Goal: Information Seeking & Learning: Understand process/instructions

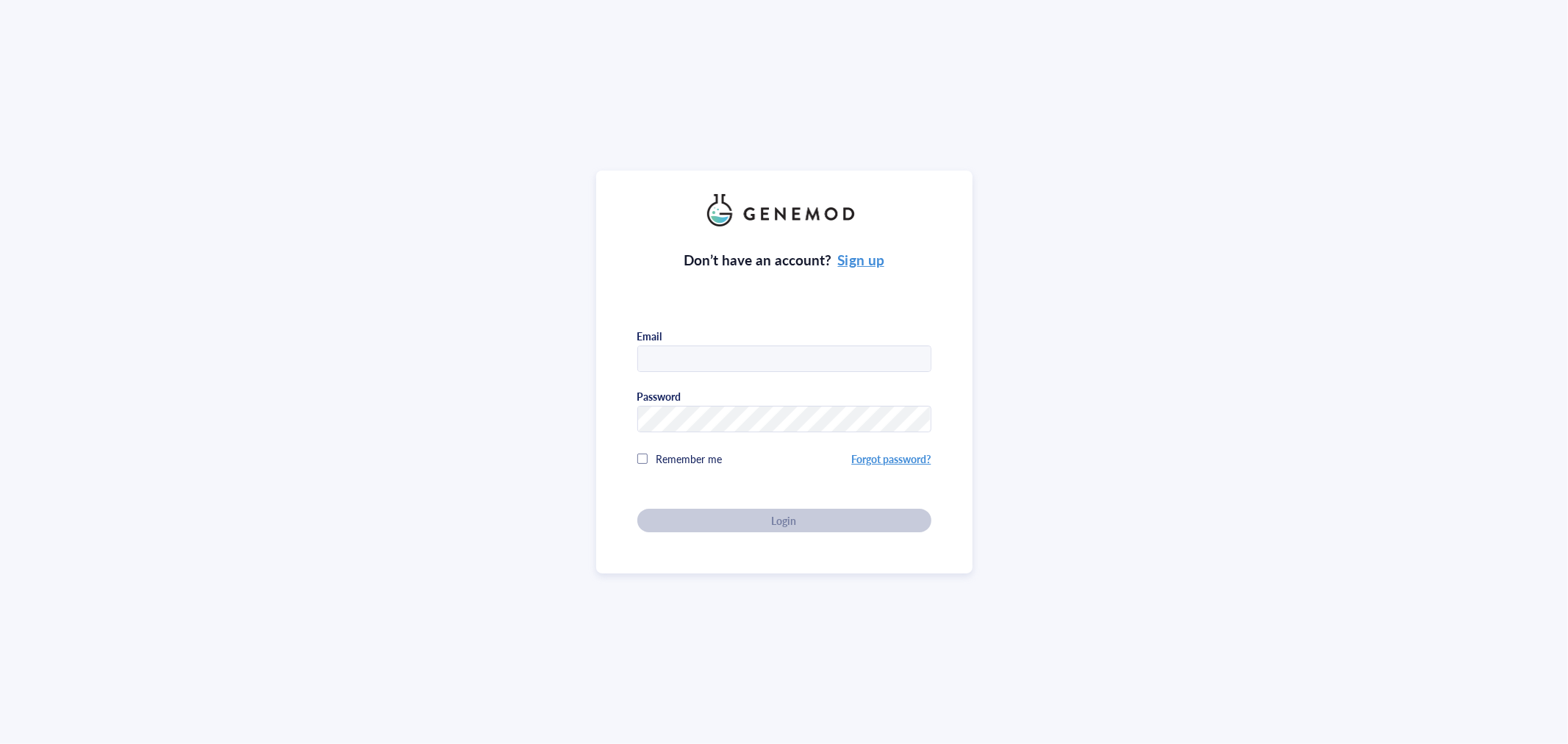
type input "JING"
click at [724, 351] on input "JING" at bounding box center [784, 360] width 292 height 26
drag, startPoint x: 717, startPoint y: 358, endPoint x: 603, endPoint y: 359, distance: 114.0
click at [604, 359] on div "Don’t have an account? Sign up Email JING Password Remember me Forgot password?…" at bounding box center [784, 372] width 377 height 403
type input "[EMAIL_ADDRESS][DOMAIN_NAME]"
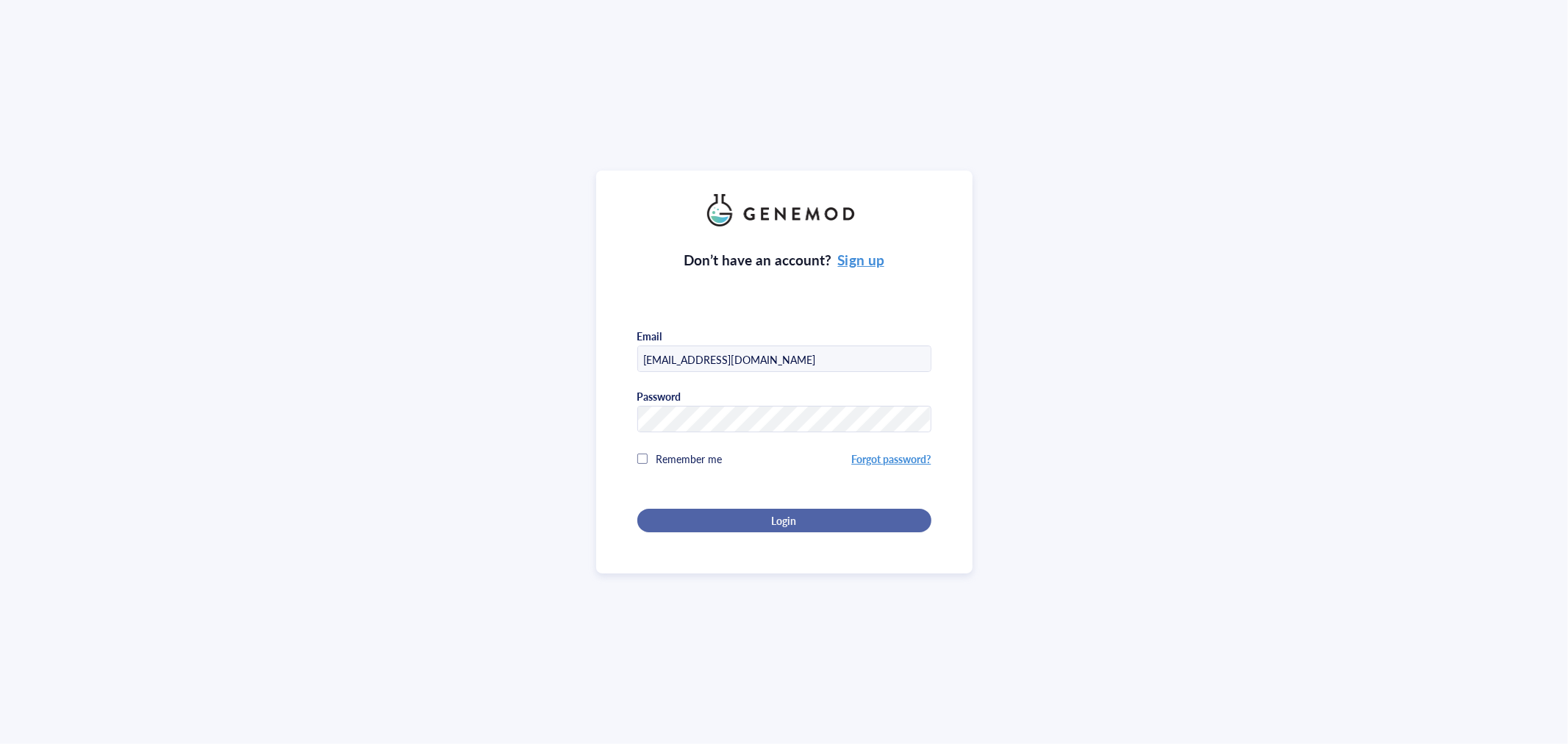
click at [763, 517] on div "Login" at bounding box center [784, 520] width 247 height 13
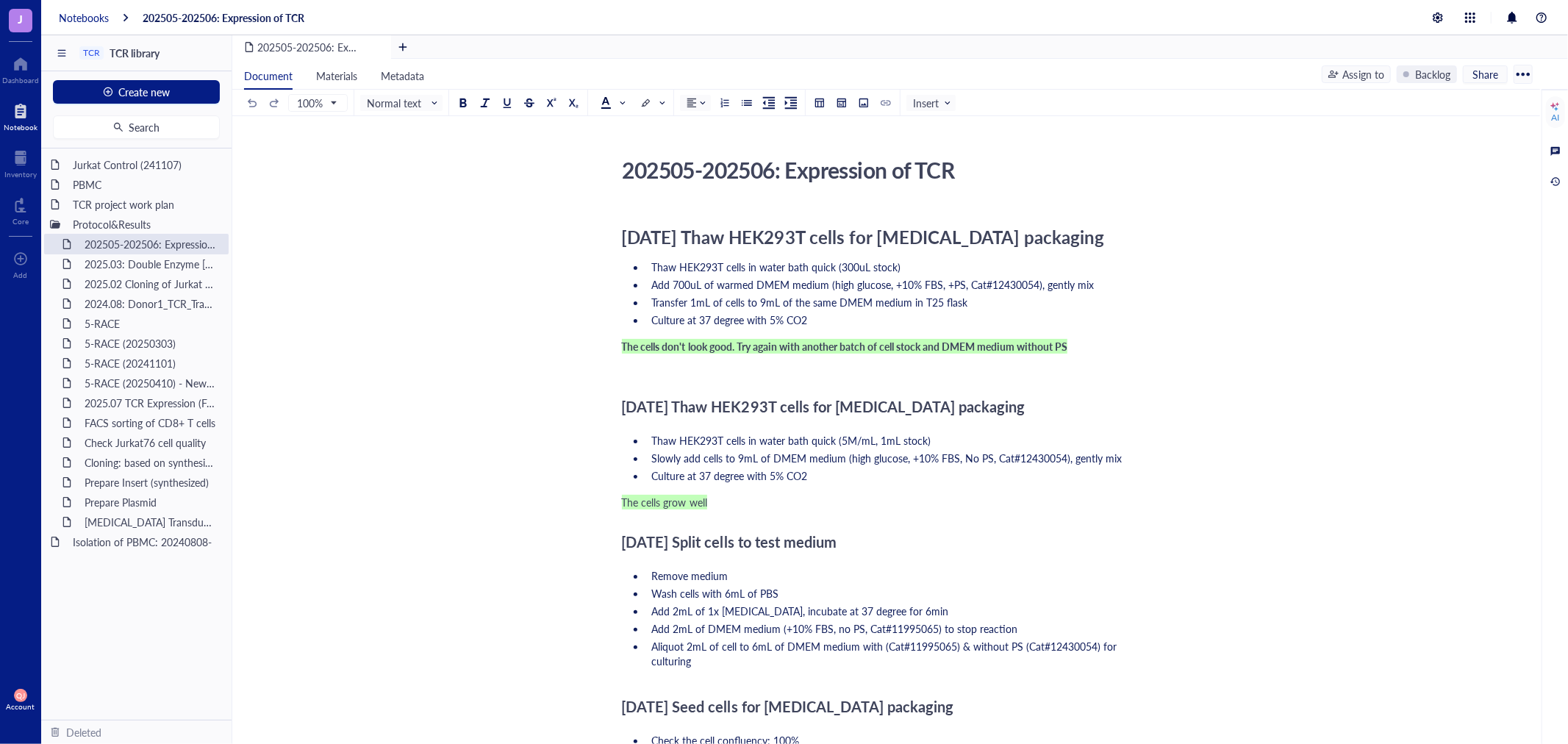
click at [87, 19] on div "Notebooks" at bounding box center [84, 17] width 50 height 13
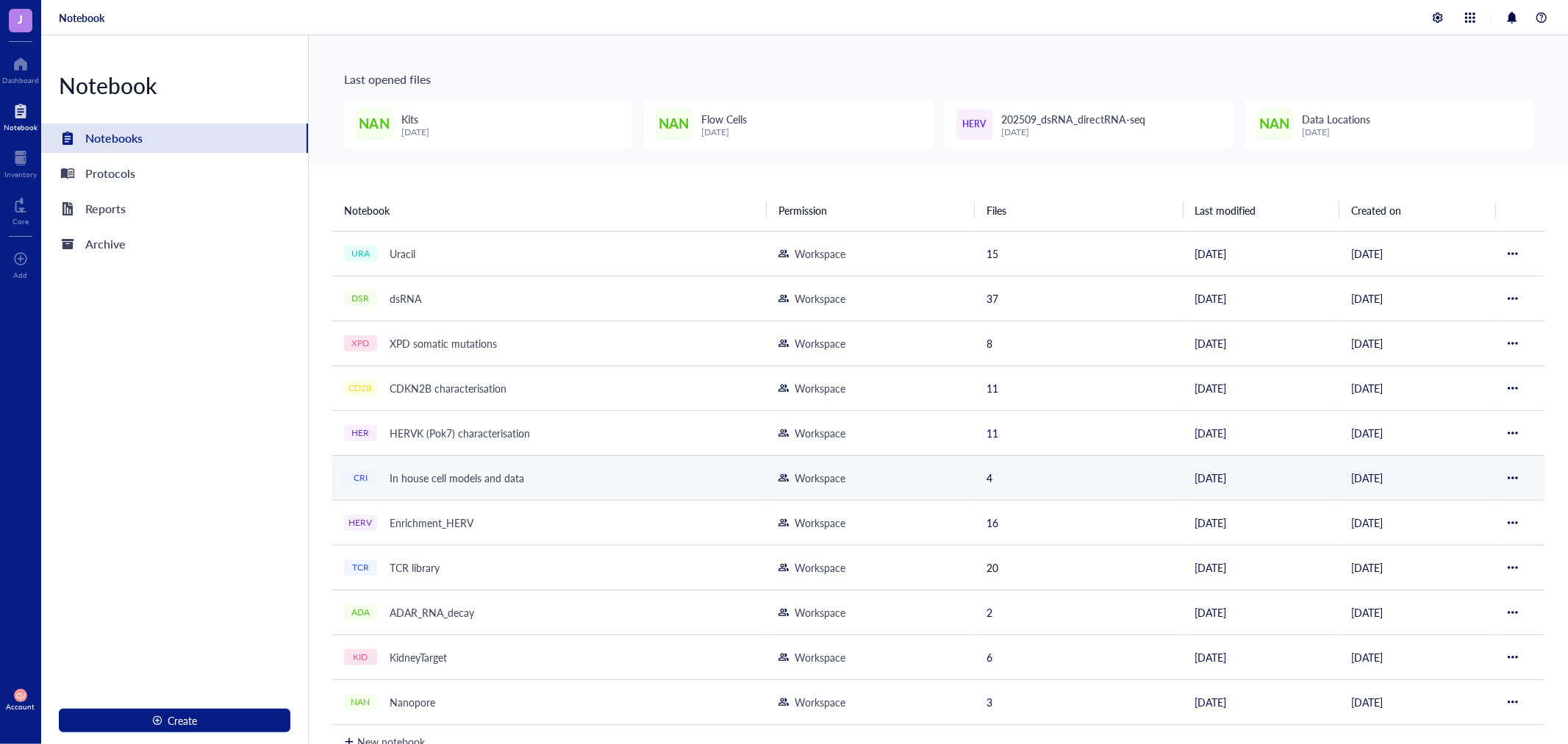
scroll to position [82, 0]
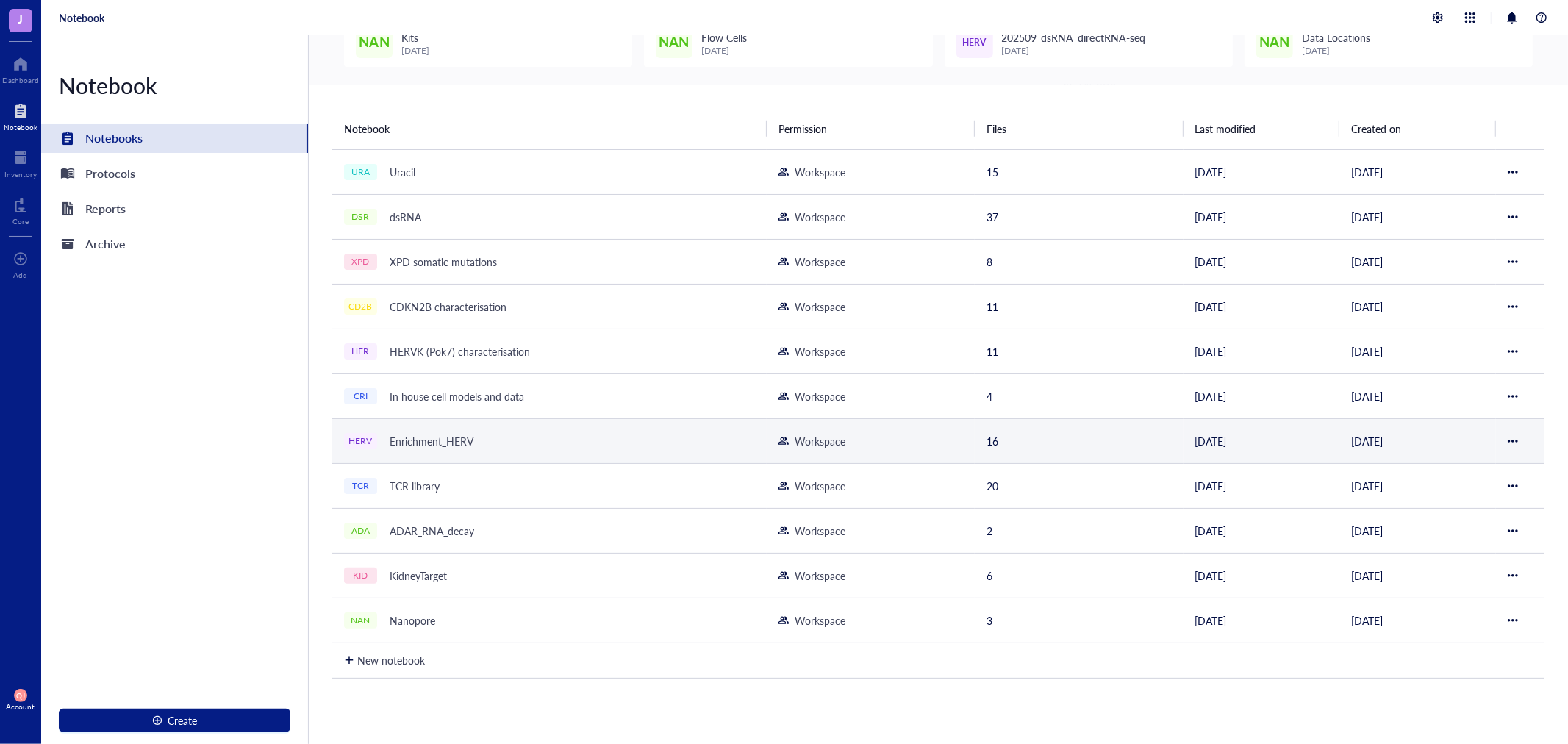
click at [435, 444] on div "Enrichment_HERV" at bounding box center [431, 441] width 97 height 21
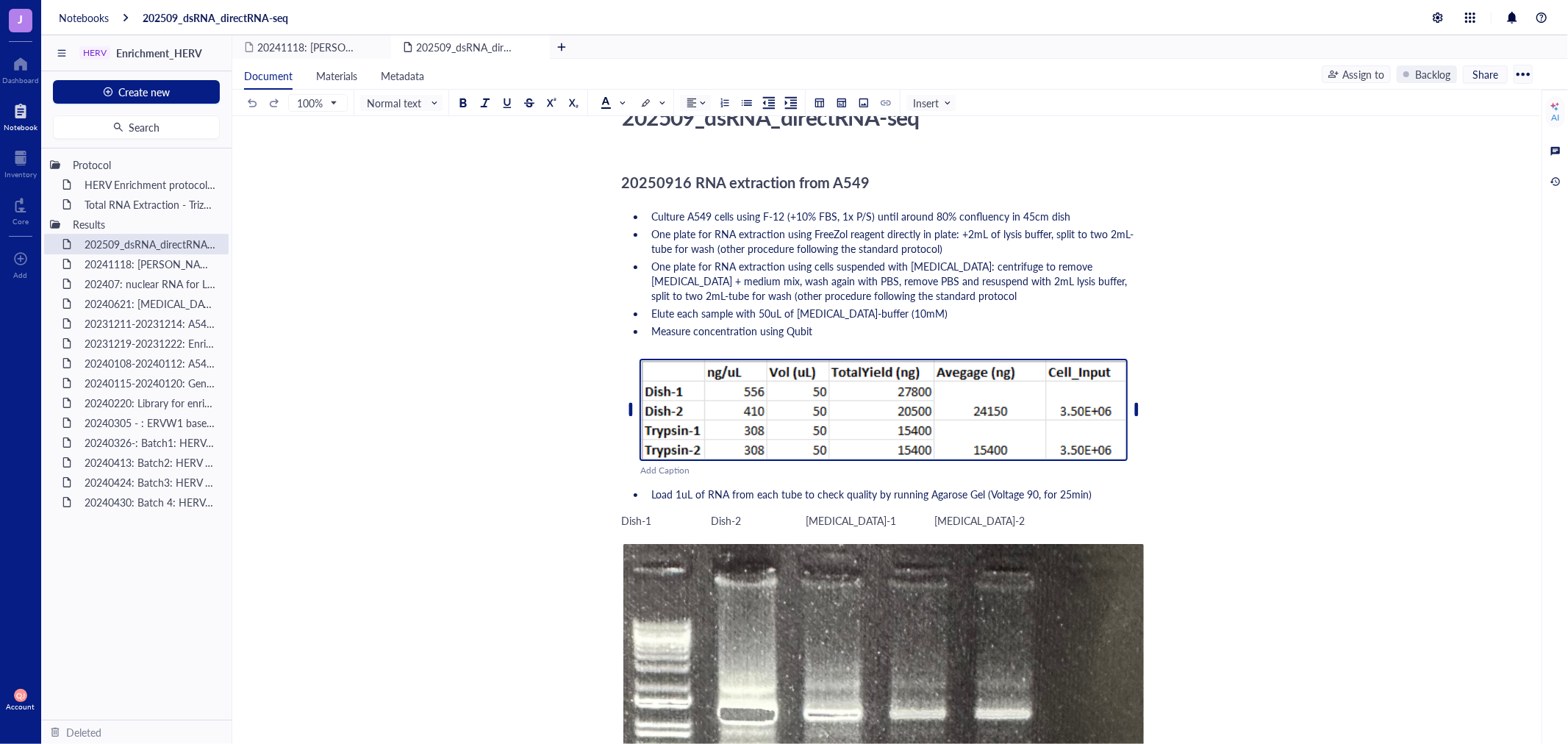
scroll to position [82, 0]
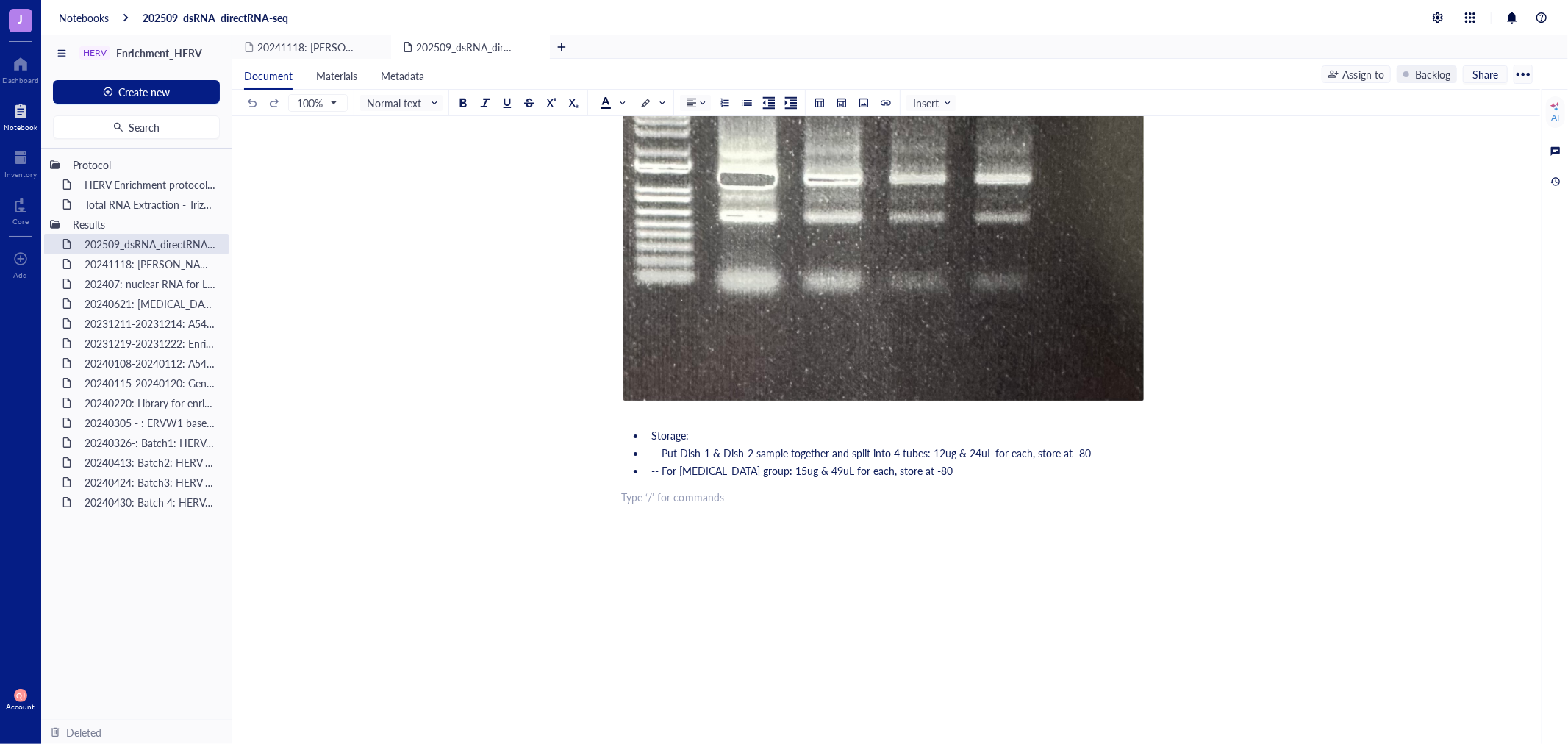
click at [678, 552] on div "20250916 RNA extraction from A549 Culture A549 cells using F-12 (+10% FBS, 1x P…" at bounding box center [883, 195] width 523 height 1155
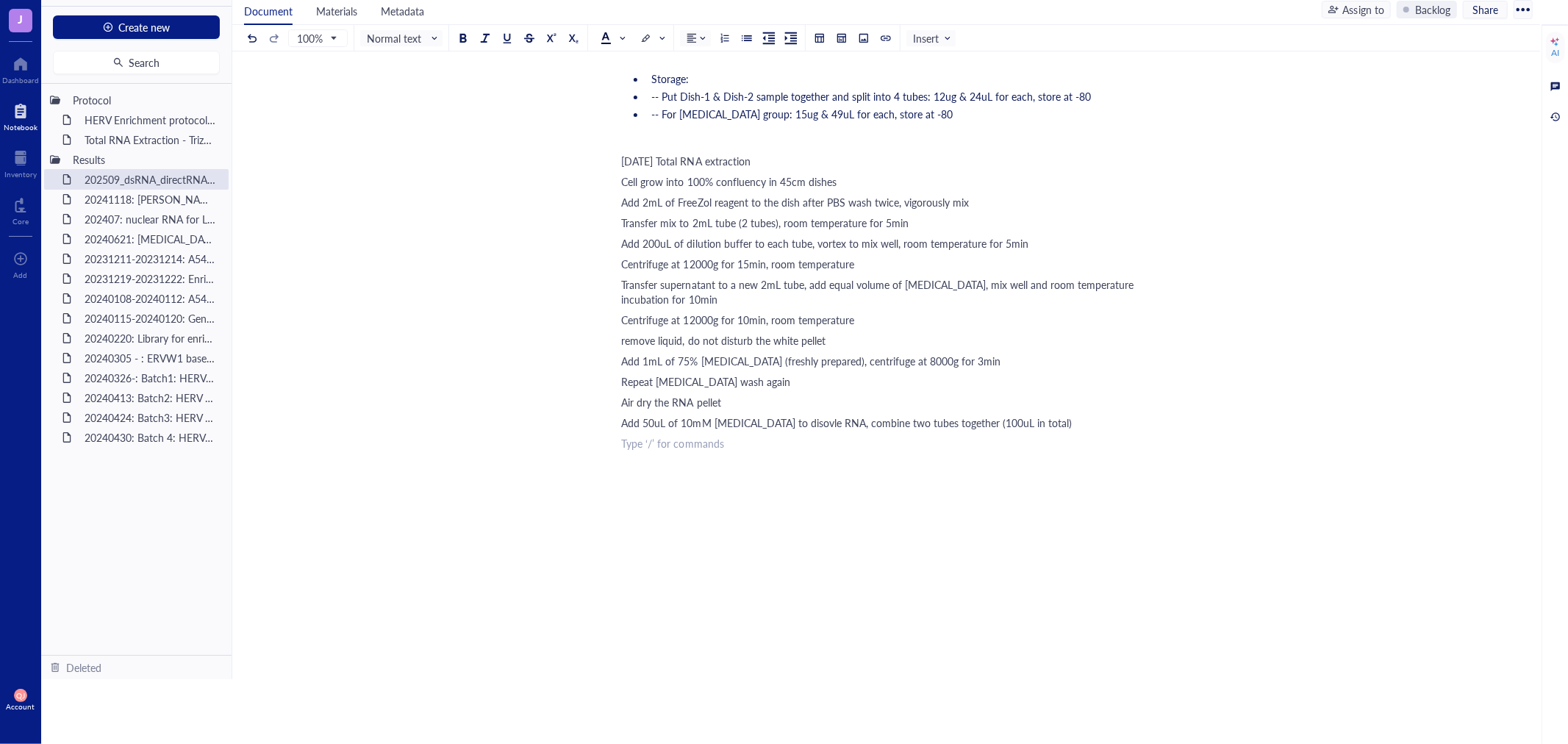
scroll to position [890, 0]
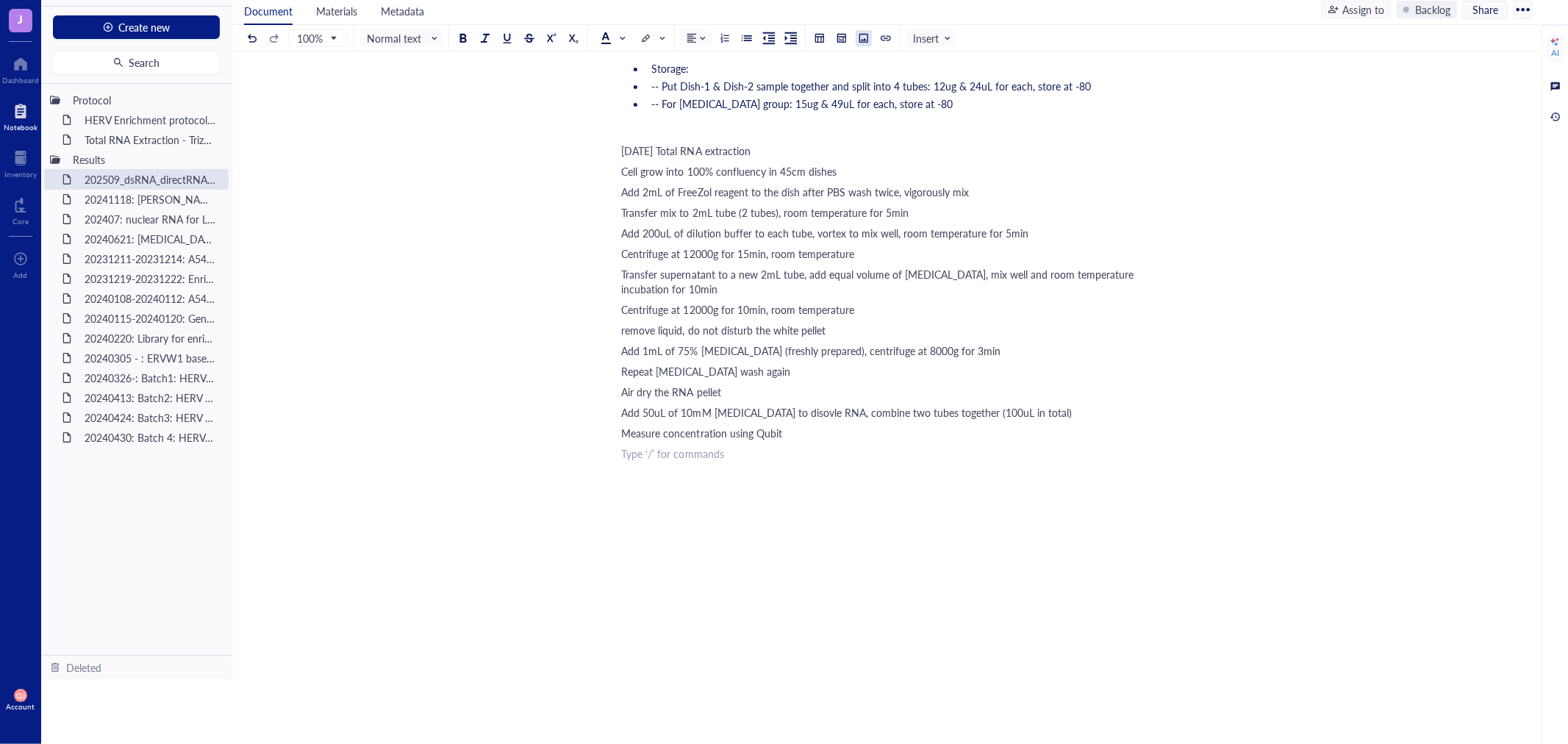
click at [862, 40] on div at bounding box center [864, 38] width 10 height 10
click at [731, 457] on div "﻿ Upload a file" at bounding box center [883, 456] width 523 height 25
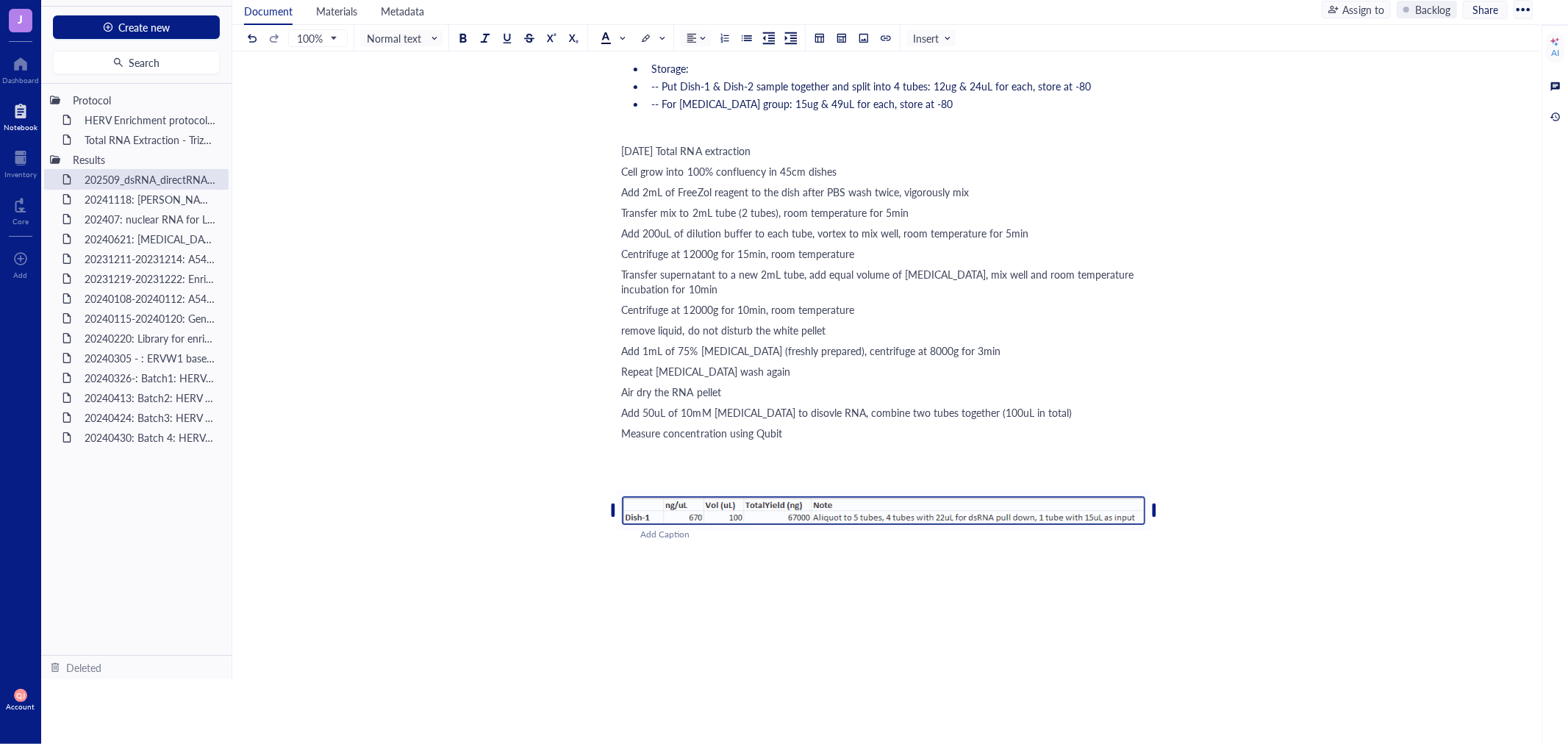
click at [691, 468] on div "﻿" at bounding box center [883, 474] width 523 height 15
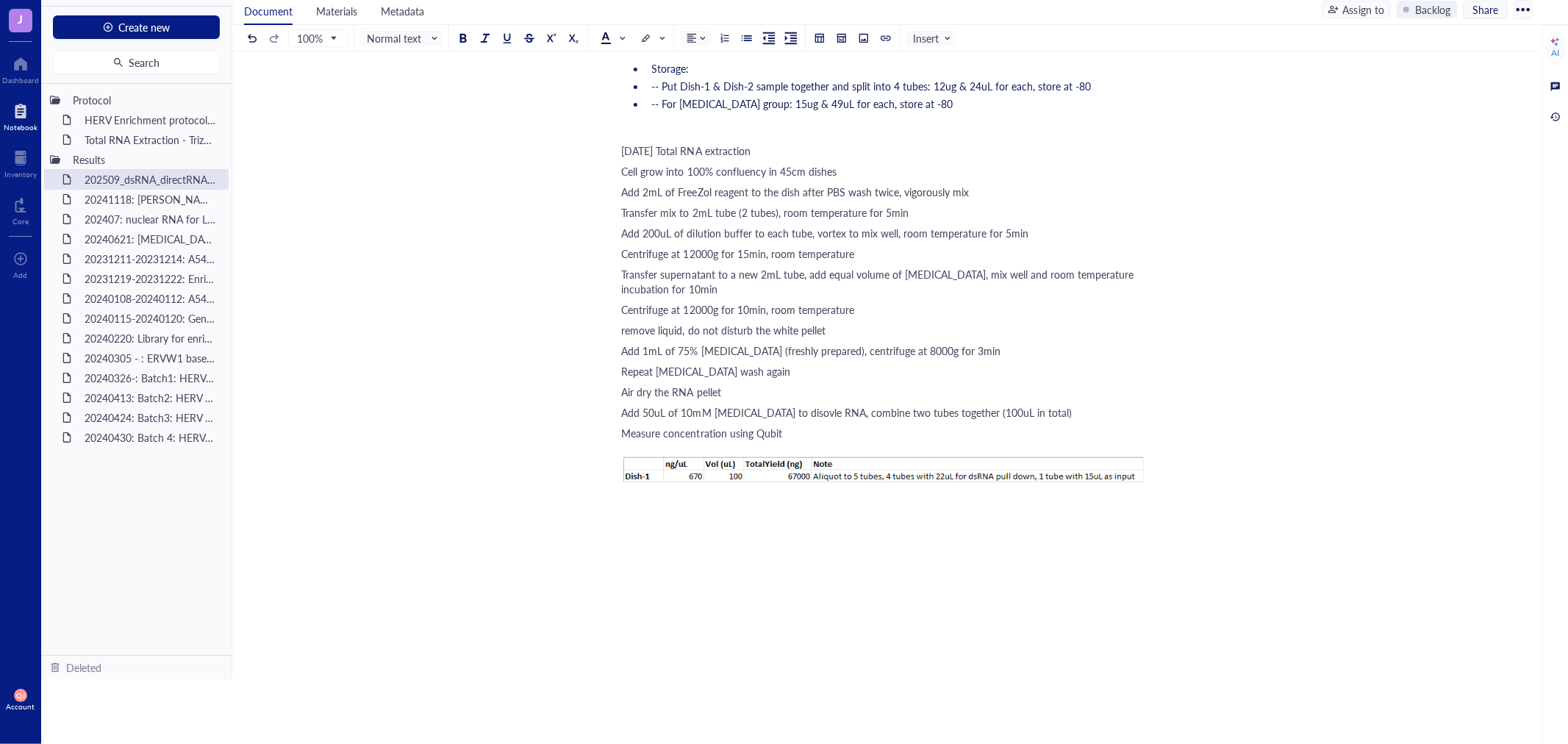
click at [658, 503] on div "﻿" at bounding box center [883, 510] width 523 height 15
click at [865, 37] on div at bounding box center [864, 38] width 10 height 10
click at [693, 534] on div "Upload a file" at bounding box center [678, 534] width 56 height 16
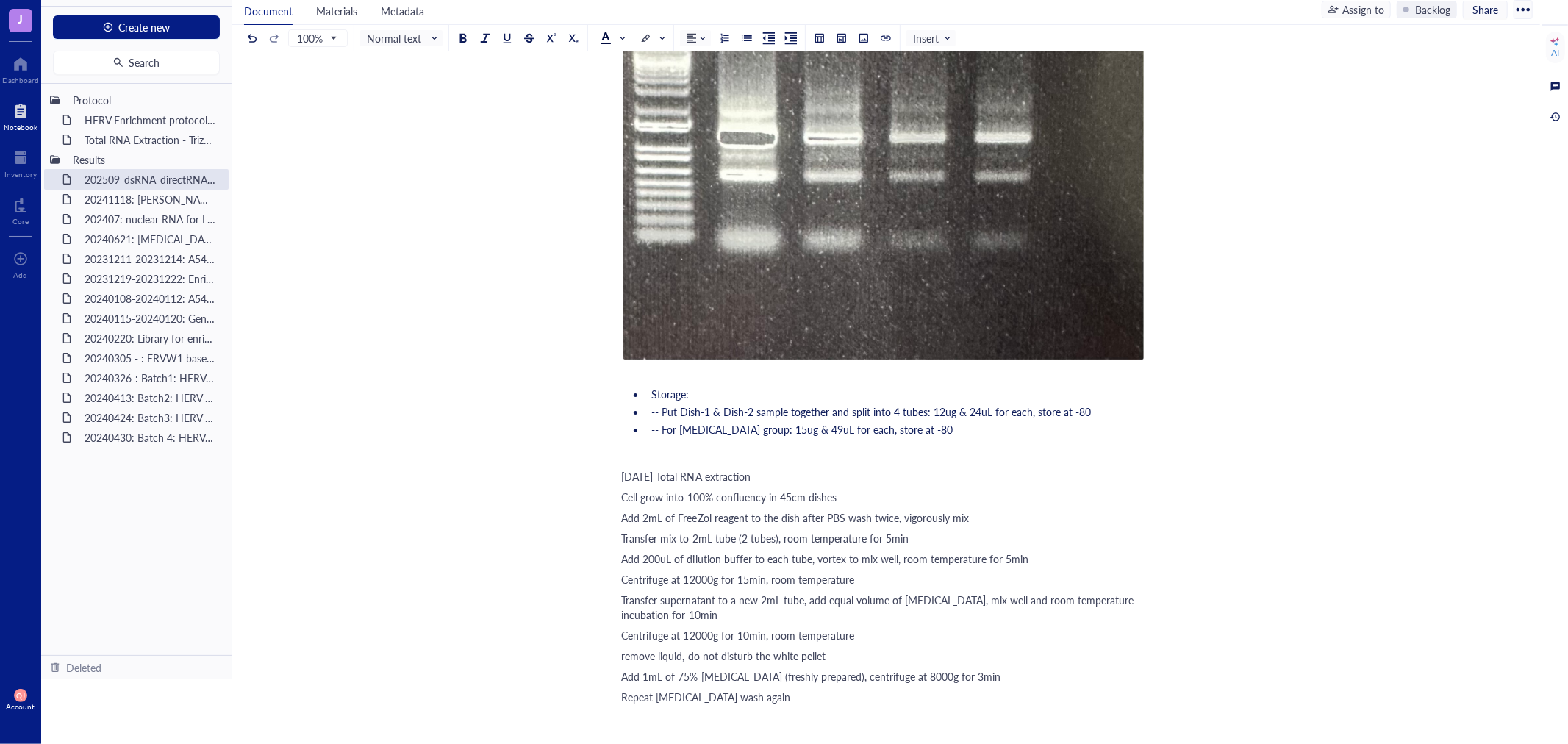
scroll to position [563, 0]
click at [618, 493] on div "202509_dsRNA_directRNA-seq 202509_dsRNA_directRNA-seq 20250916 RNA extraction f…" at bounding box center [883, 690] width 1302 height 2333
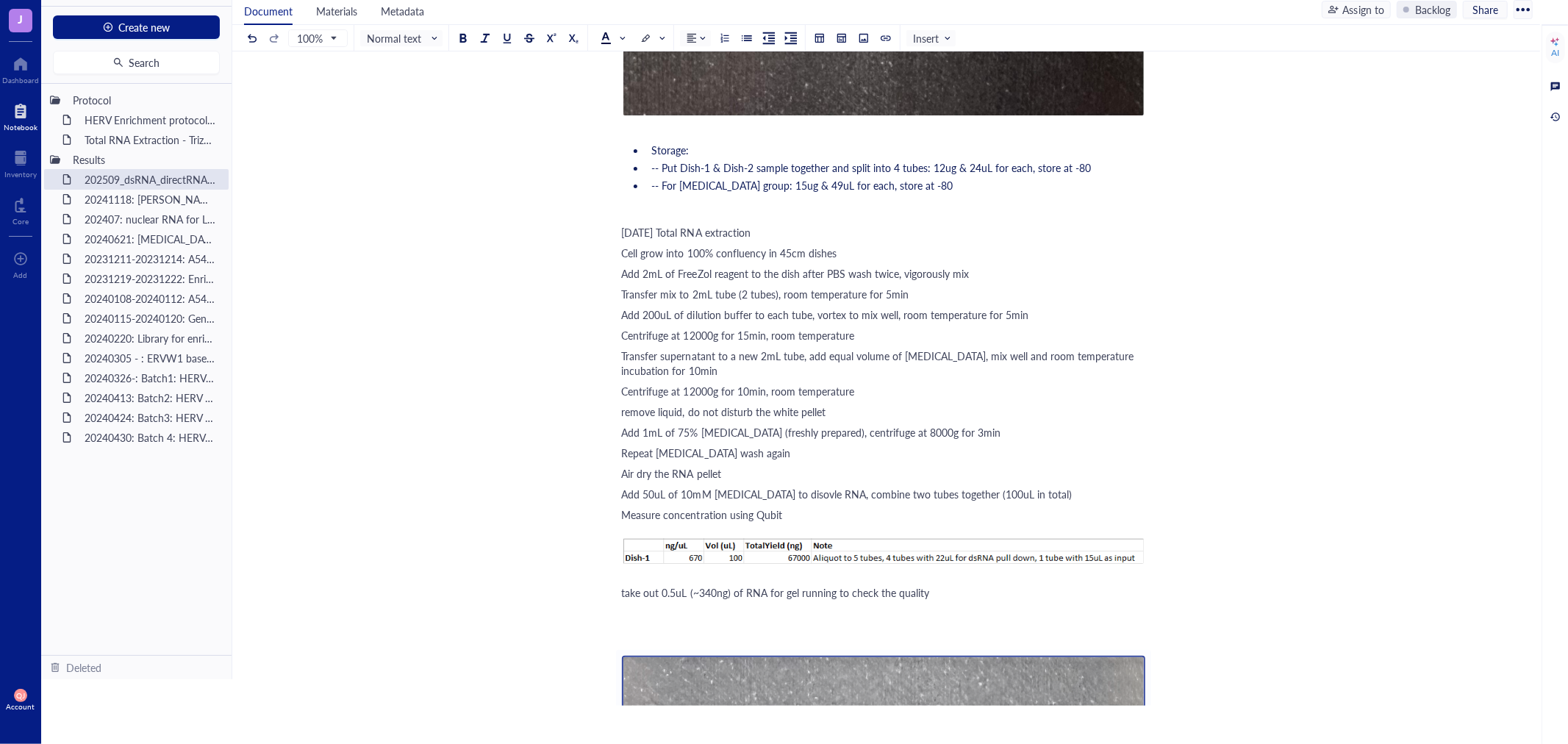
scroll to position [972, 0]
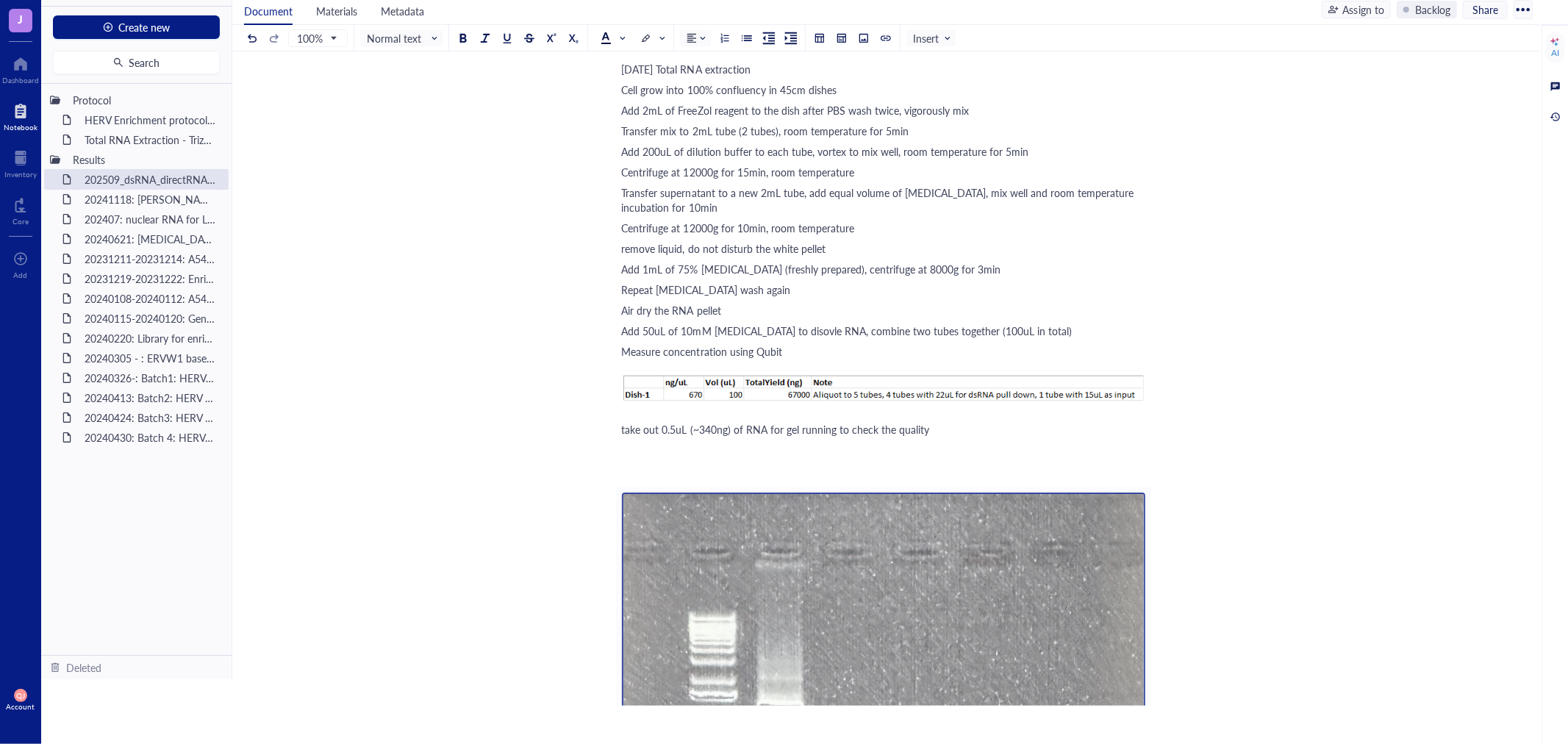
click at [670, 466] on div "﻿" at bounding box center [883, 470] width 523 height 15
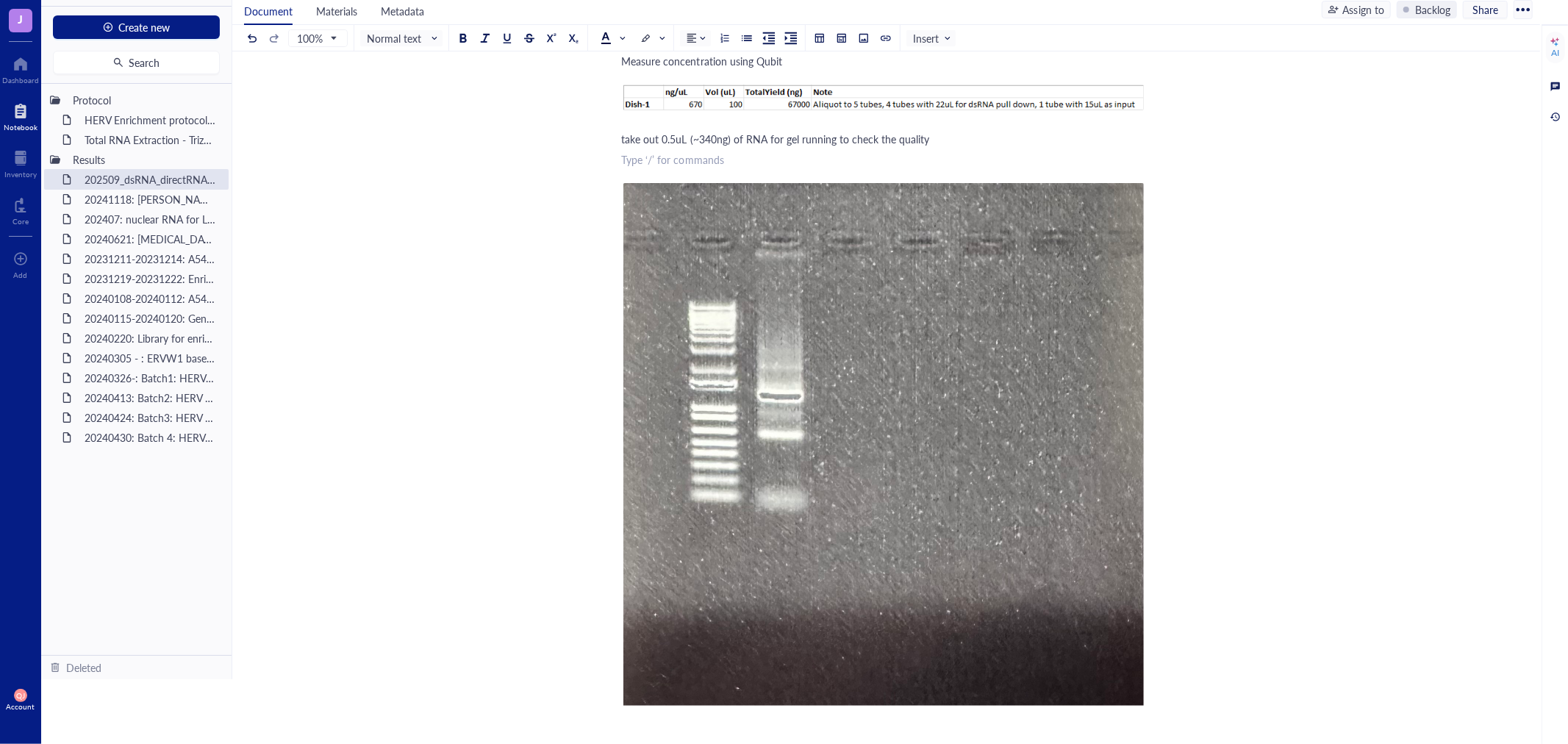
scroll to position [1299, 0]
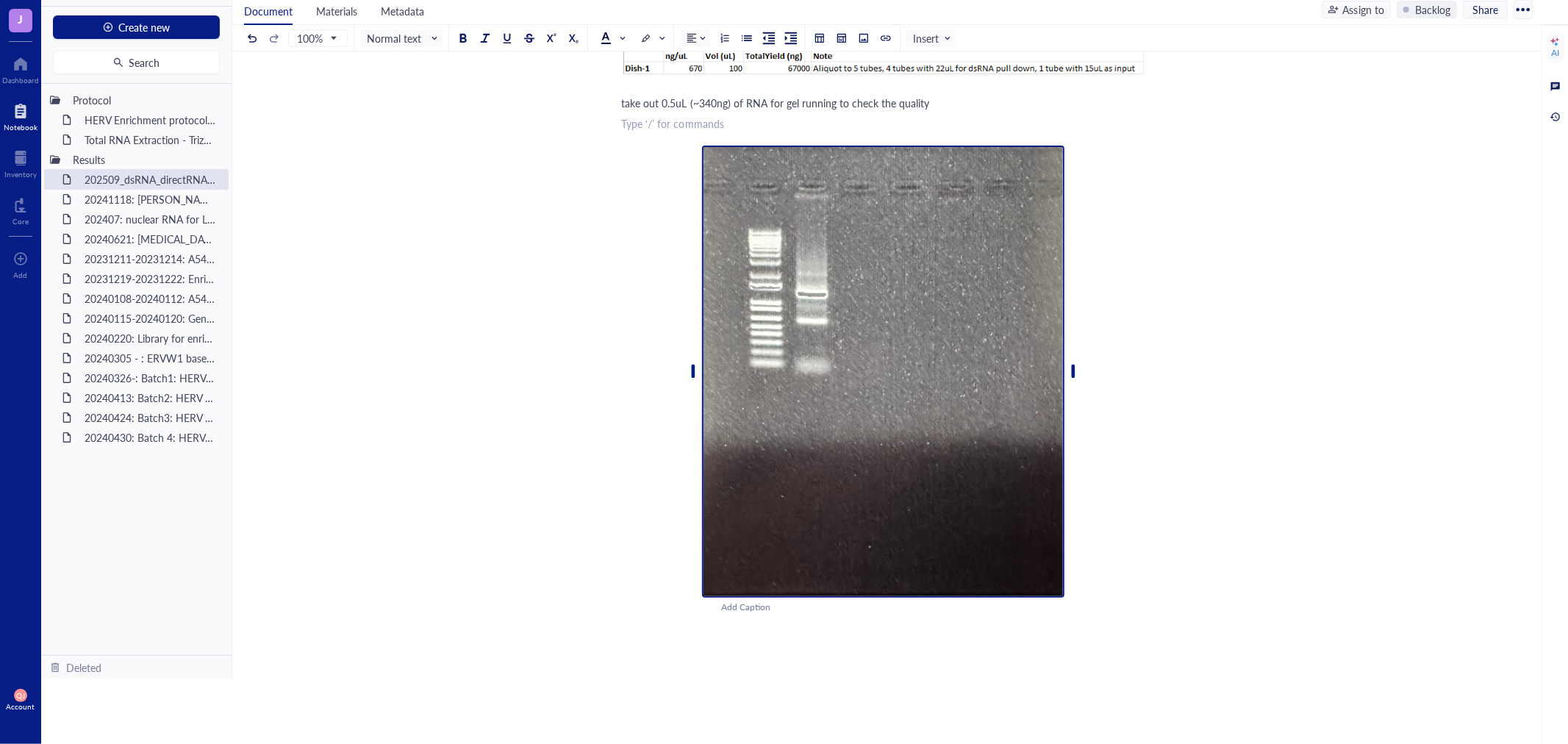
drag, startPoint x: 1152, startPoint y: 466, endPoint x: 952, endPoint y: 197, distance: 335.2
click at [952, 197] on div at bounding box center [883, 371] width 363 height 452
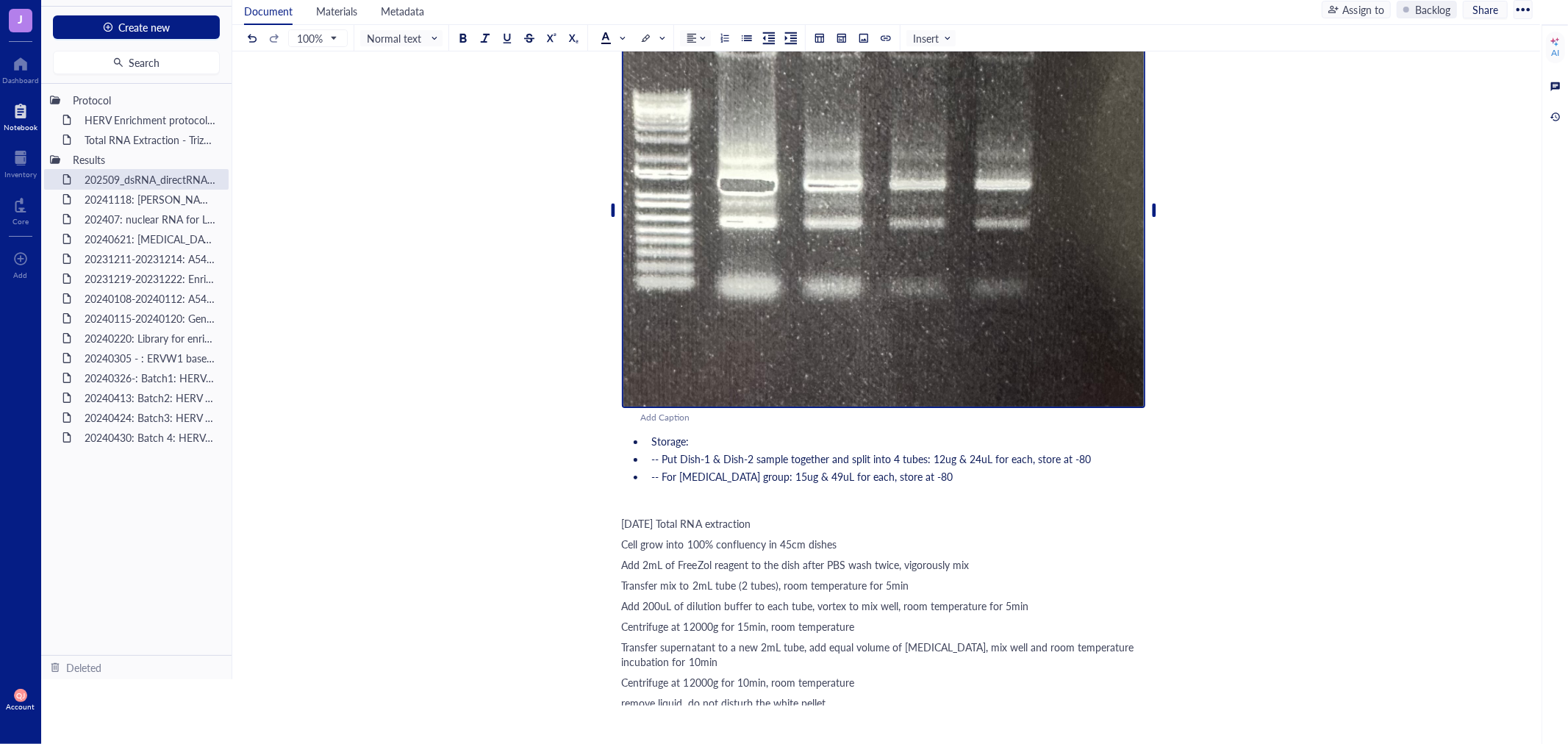
scroll to position [482, 0]
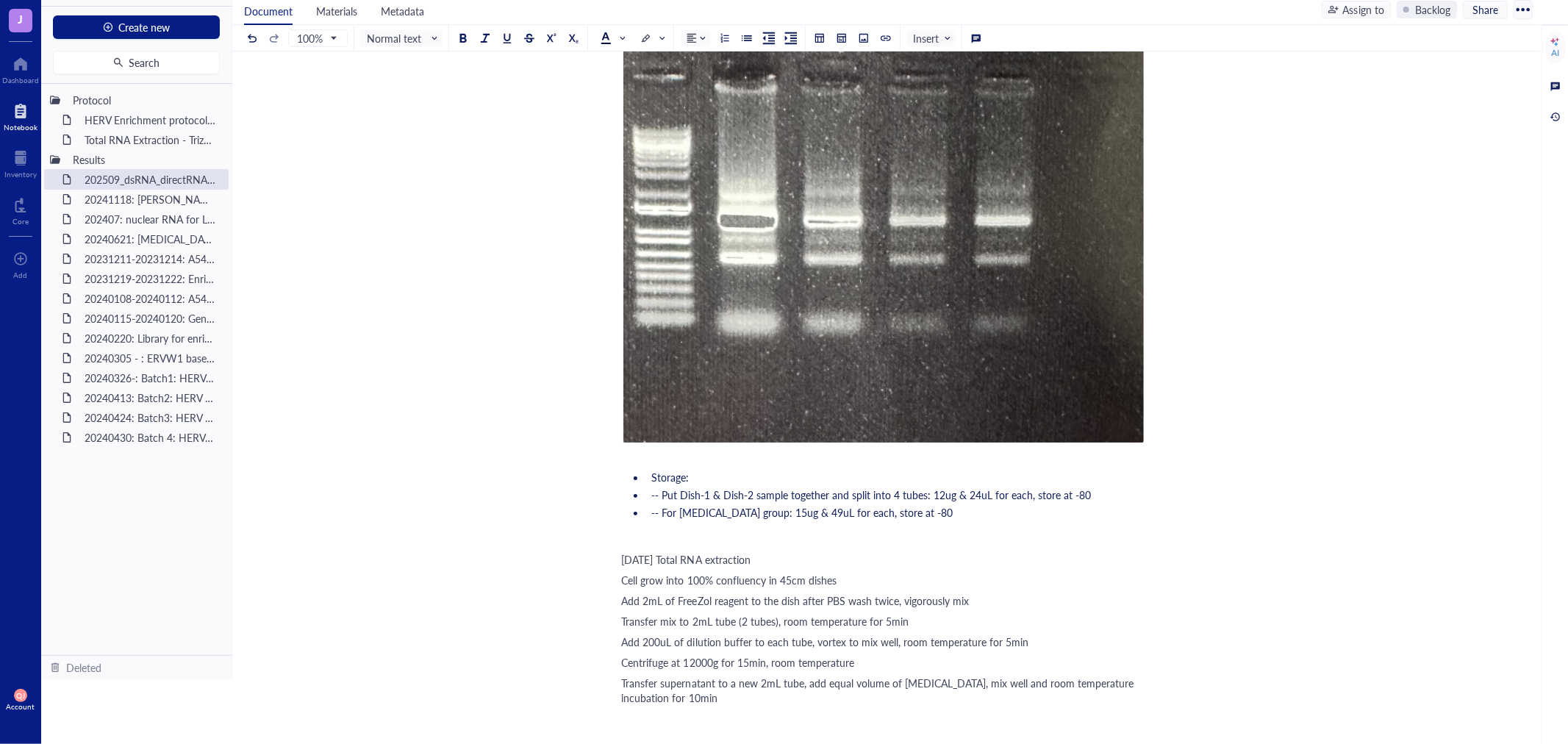
drag, startPoint x: 792, startPoint y: 550, endPoint x: 585, endPoint y: 553, distance: 207.0
click at [585, 553] on div "202509_dsRNA_directRNA-seq 202509_dsRNA_directRNA-seq 20250916 RNA extraction f…" at bounding box center [883, 636] width 1302 height 2063
click at [416, 40] on span "Normal text" at bounding box center [402, 38] width 72 height 13
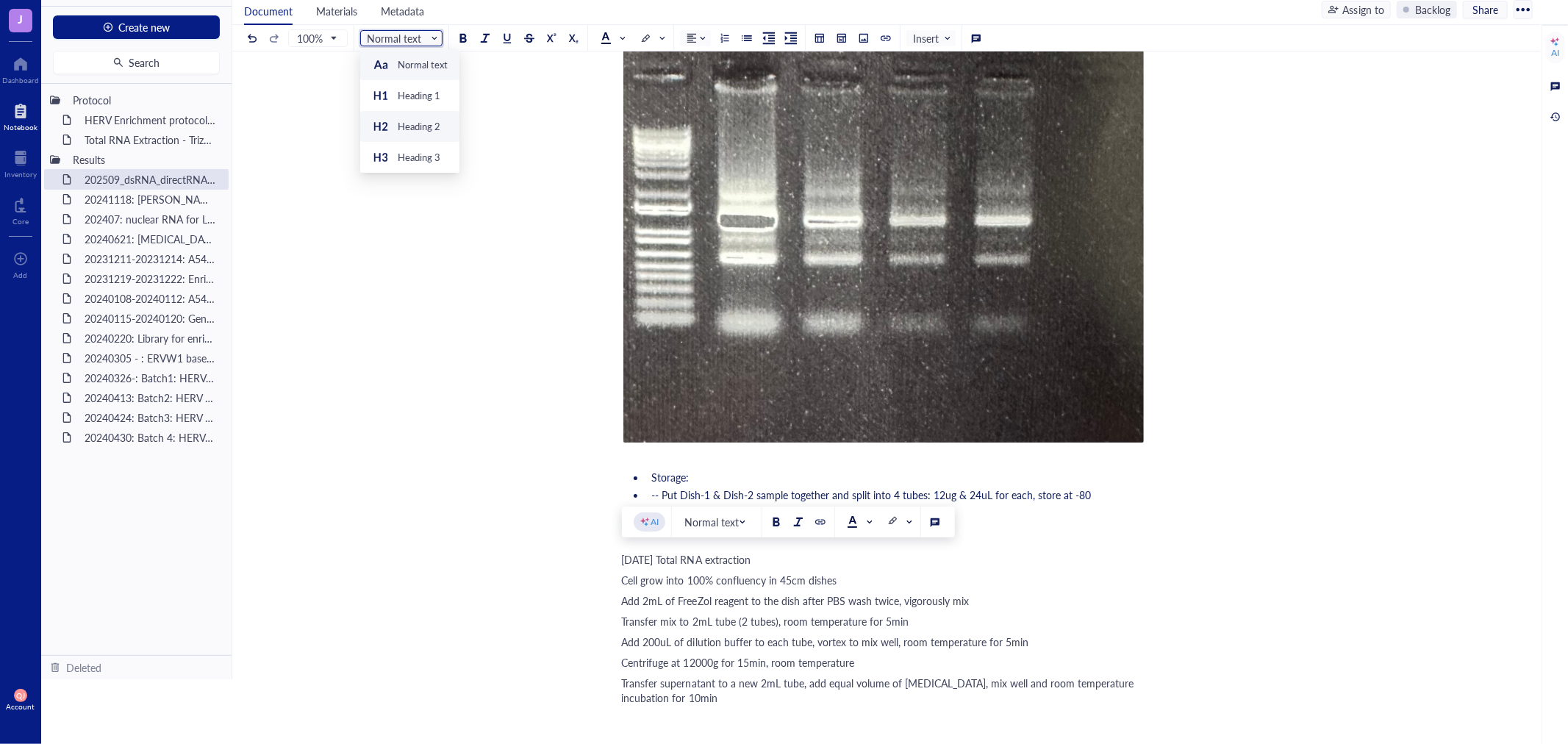
click at [421, 120] on div "Heading 2" at bounding box center [418, 126] width 43 height 13
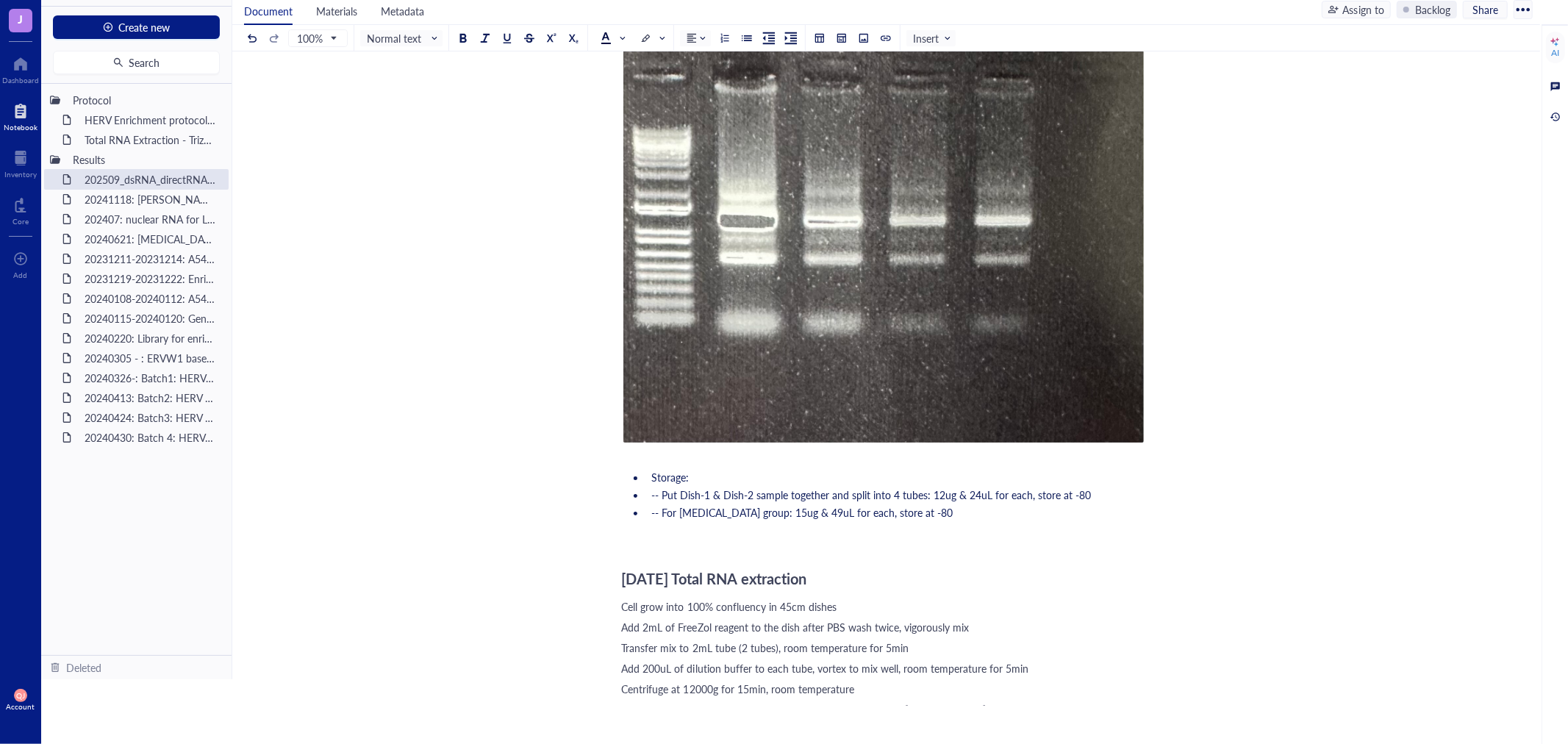
click at [622, 601] on span "Cell grow into 100% confluency in 45cm dishes" at bounding box center [729, 606] width 215 height 15
click at [748, 37] on div at bounding box center [746, 38] width 10 height 10
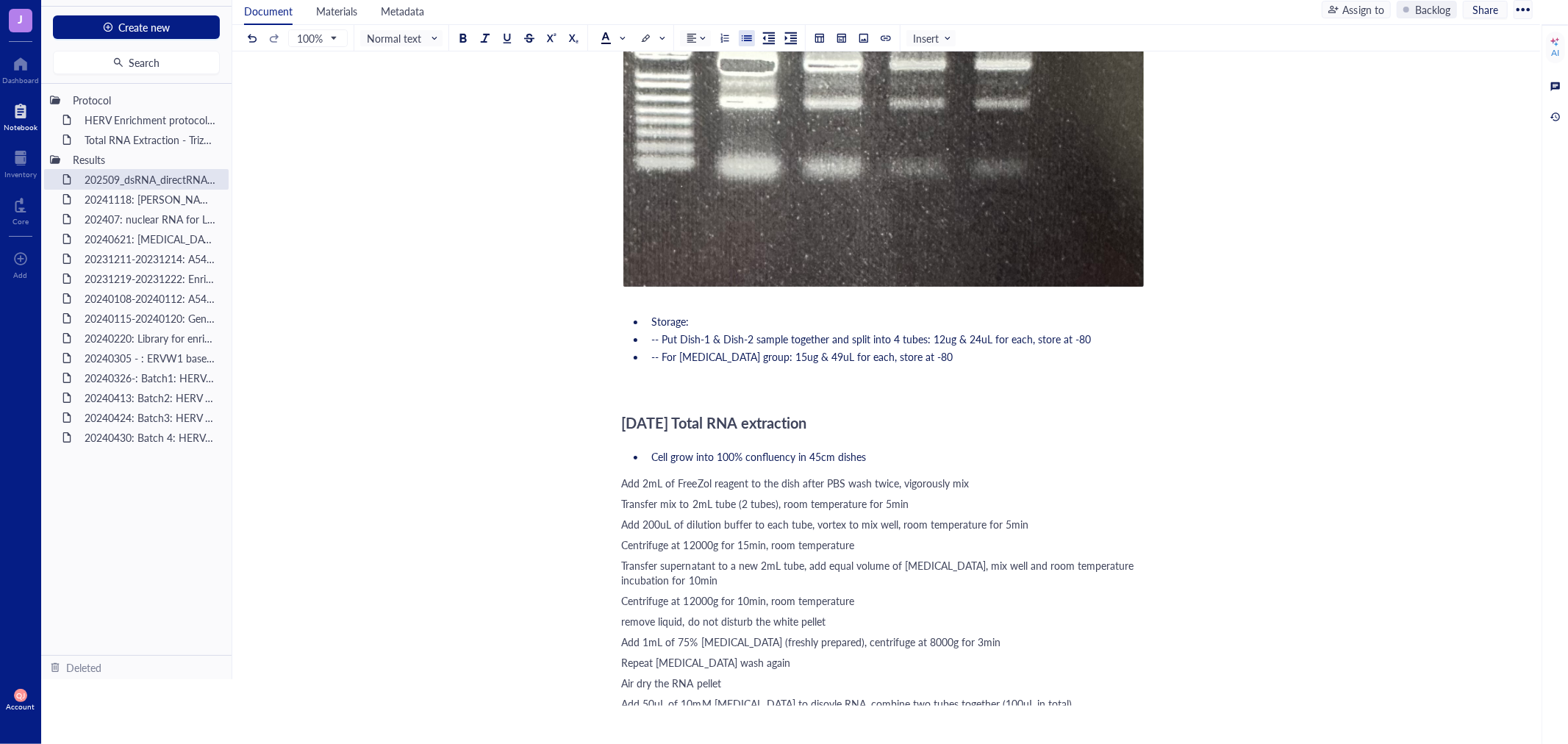
scroll to position [645, 0]
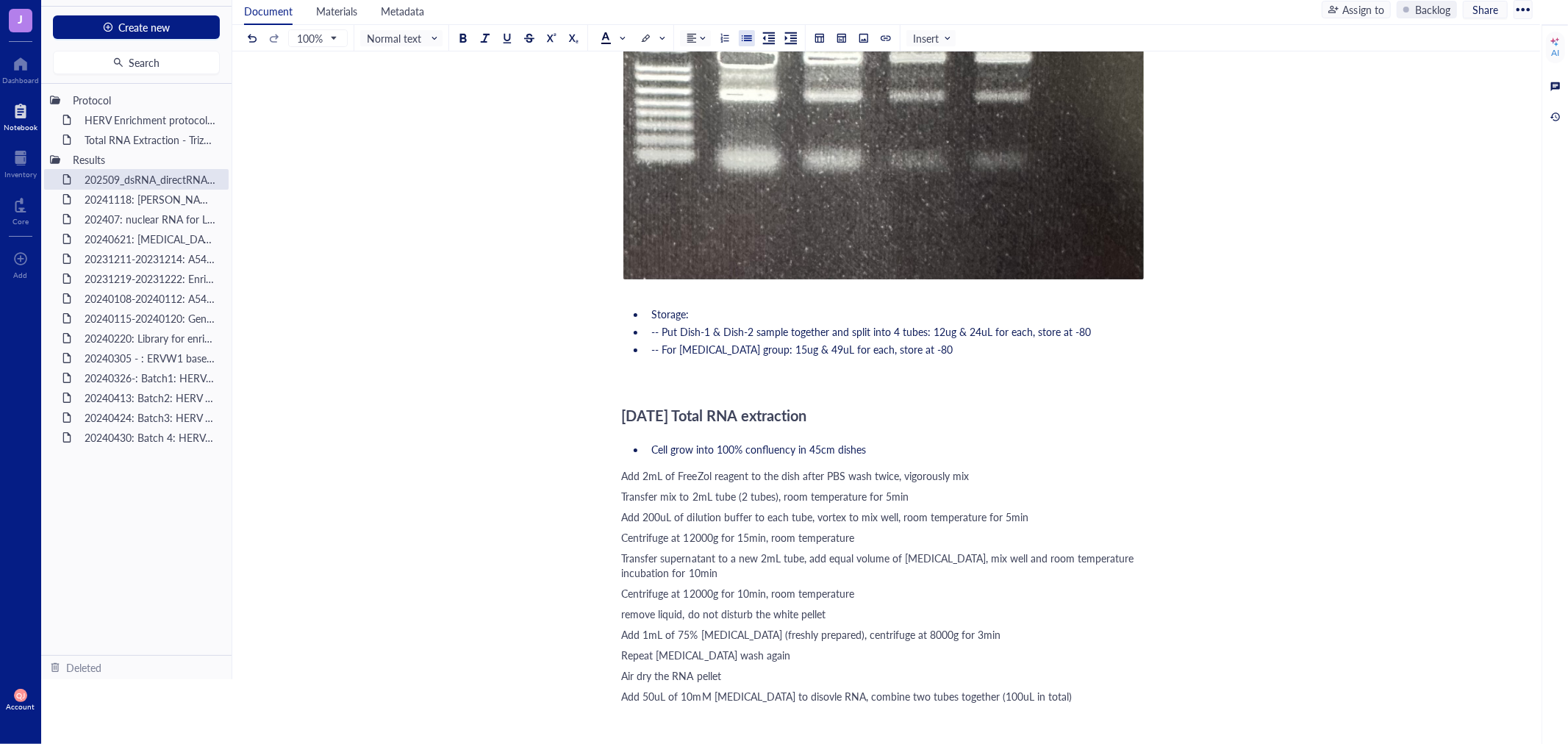
click at [625, 474] on span "Add 2mL of FreeZol reagent to the dish after PBS wash twice, vigorously mix" at bounding box center [796, 476] width 348 height 15
click at [622, 486] on span "Transfer mix to 2mL tube (2 tubes), room temperature for 5min" at bounding box center [765, 493] width 288 height 15
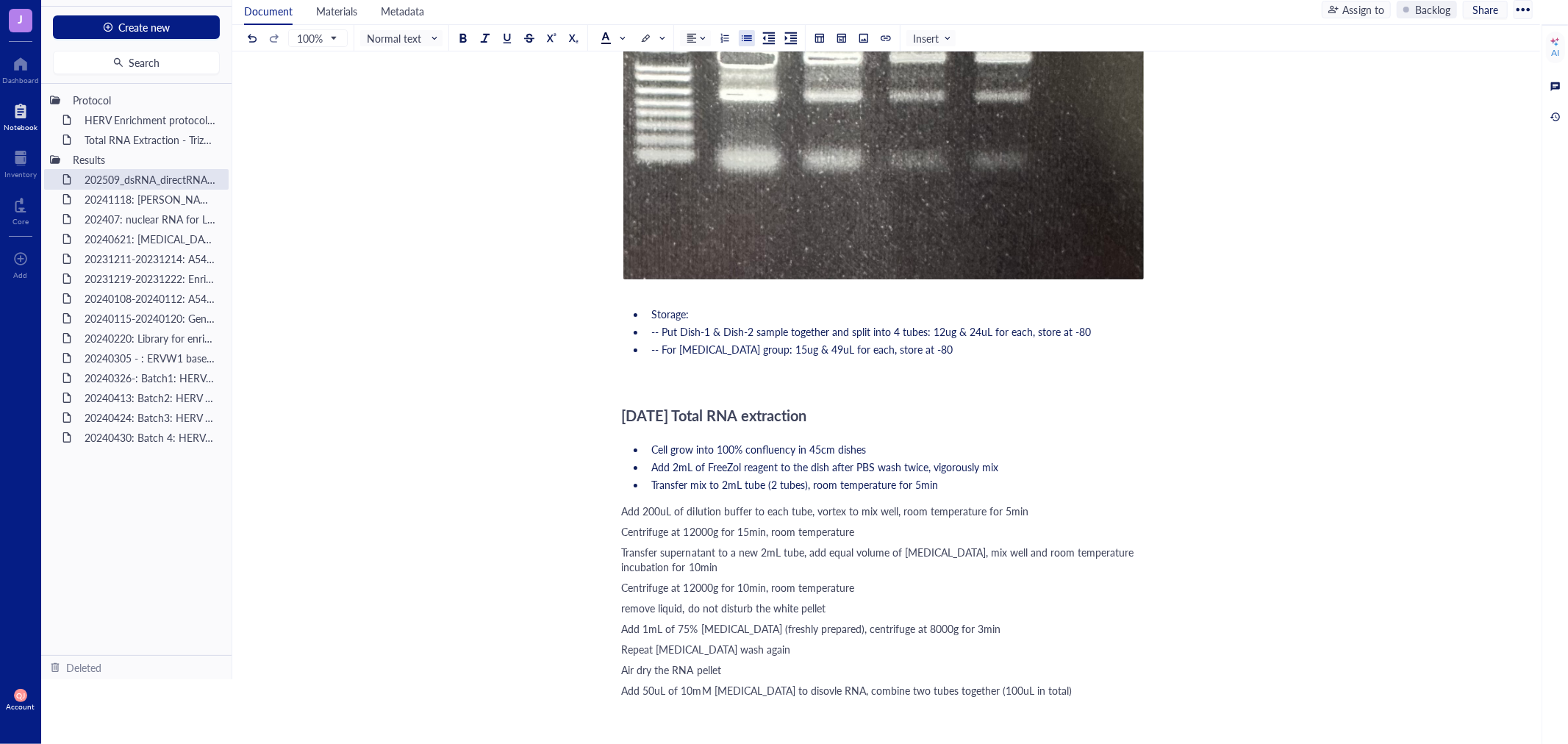
click at [619, 511] on div "202509_dsRNA_directRNA-seq 202509_dsRNA_directRNA-seq 20250916 RNA extraction f…" at bounding box center [883, 490] width 1302 height 2096
click at [622, 507] on span "Add 200uL of dilution buffer to each tube, vortex to mix well, room temperature…" at bounding box center [825, 510] width 407 height 15
click at [622, 525] on span "Centrifuge at 12000g for 15min, room temperature" at bounding box center [738, 528] width 232 height 15
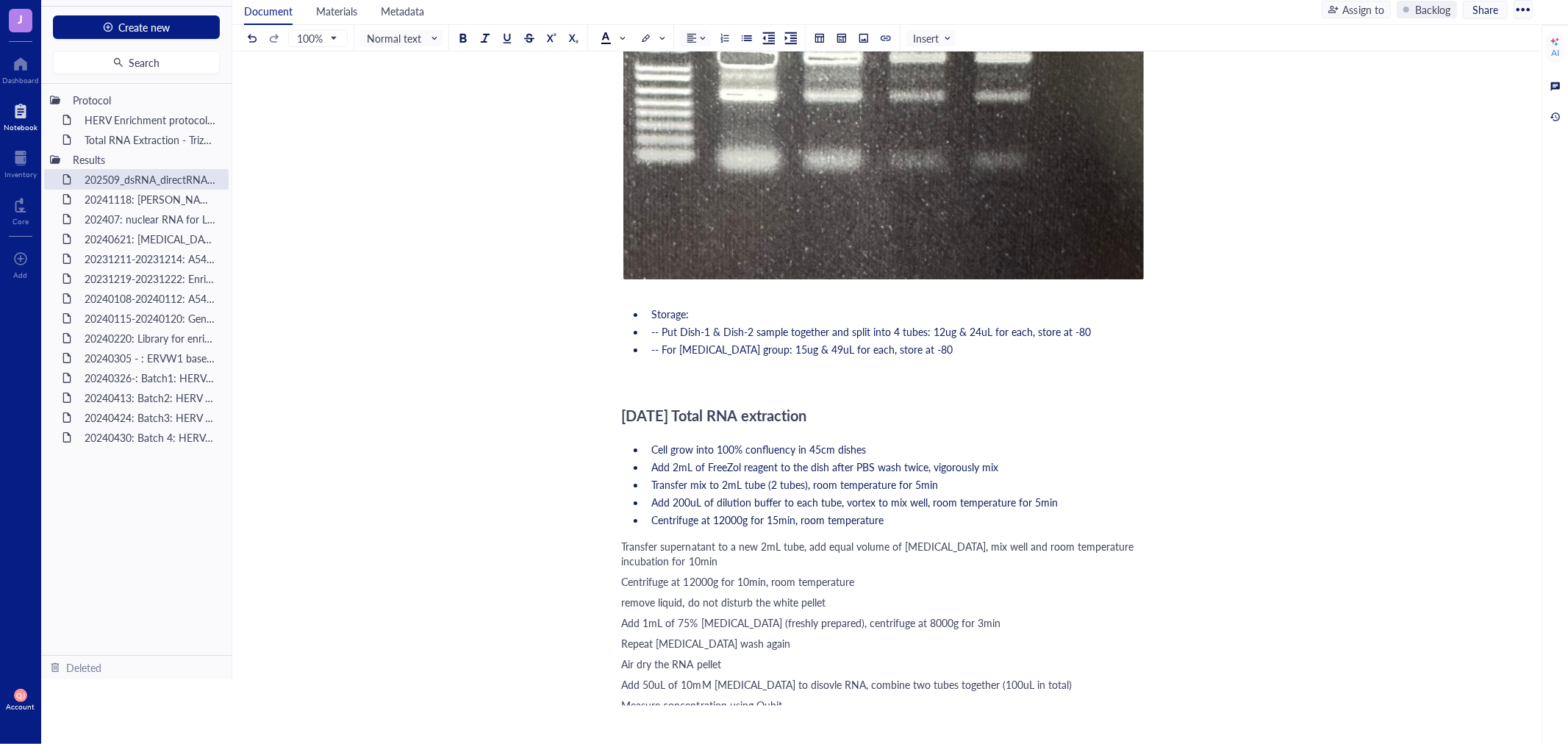
click at [622, 539] on span "Transfer supernatant to a new 2mL tube, add equal volume of [MEDICAL_DATA], mix…" at bounding box center [879, 554] width 515 height 29
click at [625, 574] on span "Centrifuge at 12000g for 10min, room temperature" at bounding box center [738, 578] width 232 height 15
click at [626, 594] on span "remove liquid, do not disturb the white pellet" at bounding box center [723, 596] width 203 height 15
click at [622, 591] on span "Remove liquid, do not disturb the white pellet" at bounding box center [724, 596] width 206 height 15
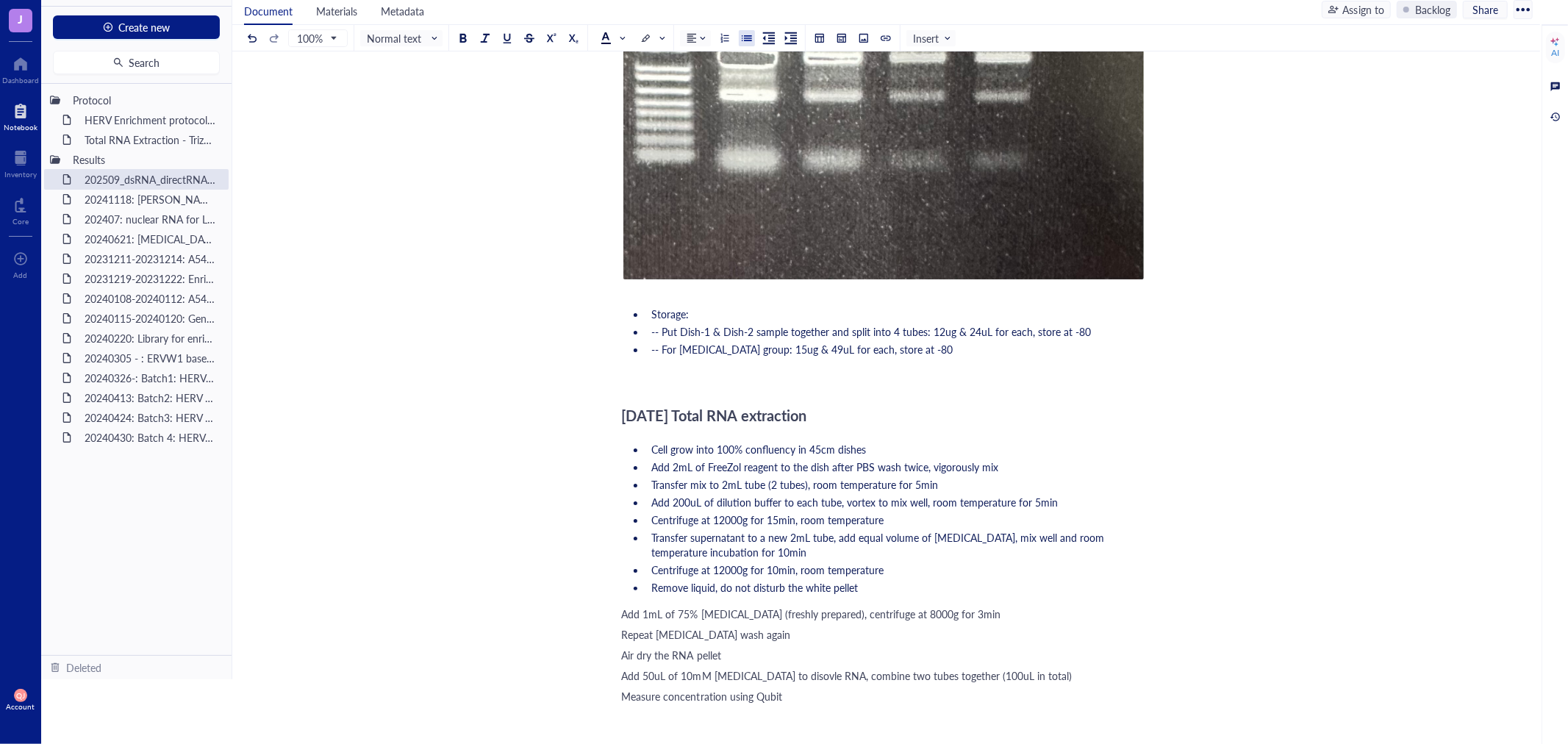
click at [620, 612] on div "202509_dsRNA_directRNA-seq 202509_dsRNA_directRNA-seq 20250916 RNA extraction f…" at bounding box center [883, 482] width 1302 height 2081
click at [622, 612] on span "Add 1mL of 75% [MEDICAL_DATA] (freshly prepared), centrifuge at 8000g for 3min" at bounding box center [811, 613] width 380 height 15
click at [622, 626] on span "Repeat [MEDICAL_DATA] wash again" at bounding box center [706, 631] width 169 height 15
click at [622, 643] on span "Air dry the RNA pellet" at bounding box center [671, 649] width 99 height 15
click at [622, 664] on span "Add 50uL of 10mM [MEDICAL_DATA] to disovle RNA, combine two tubes together (100…" at bounding box center [847, 667] width 451 height 15
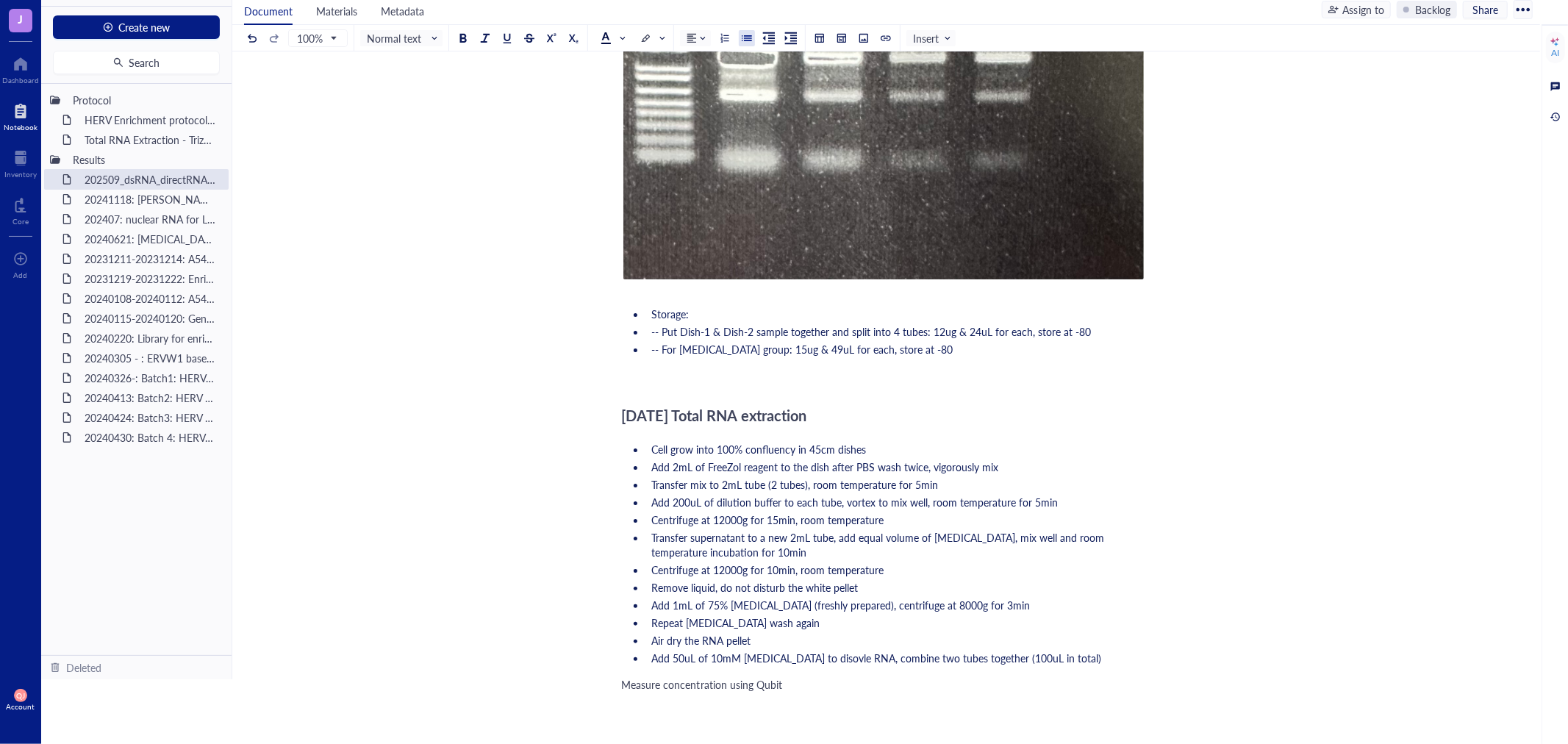
click at [622, 681] on span "Measure concentration using Qubit" at bounding box center [701, 684] width 160 height 15
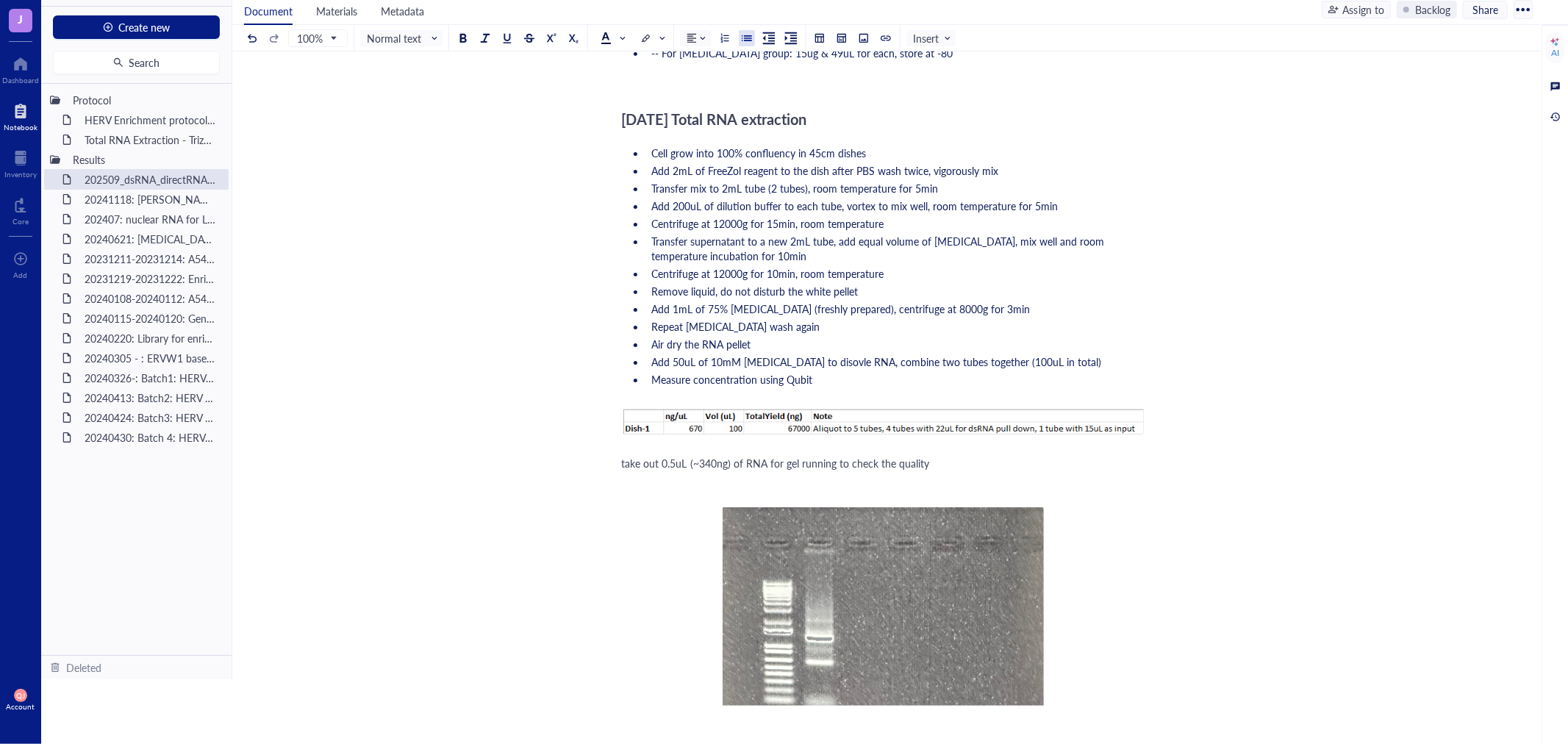
scroll to position [972, 0]
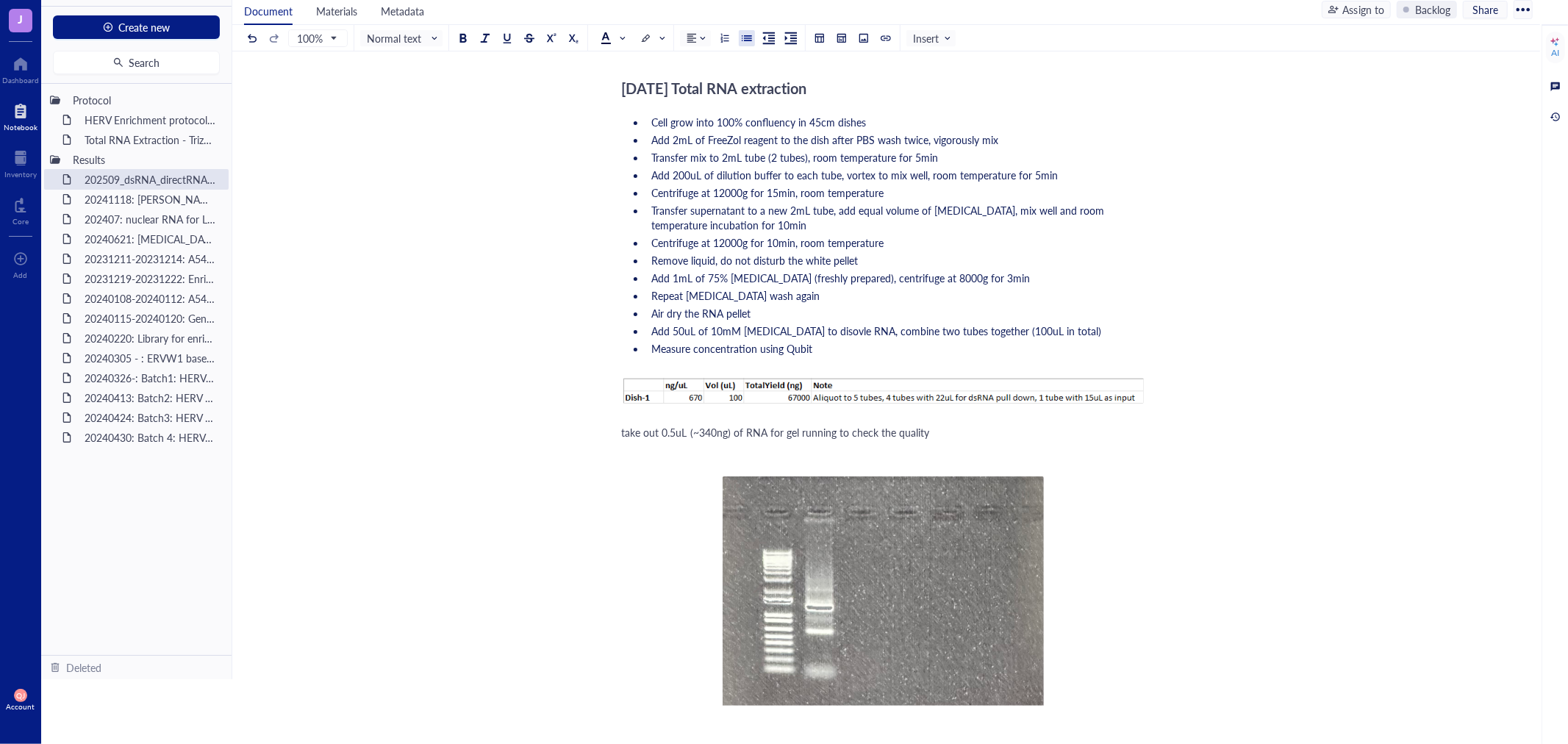
click at [627, 430] on span "take out 0.5uL (~340ng) of RNA for gel running to check the quality" at bounding box center [775, 432] width 308 height 15
click at [745, 39] on div at bounding box center [746, 38] width 10 height 10
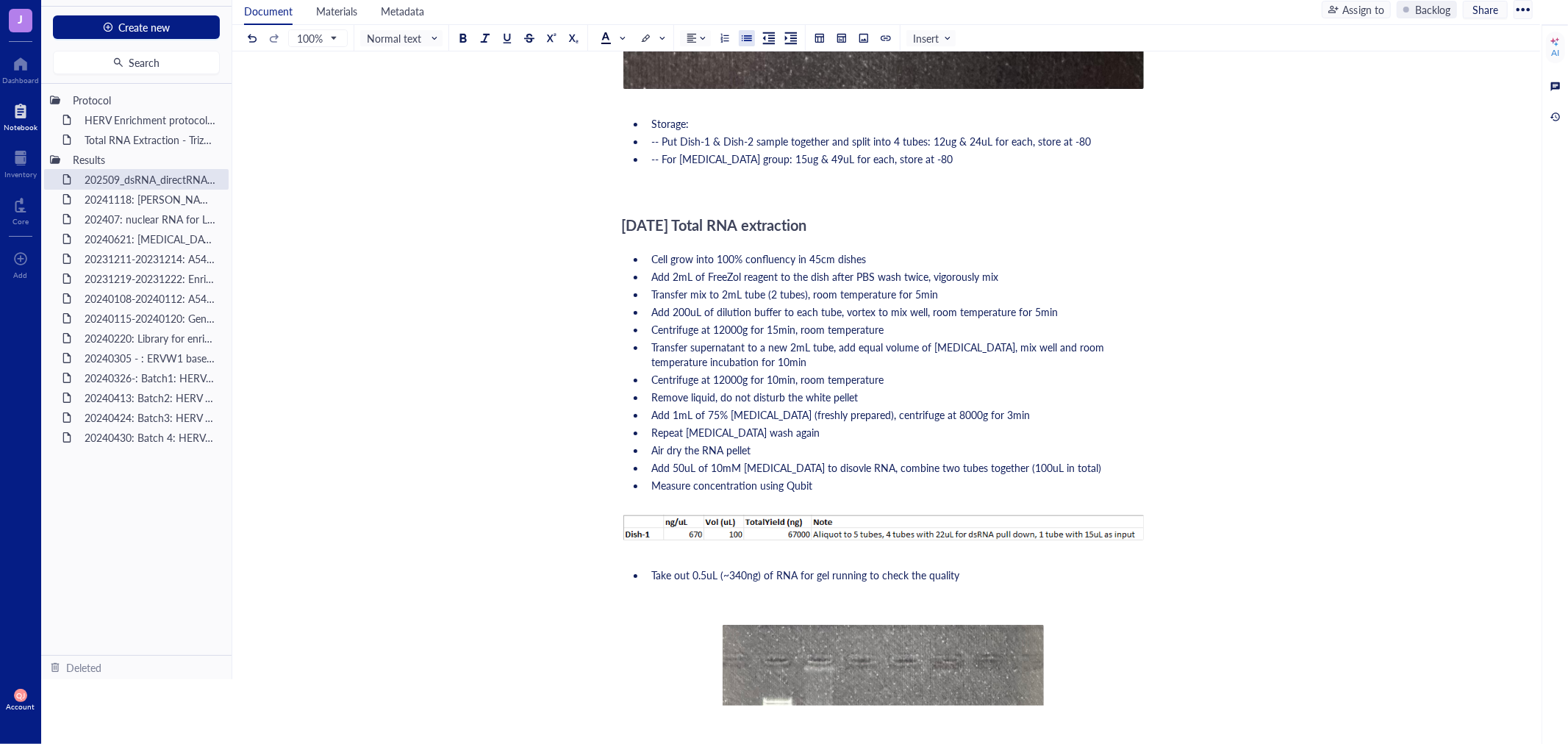
scroll to position [809, 0]
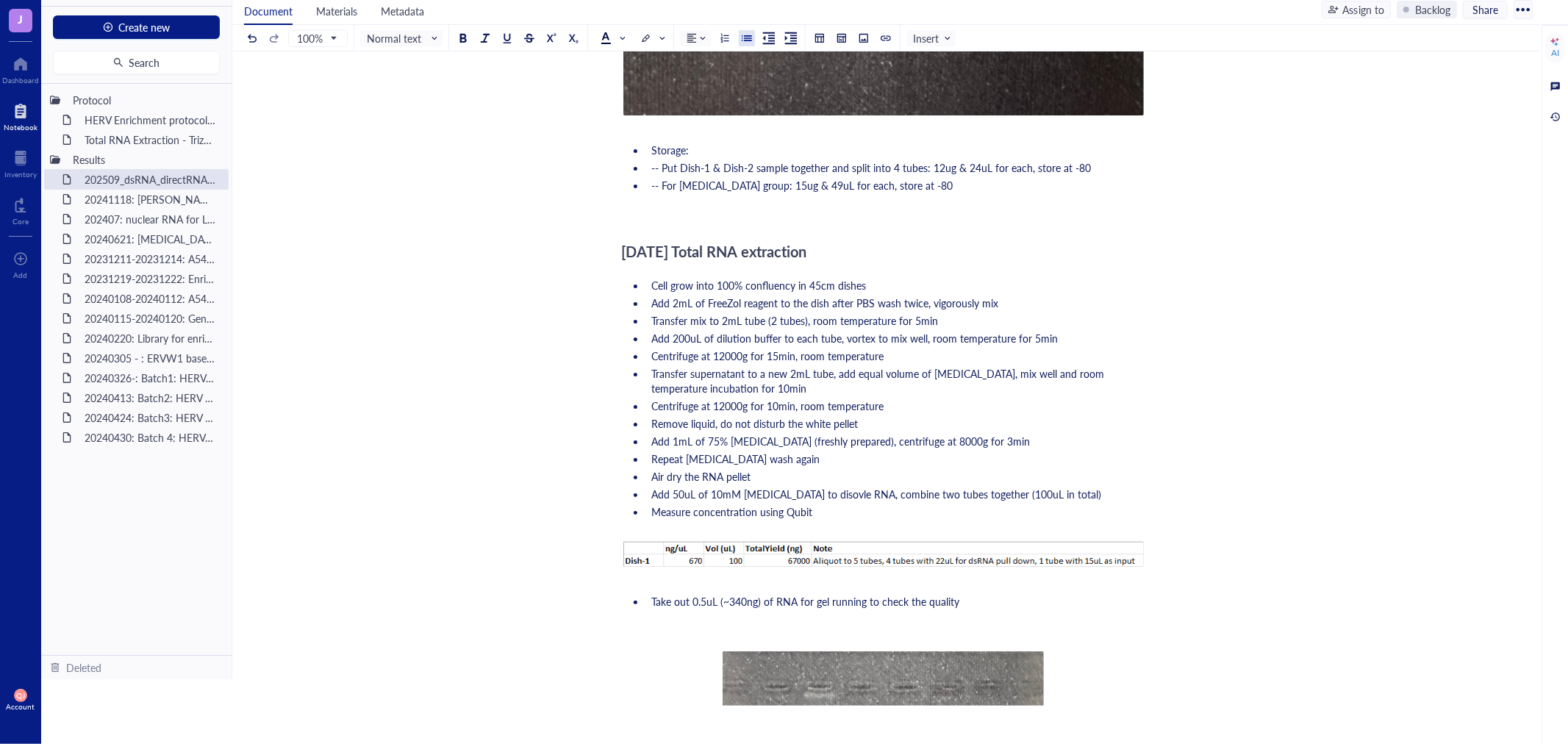
click at [1416, 408] on div "202509_dsRNA_directRNA-seq 202509_dsRNA_directRNA-seq 20250916 RNA extraction f…" at bounding box center [883, 316] width 1302 height 2078
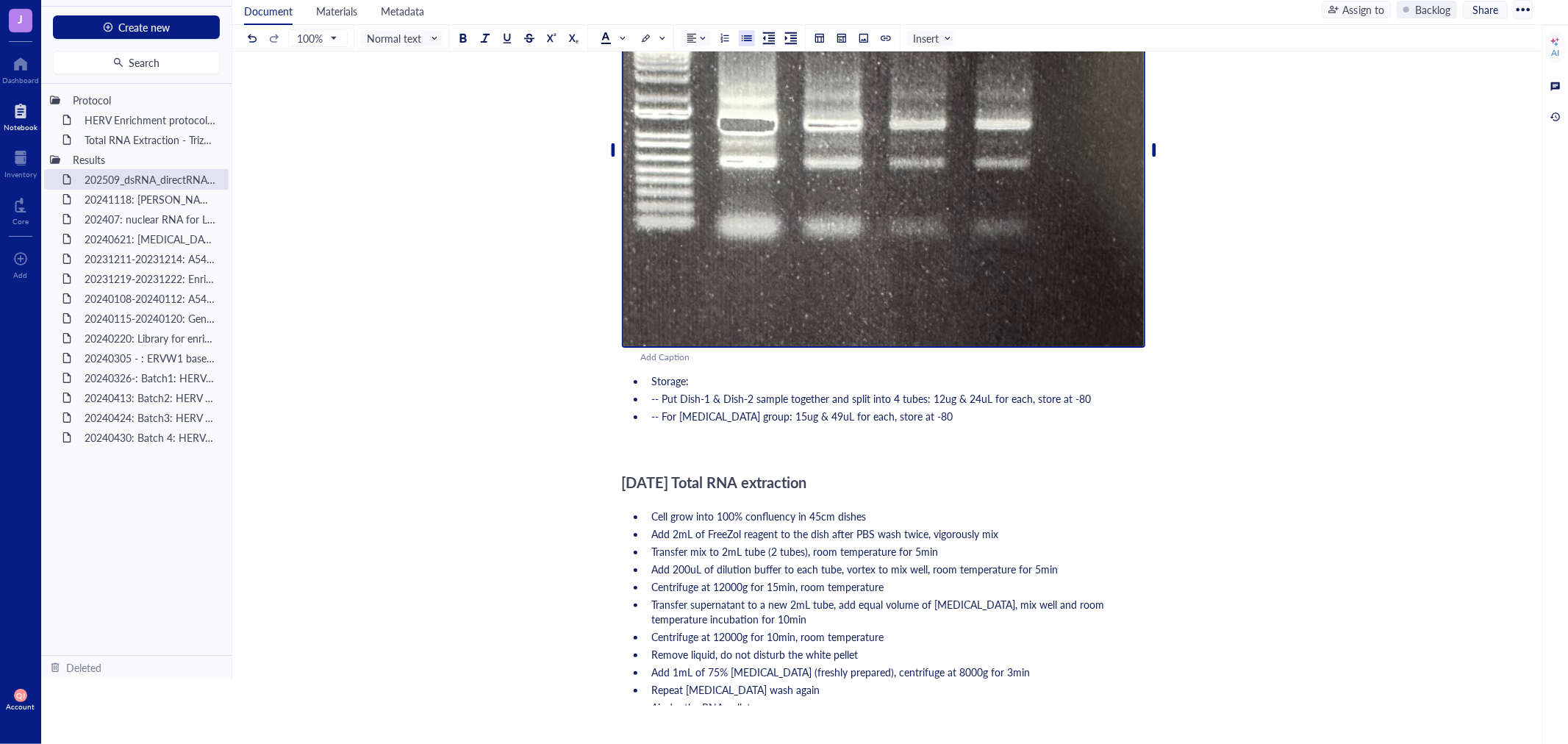
scroll to position [482, 0]
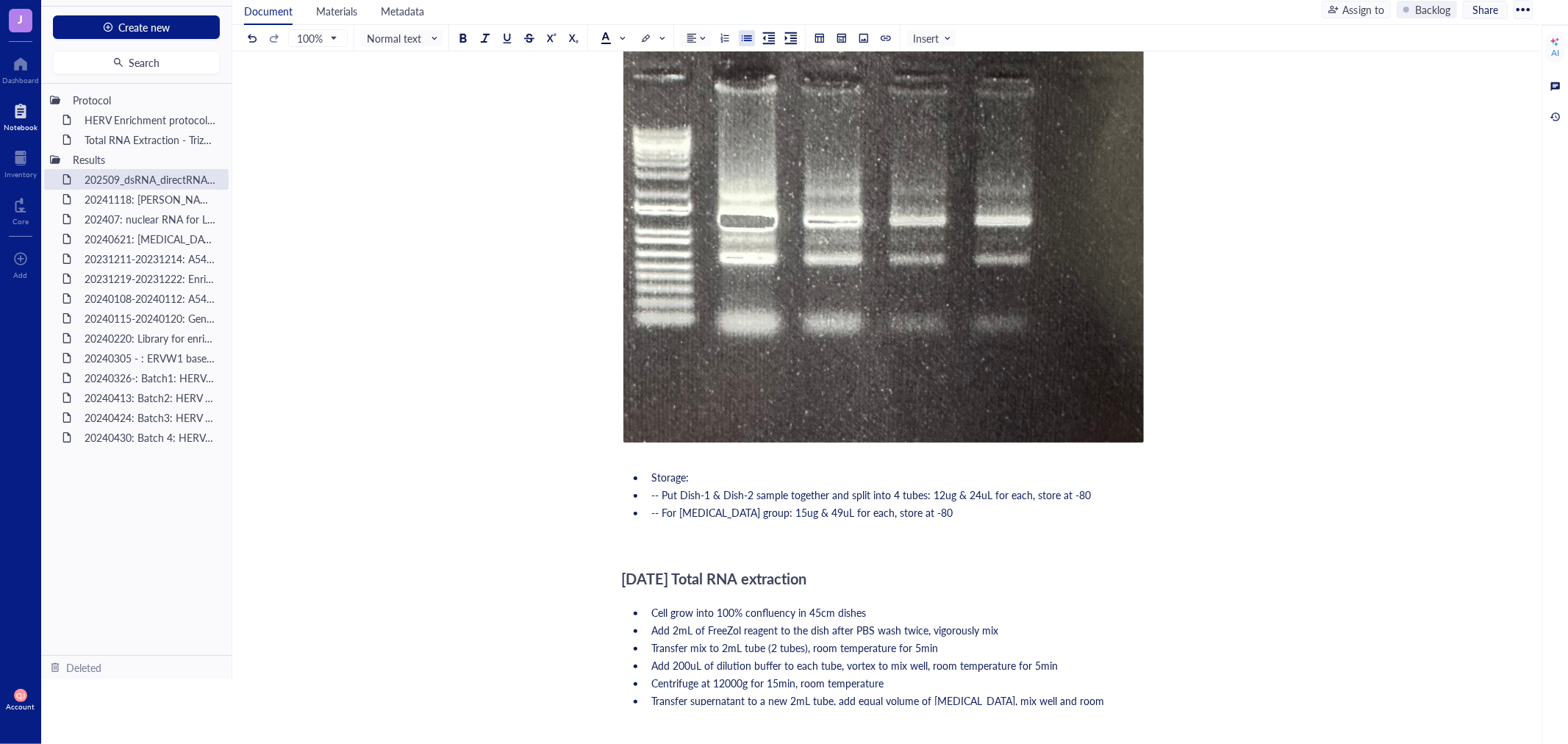
click at [665, 541] on div "﻿" at bounding box center [883, 538] width 523 height 15
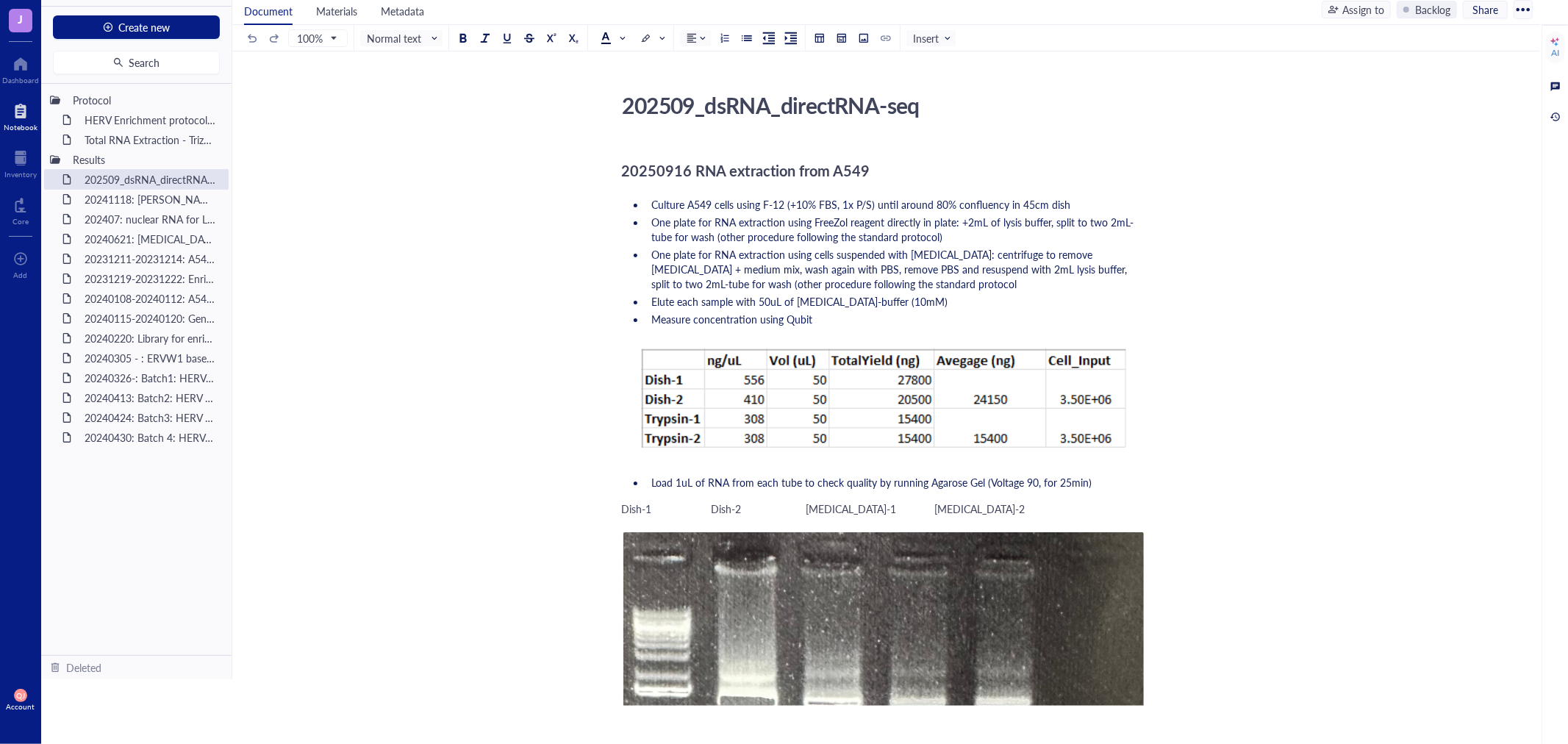
scroll to position [0, 0]
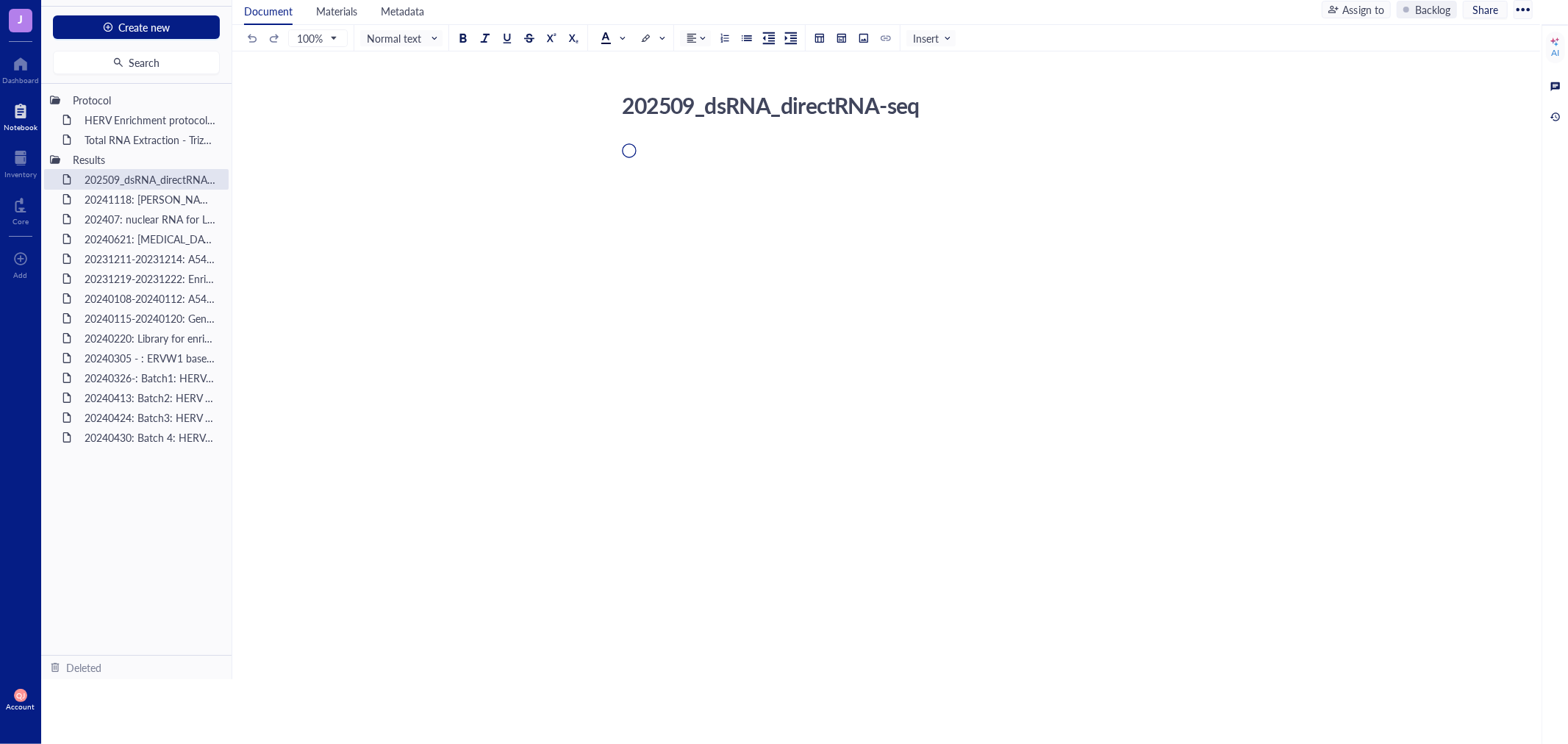
click at [799, 324] on div at bounding box center [883, 298] width 523 height 281
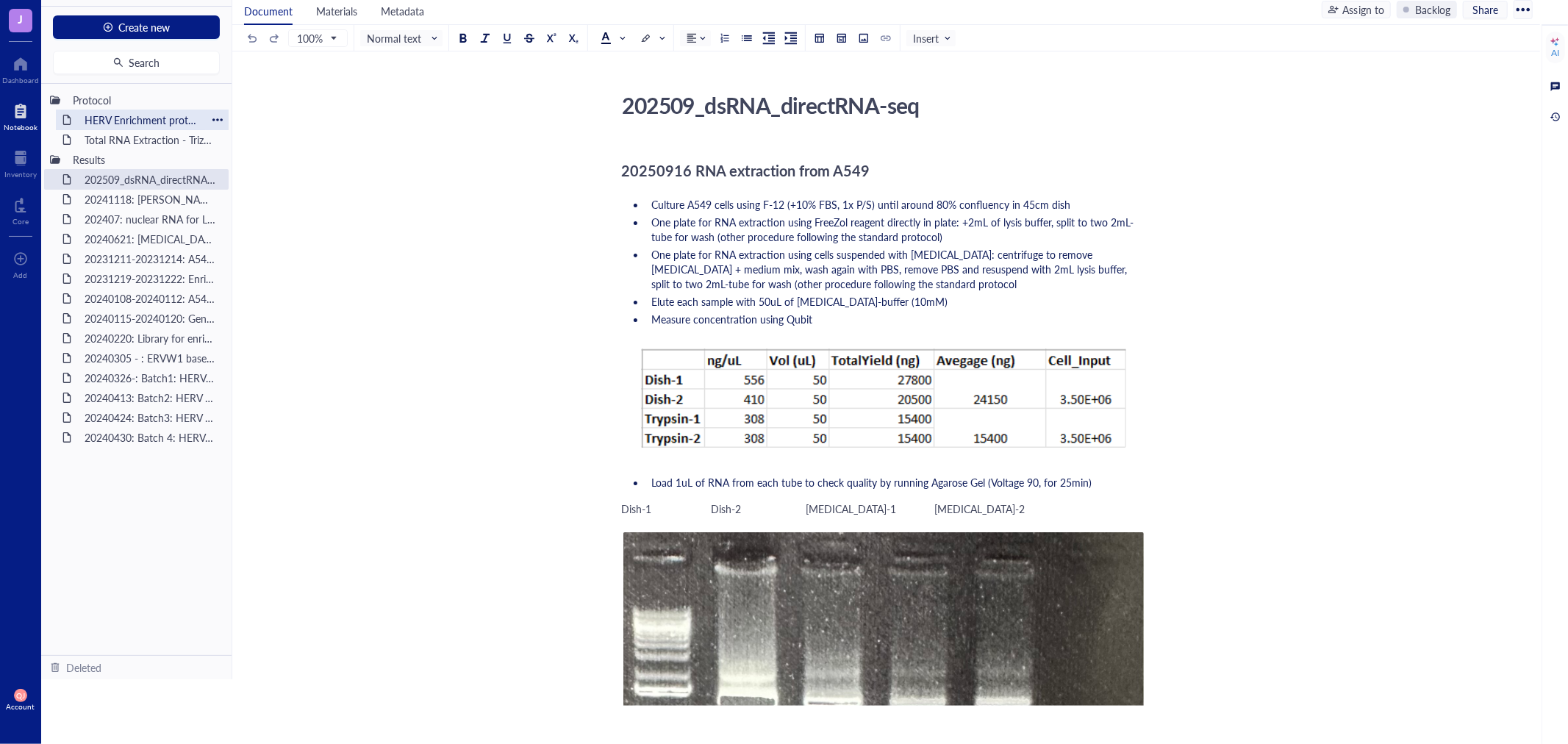
click at [130, 122] on div "HERV Enrichment protocol v1 20231218" at bounding box center [142, 120] width 128 height 21
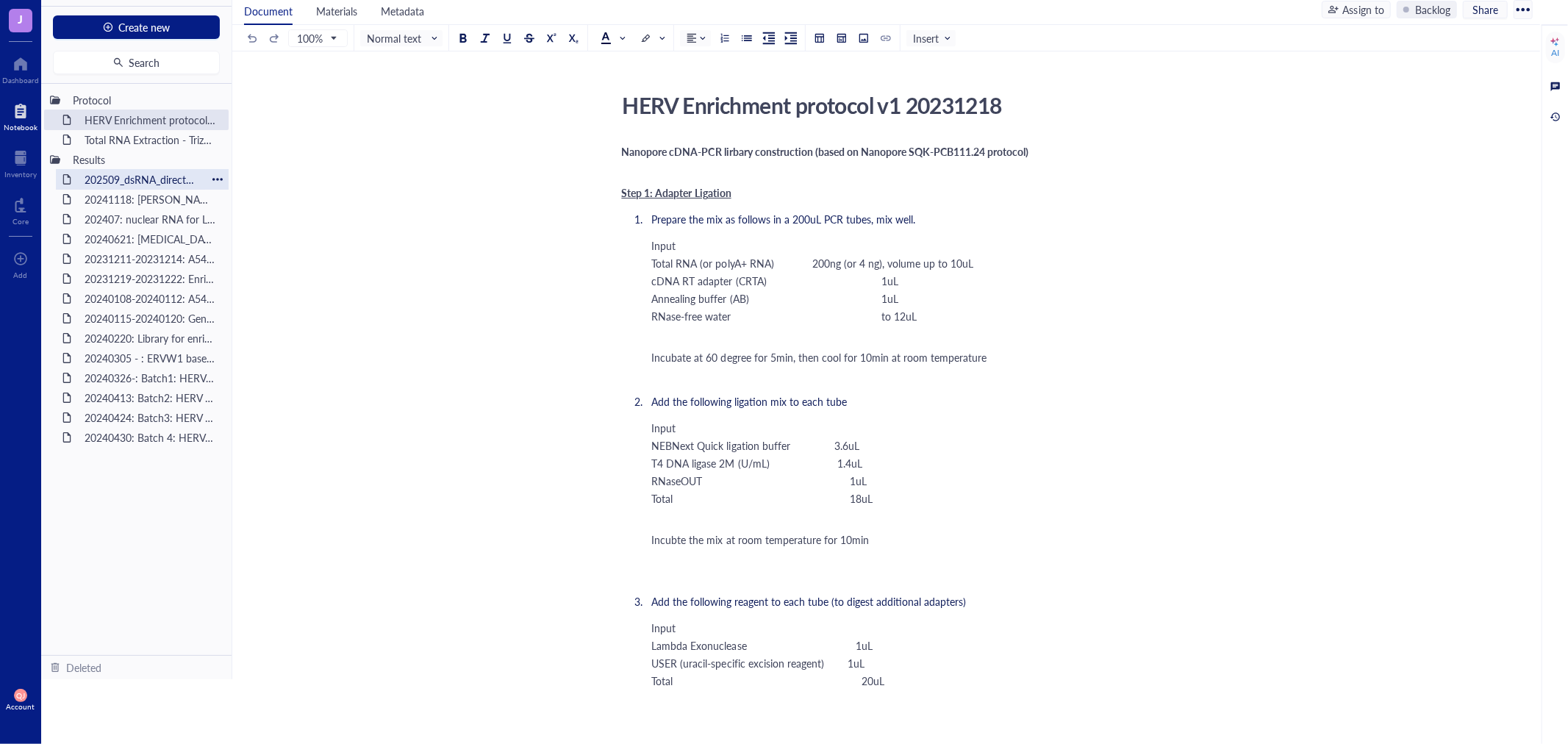
click at [122, 178] on div "202509_dsRNA_directRNA-seq" at bounding box center [142, 179] width 128 height 21
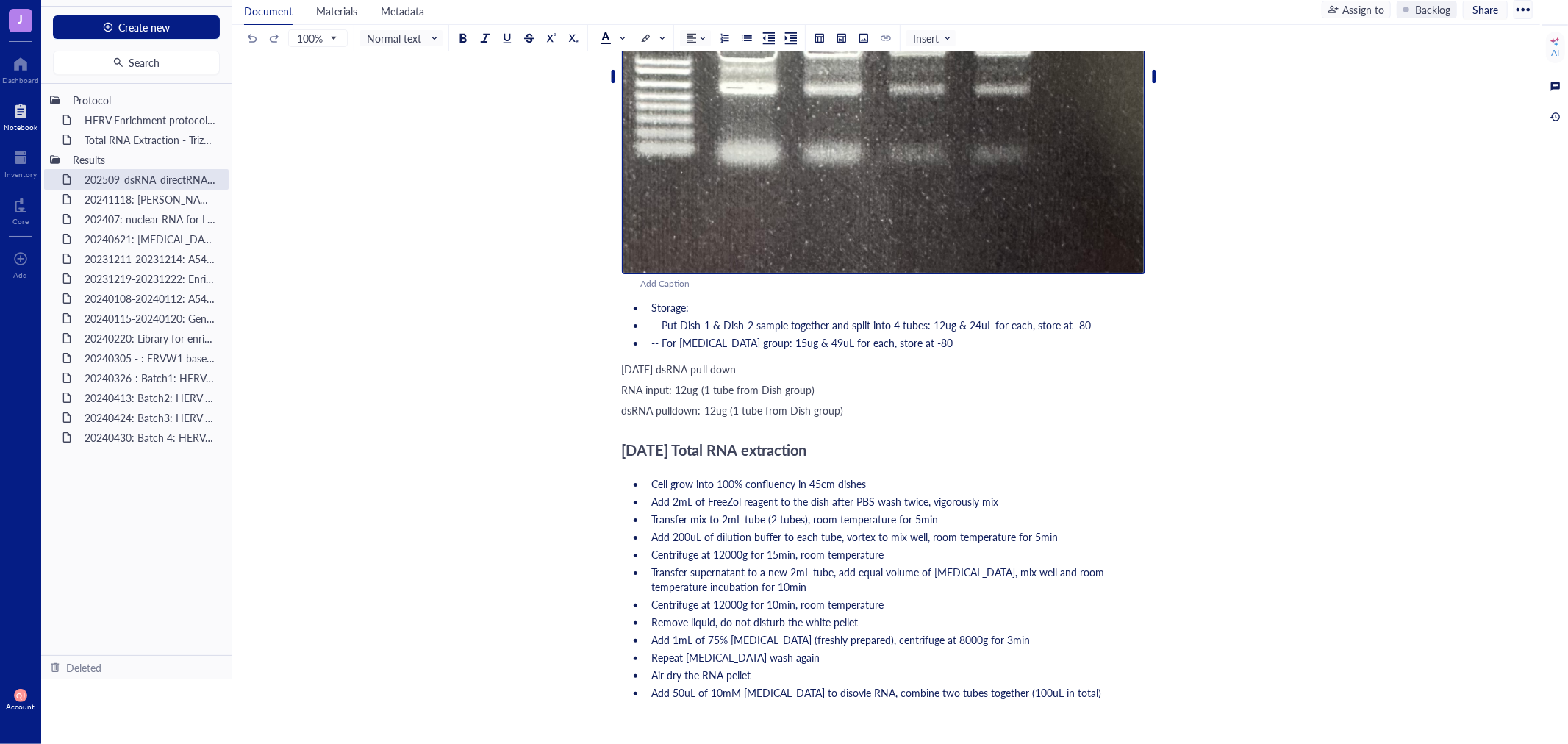
scroll to position [653, 0]
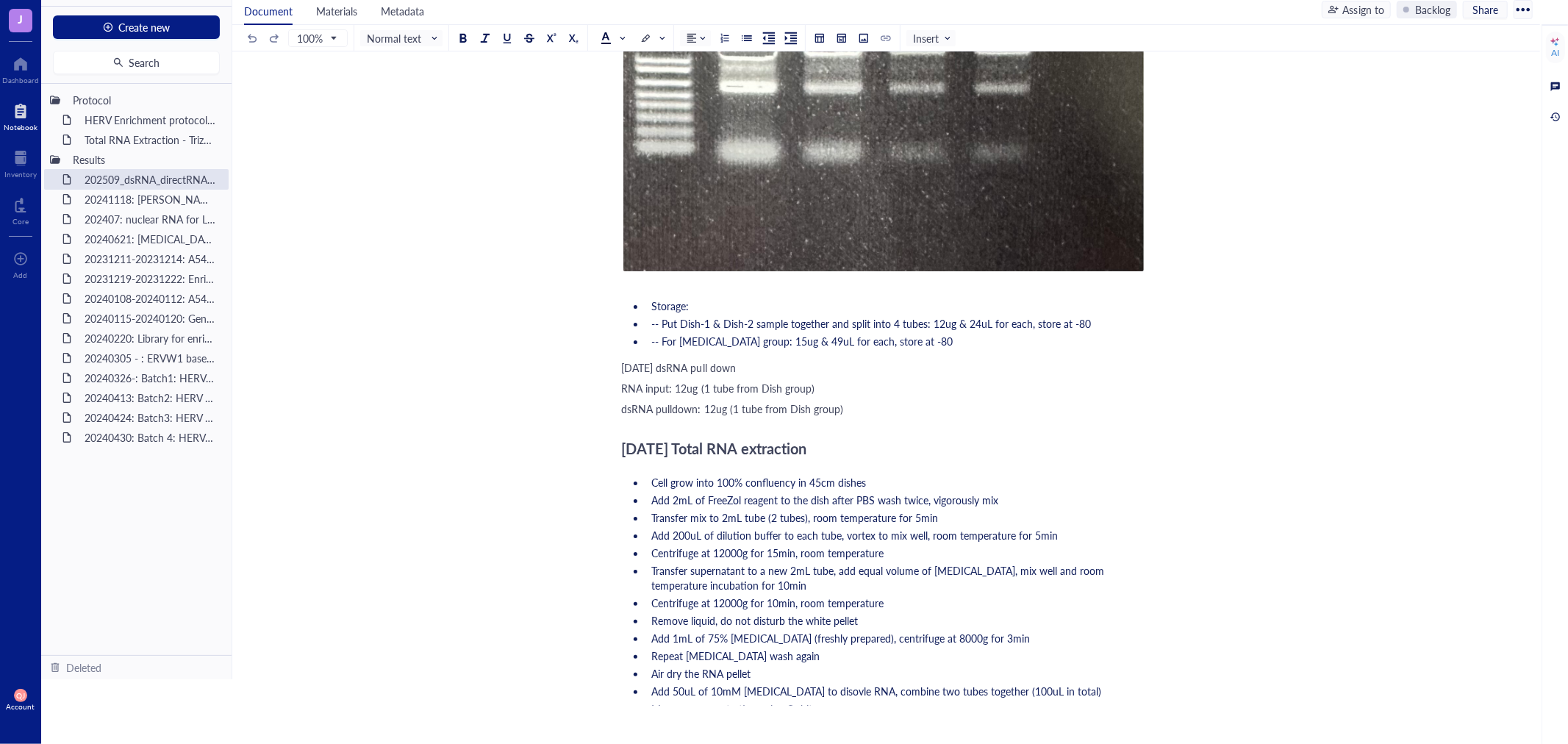
click at [702, 422] on div "20250916 RNA extraction from A549 Culture A549 cells using F-12 (+10% FBS, 1x P…" at bounding box center [883, 520] width 523 height 2065
click at [715, 415] on div "20250916 RNA extraction from A549 Culture A549 cells using F-12 (+10% FBS, 1x P…" at bounding box center [883, 520] width 523 height 2065
click at [892, 407] on div "dsRNA pulldown: 12ug (1 tube from Dish group)" at bounding box center [883, 408] width 523 height 15
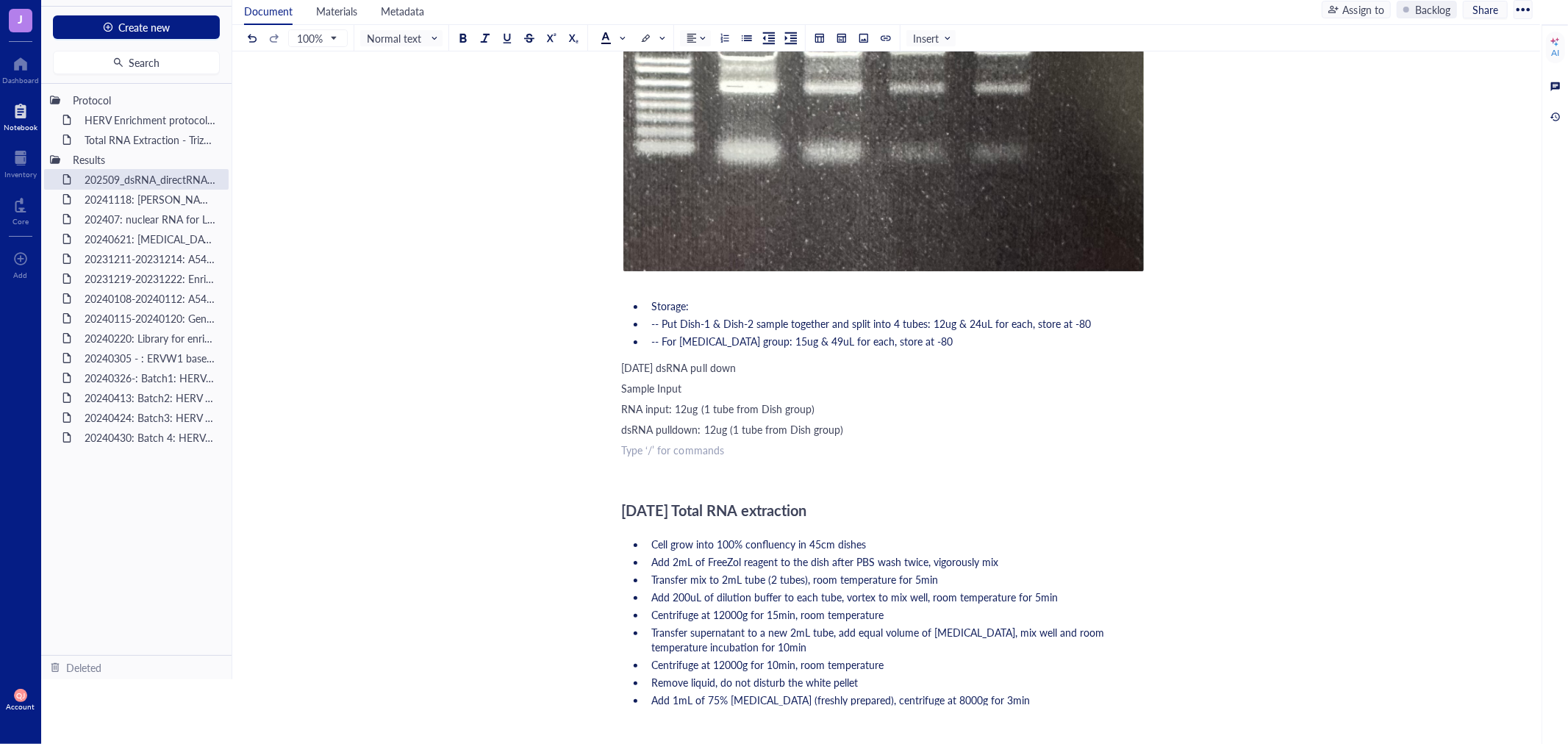
click at [819, 452] on div "﻿ Type ‘/’ for commands" at bounding box center [883, 449] width 523 height 15
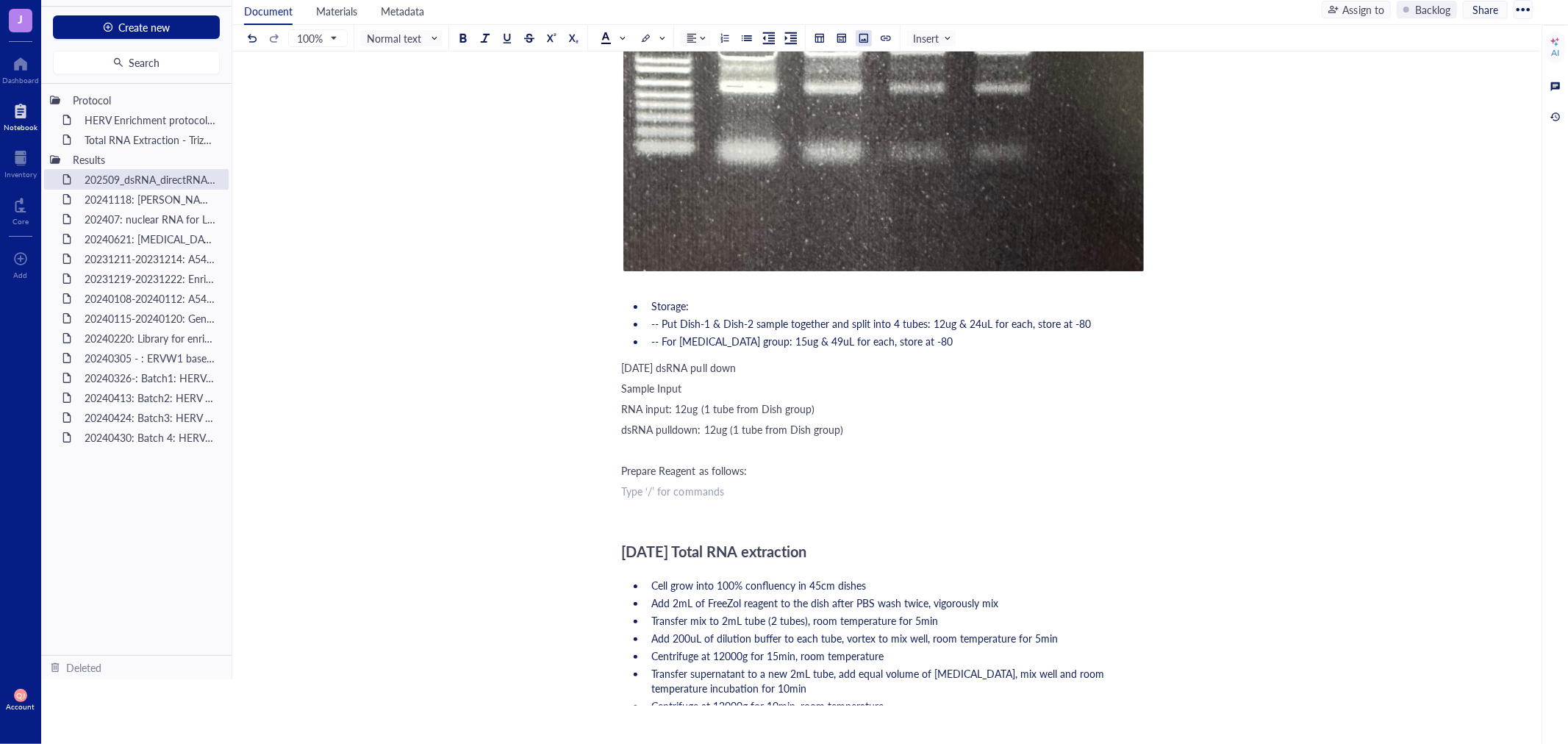
click at [865, 33] on div at bounding box center [864, 38] width 10 height 10
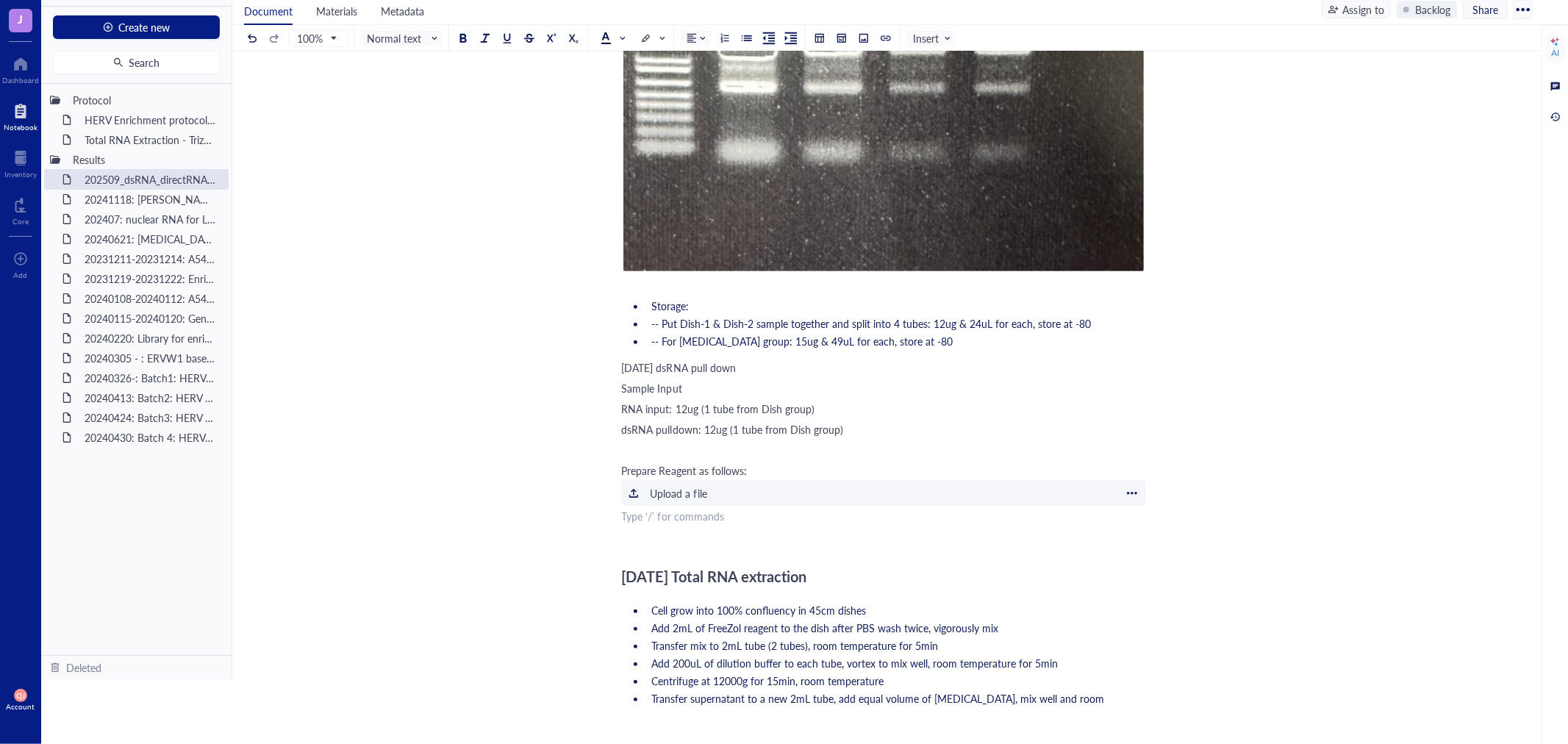
click at [726, 491] on div "﻿ Upload a file" at bounding box center [883, 493] width 523 height 25
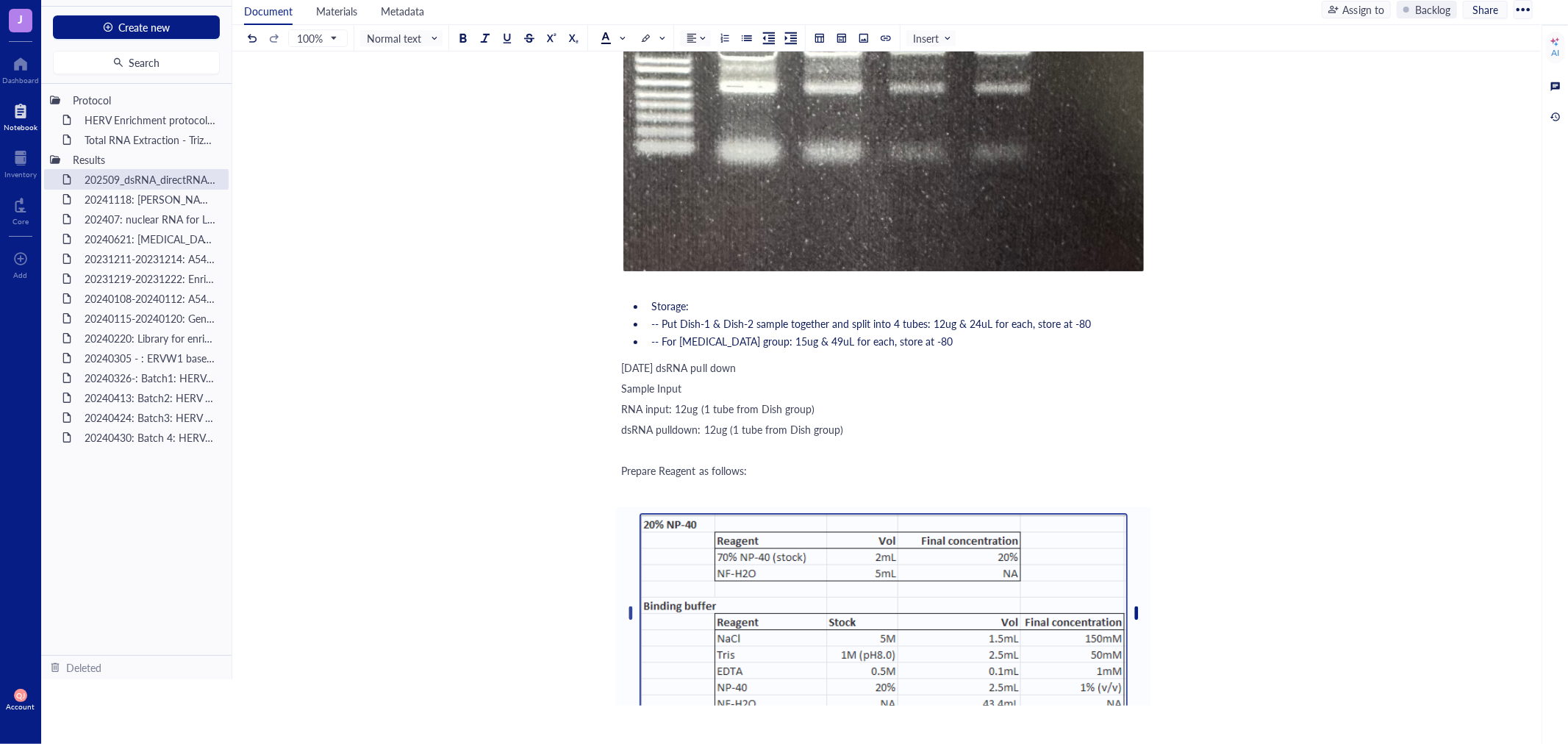
click at [659, 489] on div "﻿" at bounding box center [883, 491] width 523 height 15
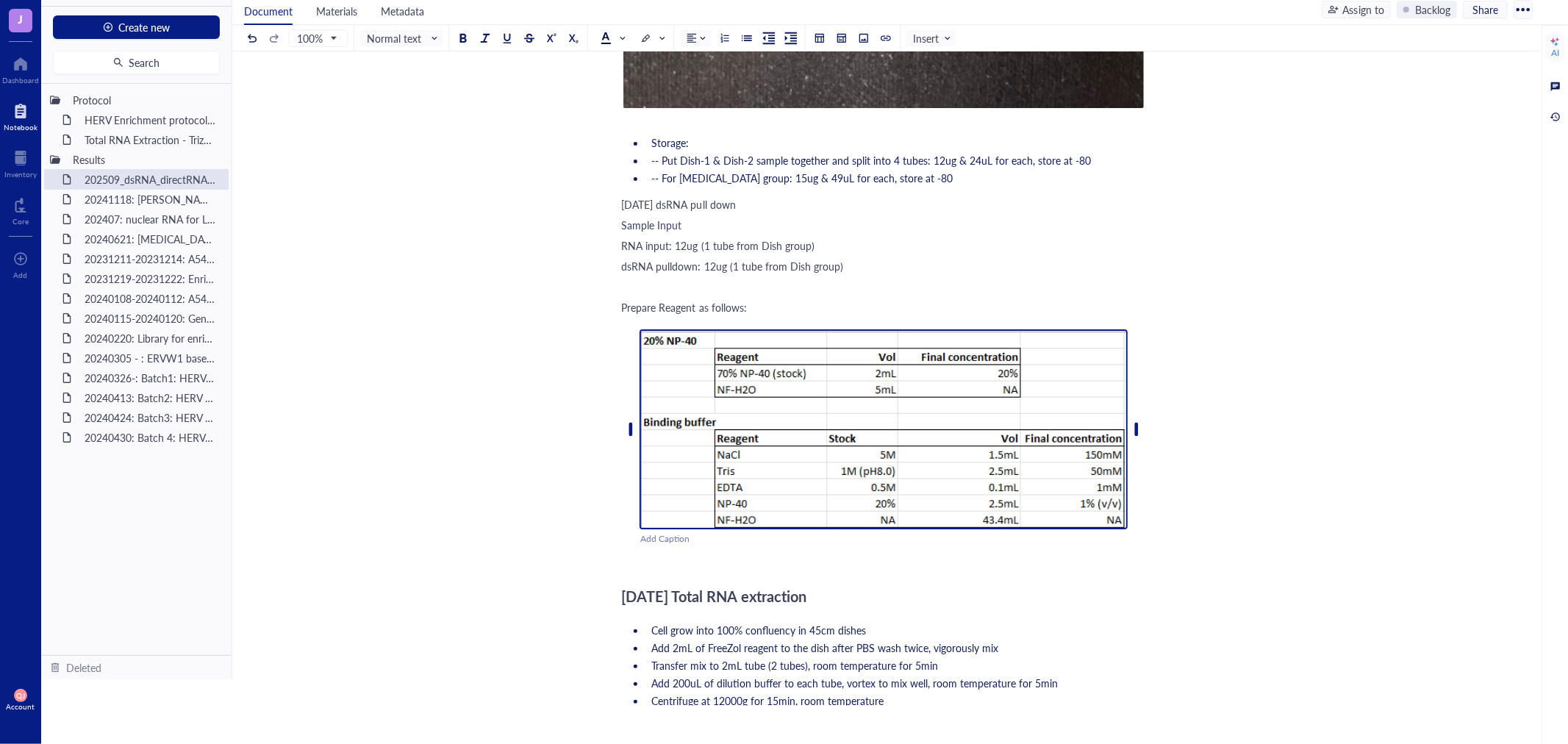
scroll to position [817, 0]
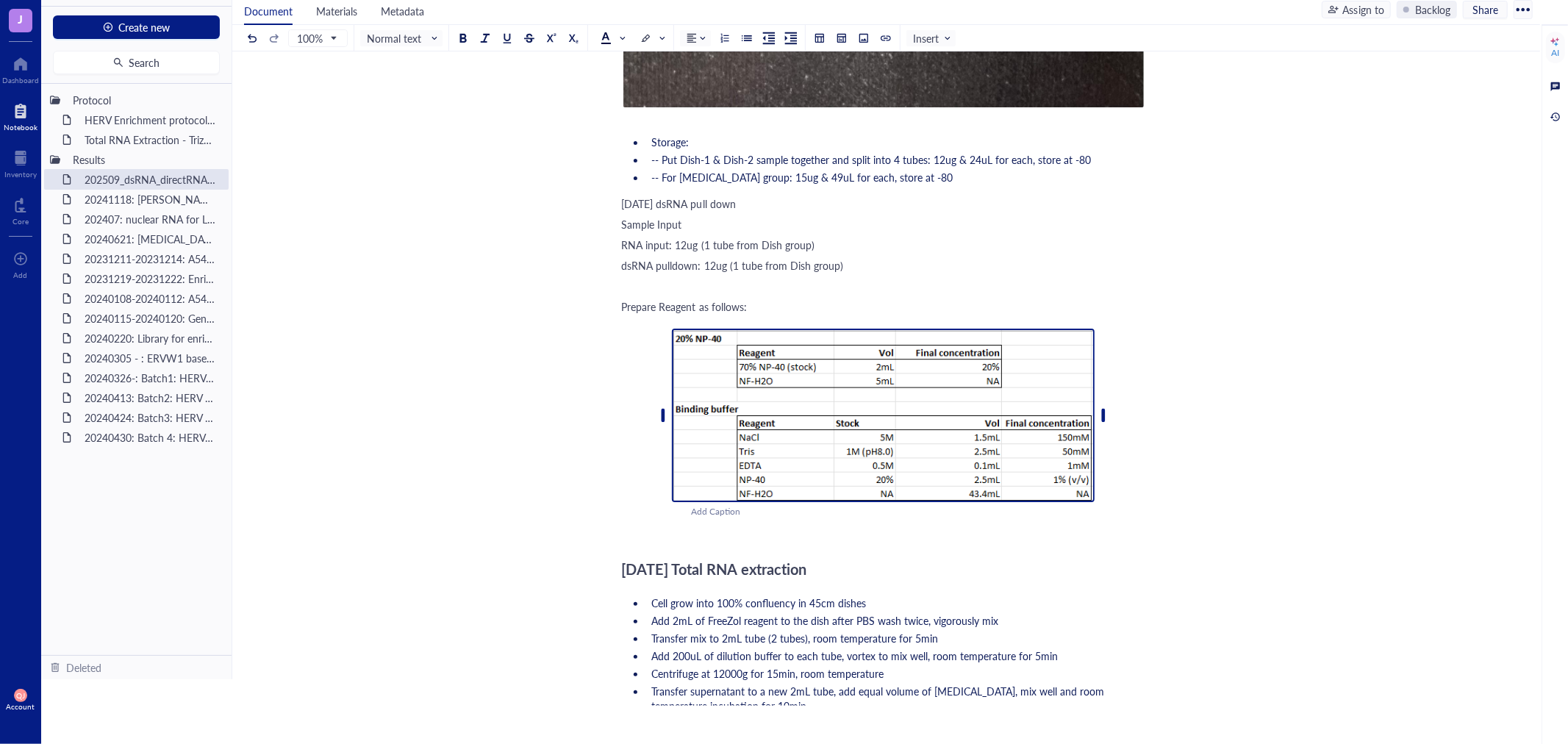
drag, startPoint x: 1135, startPoint y: 430, endPoint x: 1033, endPoint y: 369, distance: 118.8
click at [1033, 369] on div at bounding box center [883, 415] width 422 height 173
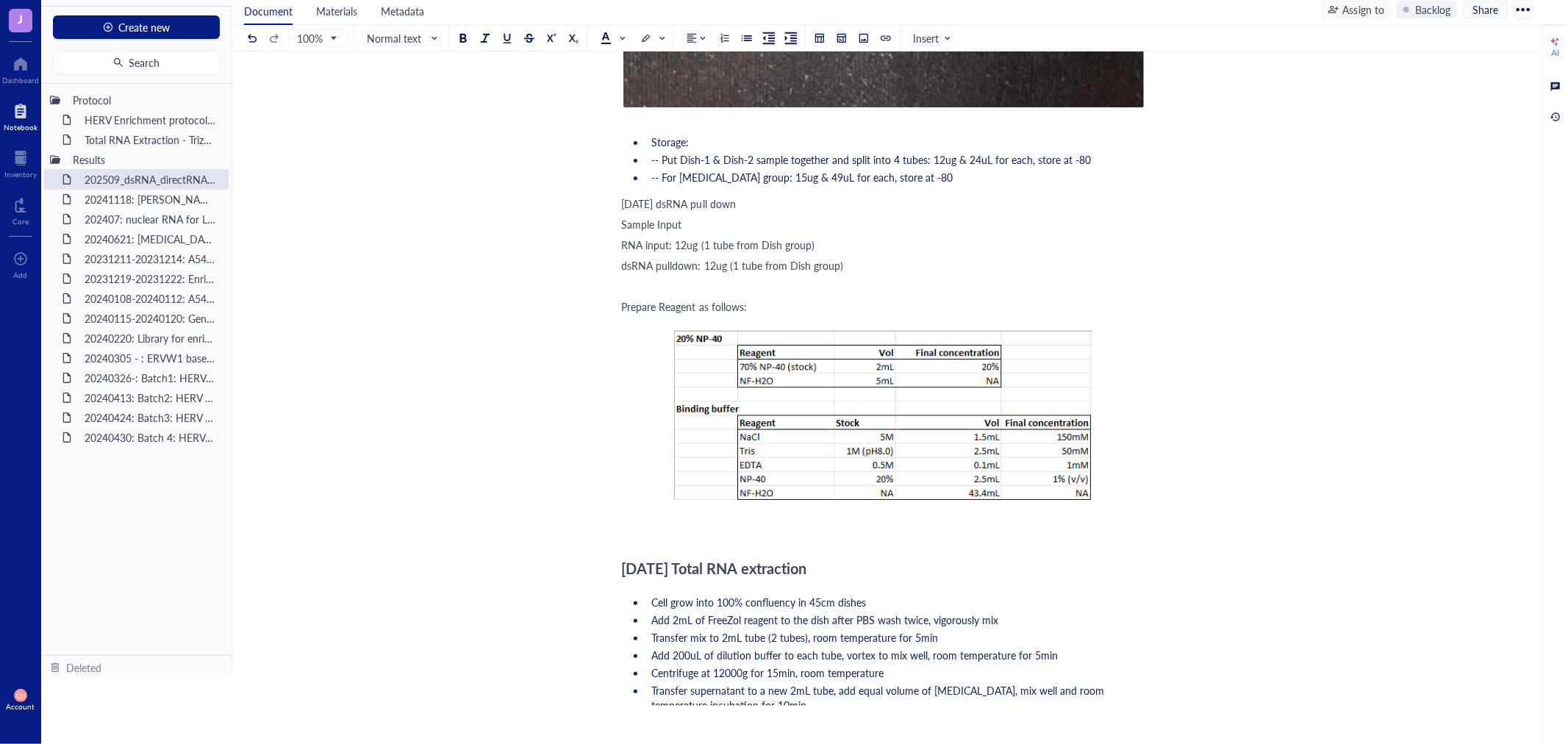
click at [945, 530] on div "﻿" at bounding box center [883, 528] width 523 height 15
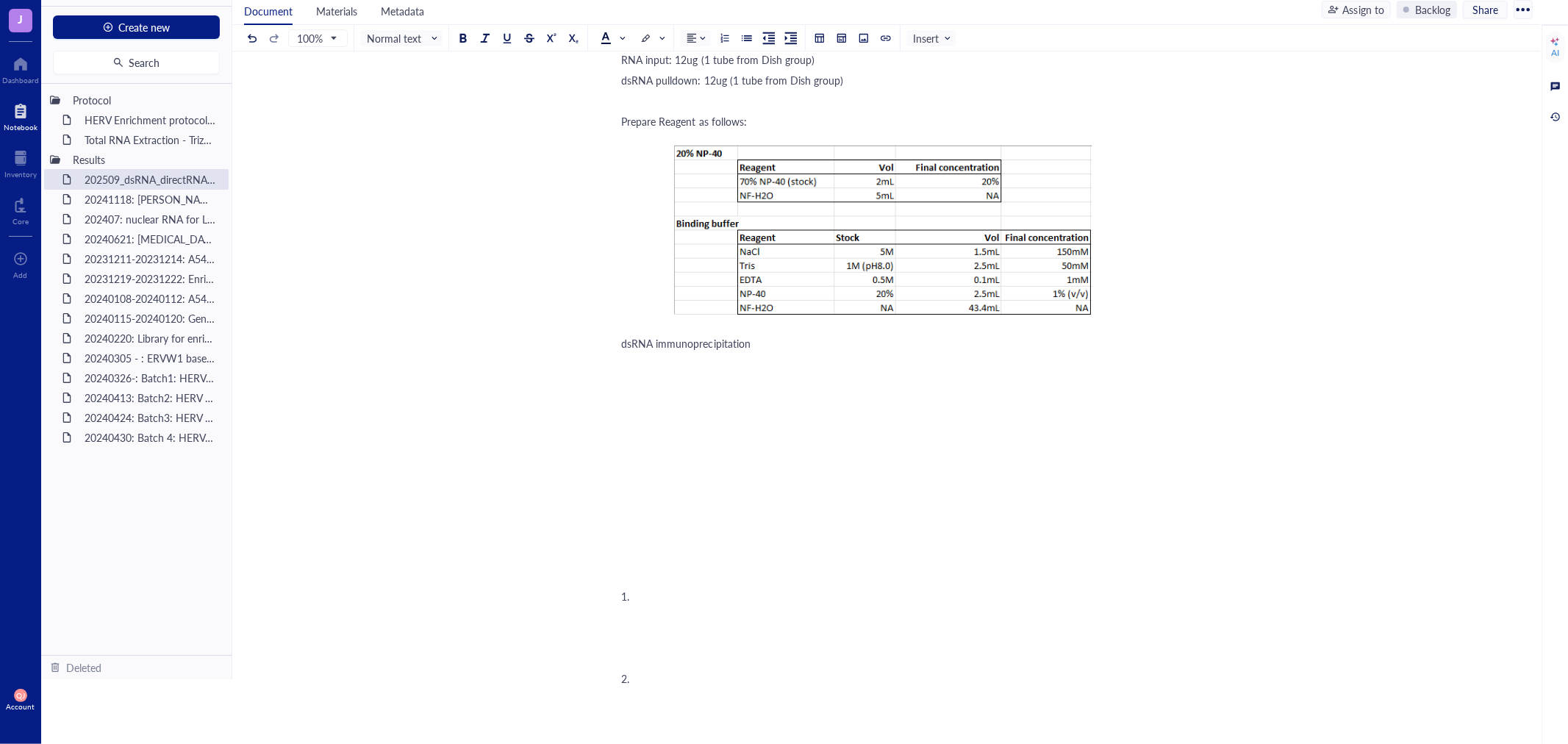
scroll to position [1000, 0]
drag, startPoint x: 629, startPoint y: 378, endPoint x: 755, endPoint y: 680, distance: 327.2
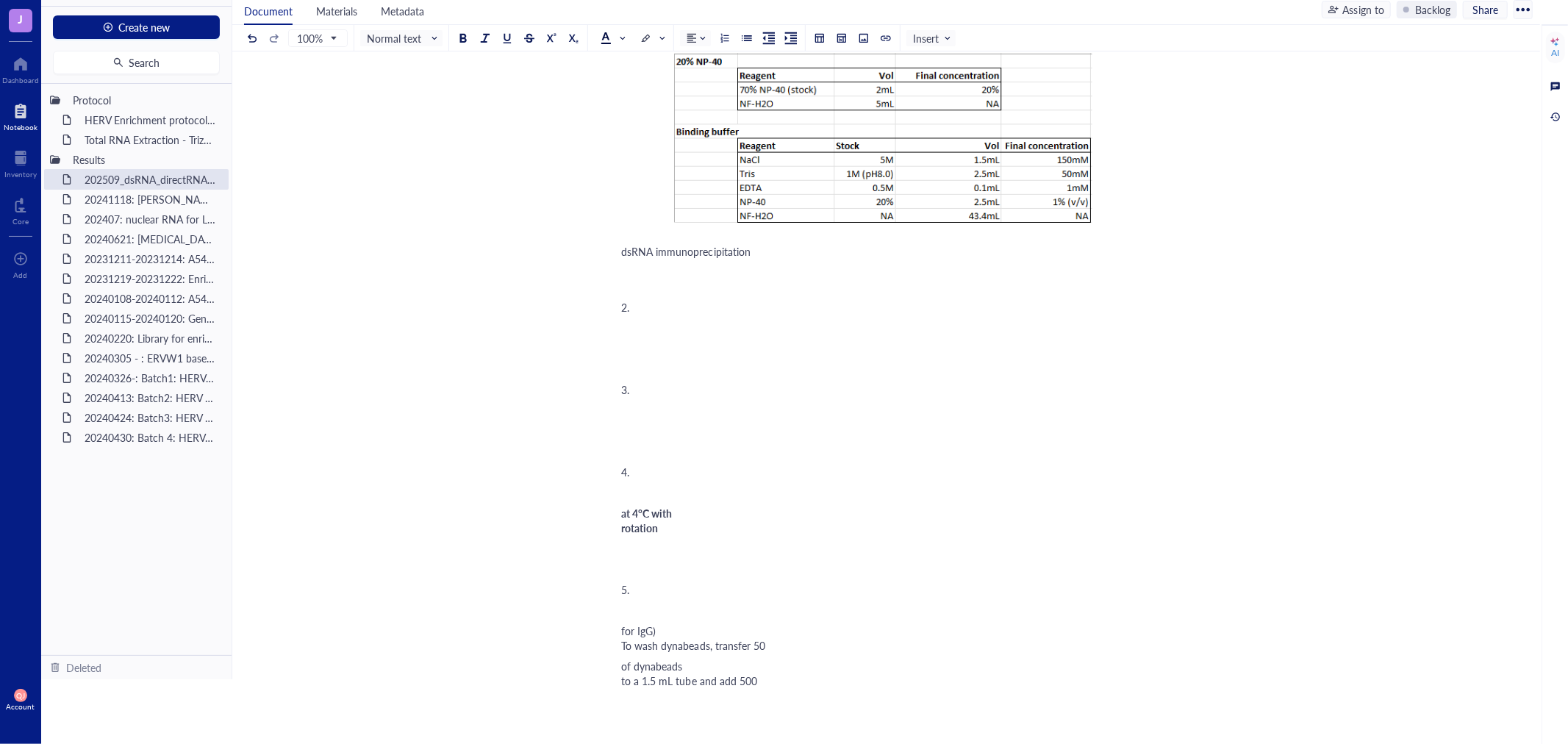
scroll to position [1112, 0]
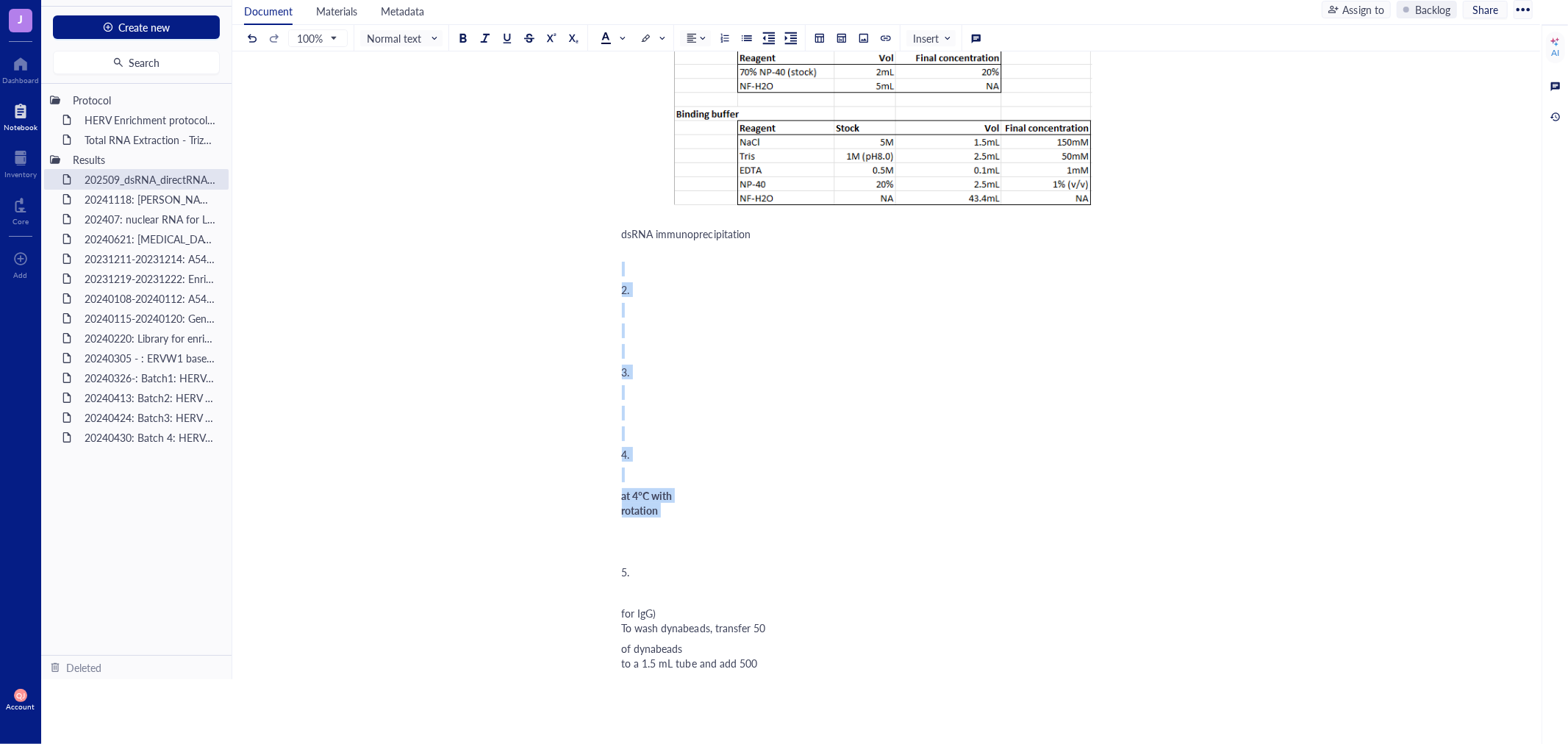
drag, startPoint x: 625, startPoint y: 268, endPoint x: 711, endPoint y: 574, distance: 317.9
click at [711, 574] on div "20250916 RNA extraction from A549 Culture A549 cells using F-12 (+10% FBS, 1x P…" at bounding box center [883, 741] width 523 height 3423
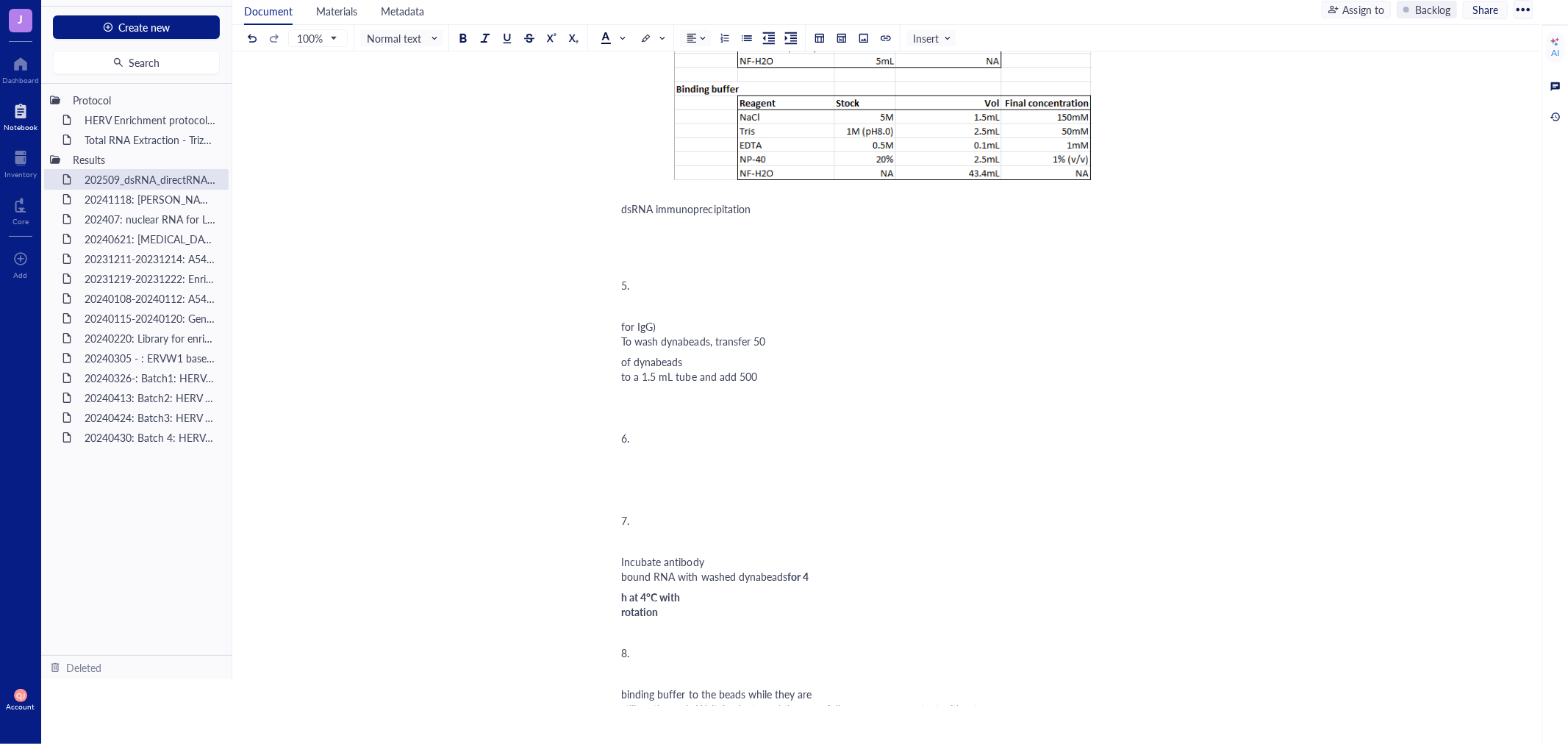
scroll to position [1142, 0]
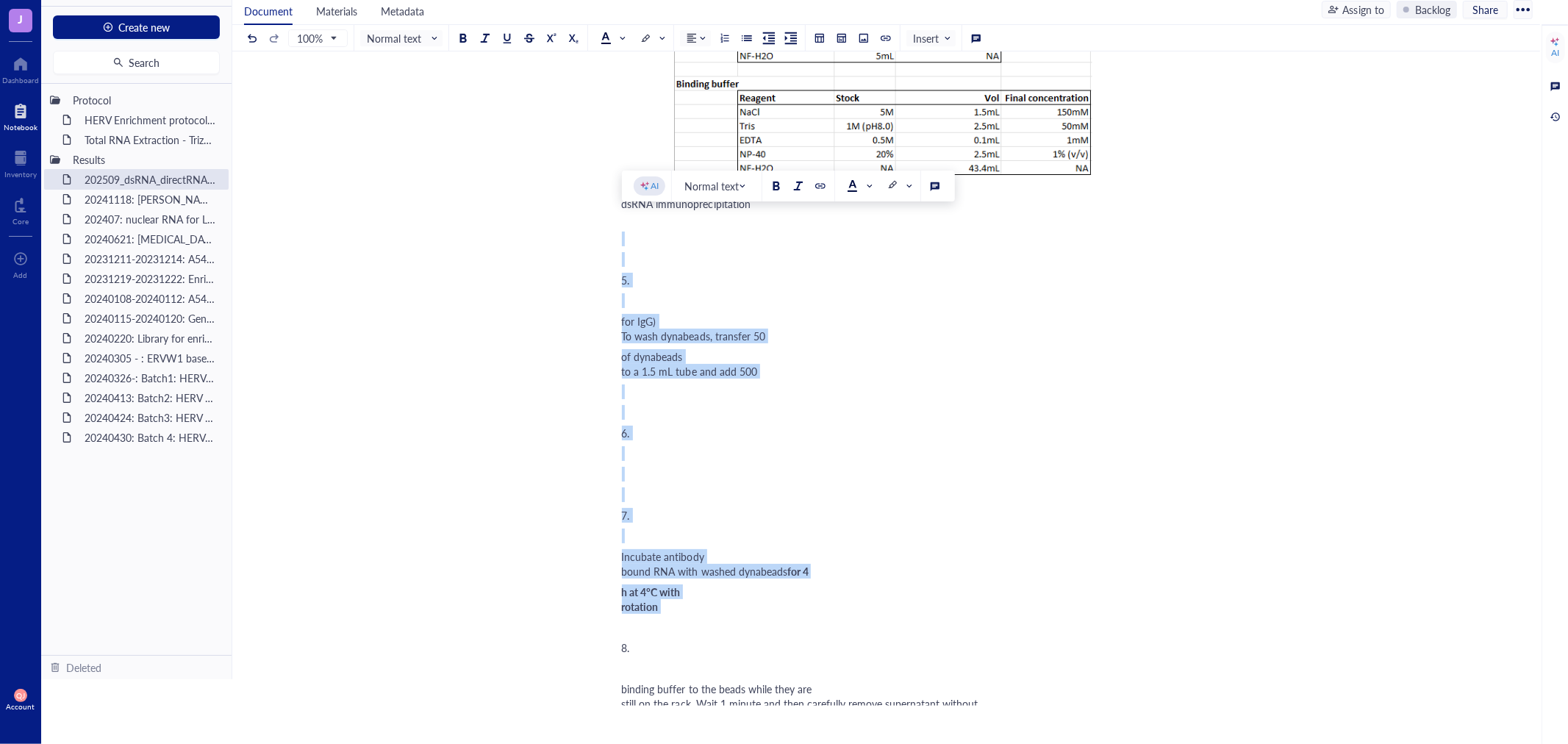
drag, startPoint x: 629, startPoint y: 240, endPoint x: 723, endPoint y: 663, distance: 433.3
click at [723, 663] on div "20250916 RNA extraction from A549 Culture A549 cells using F-12 (+10% FBS, 1x P…" at bounding box center [883, 579] width 523 height 3161
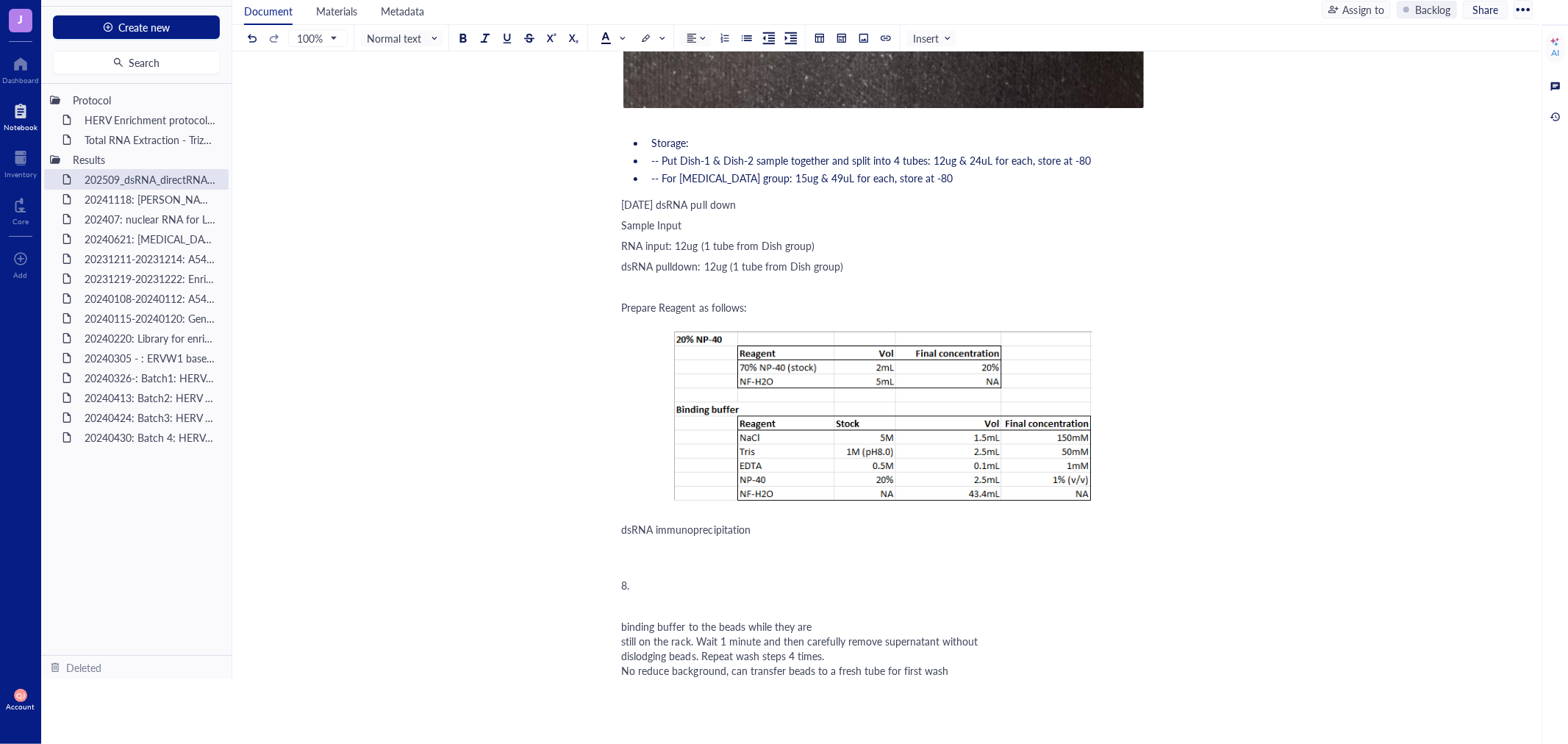
scroll to position [1090, 0]
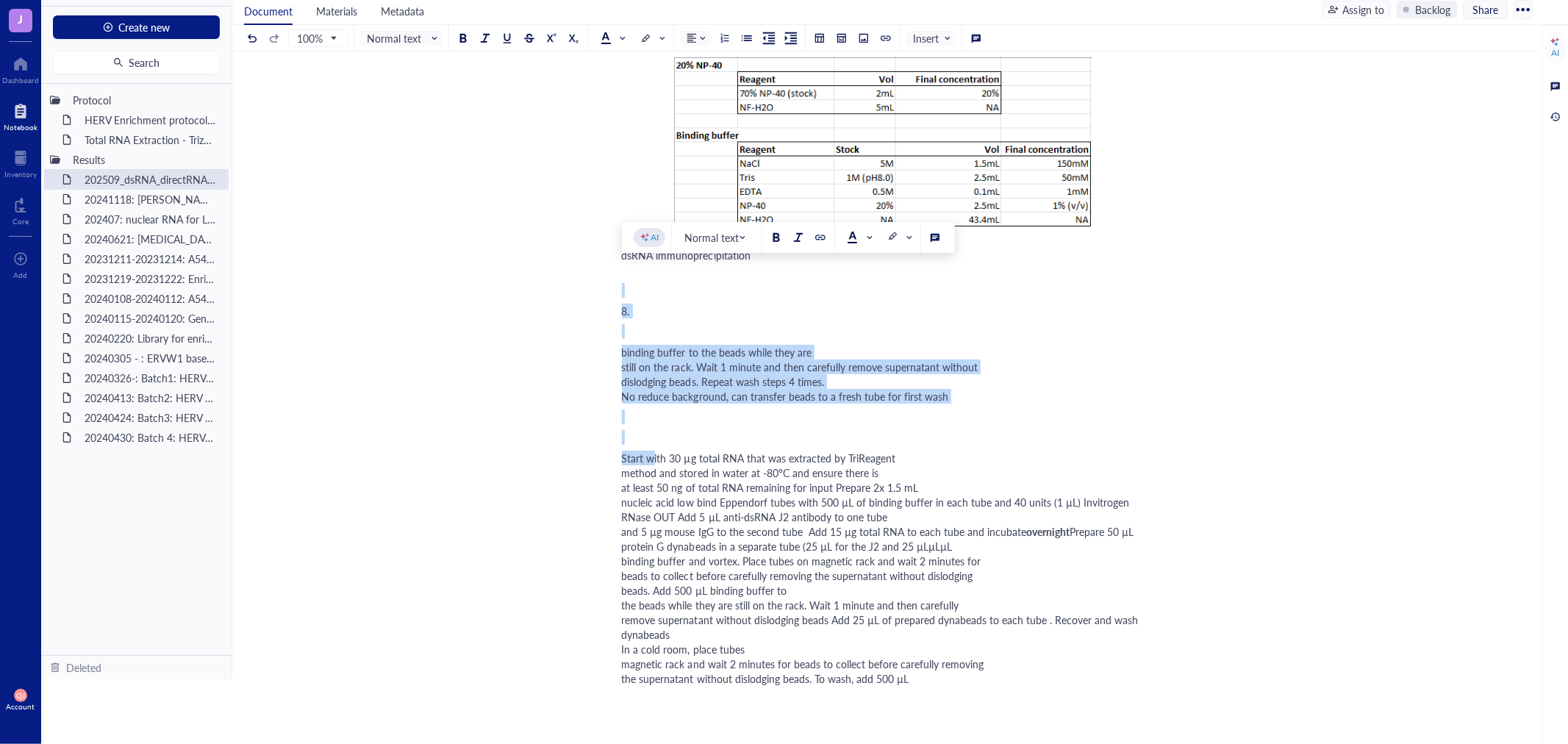
drag, startPoint x: 625, startPoint y: 287, endPoint x: 733, endPoint y: 563, distance: 296.4
click at [733, 563] on div "20250916 RNA extraction from A549 Culture A549 cells using F-12 (+10% FBS, 1x P…" at bounding box center [883, 437] width 523 height 2773
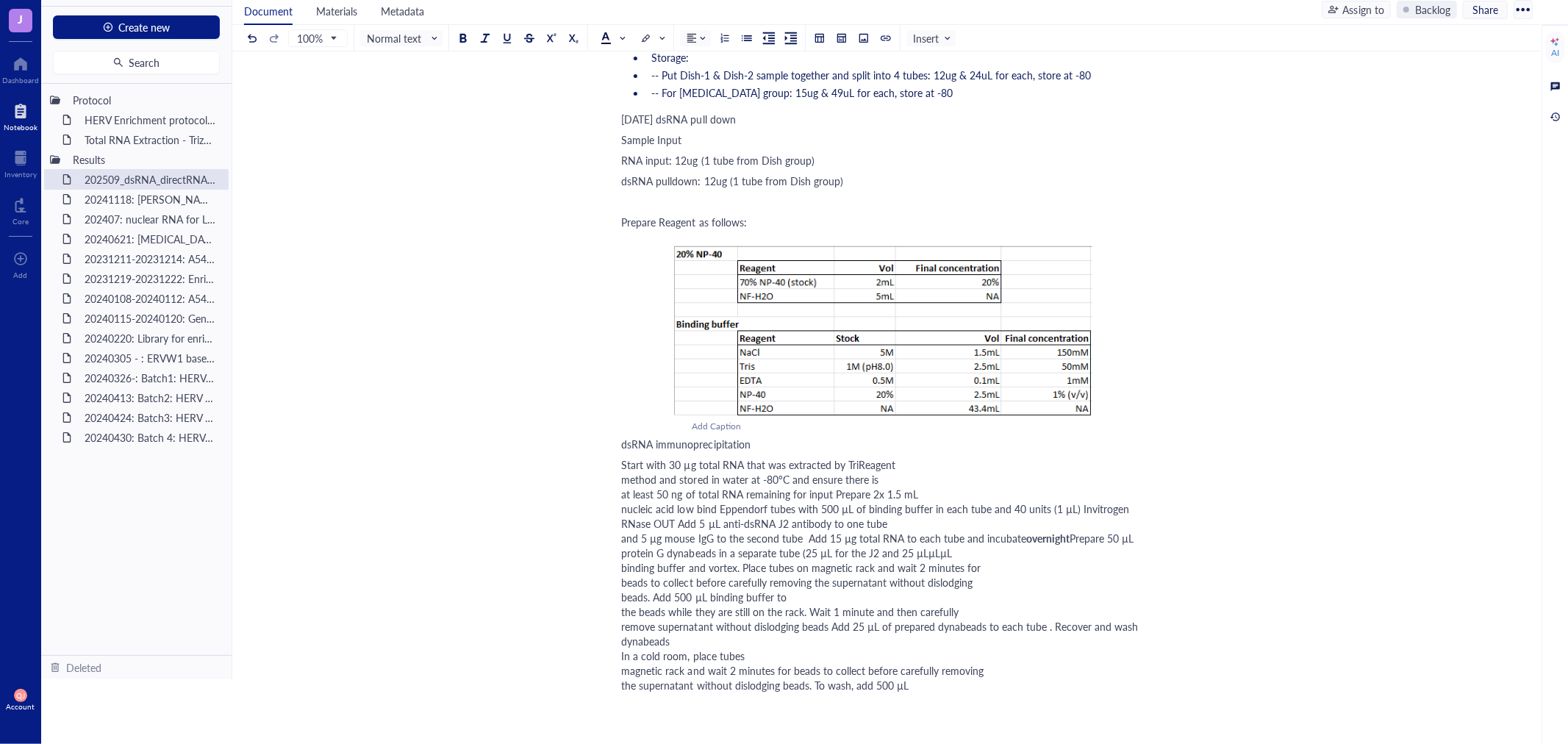
scroll to position [1203, 0]
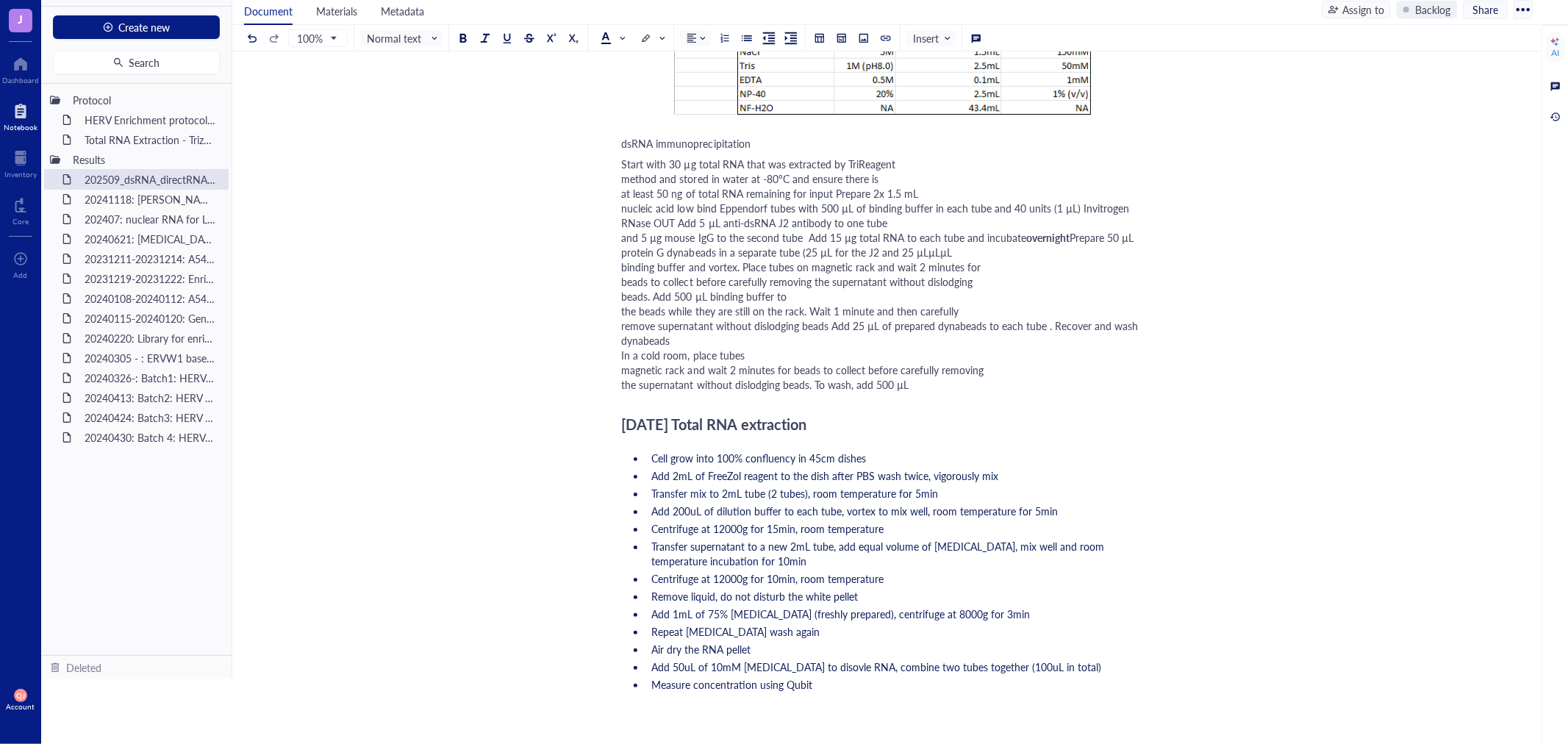
drag, startPoint x: 628, startPoint y: 197, endPoint x: 976, endPoint y: 421, distance: 413.9
click at [976, 392] on div "Start with 30 µg total RNA that was extracted by TriReagent method and stored i…" at bounding box center [883, 275] width 523 height 235
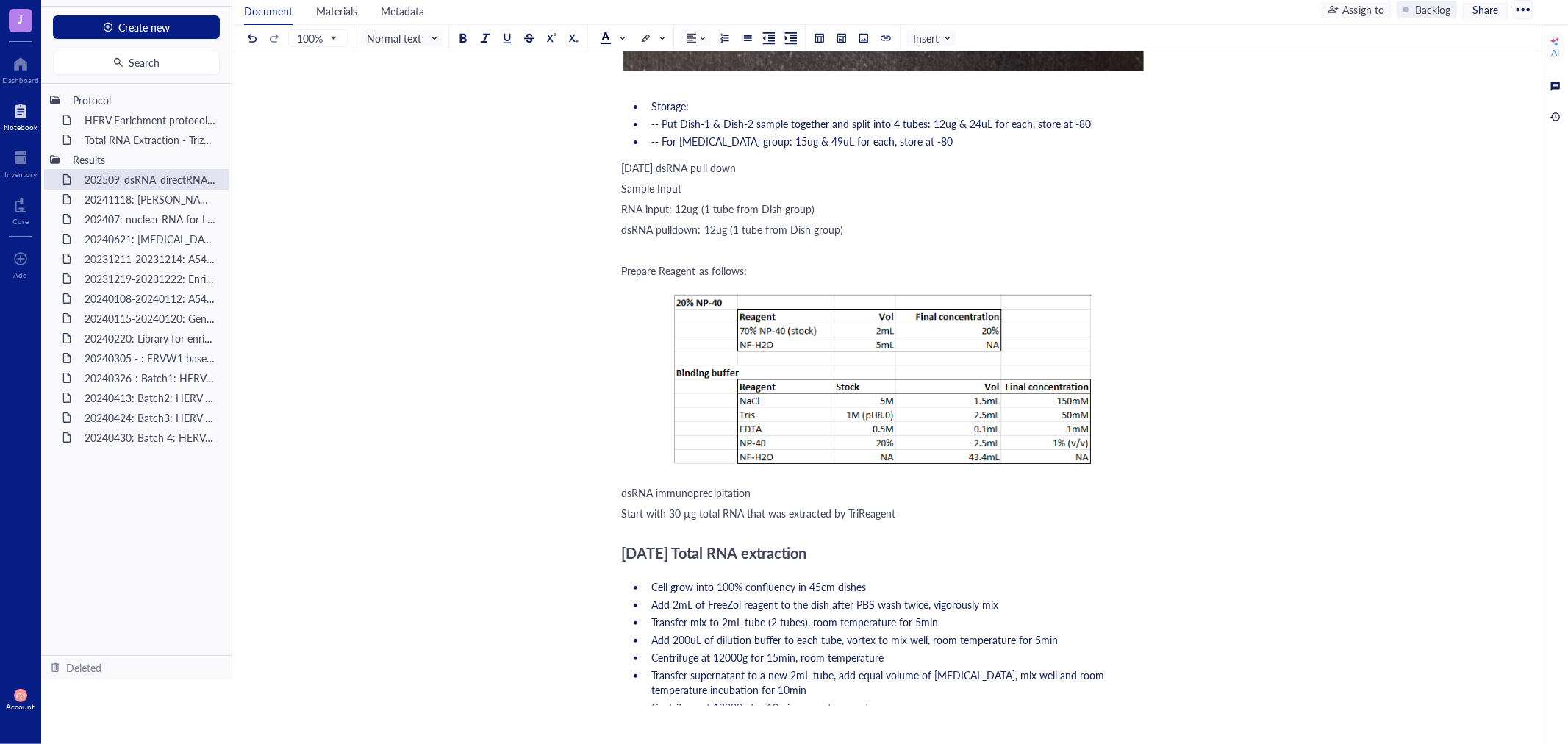
scroll to position [824, 0]
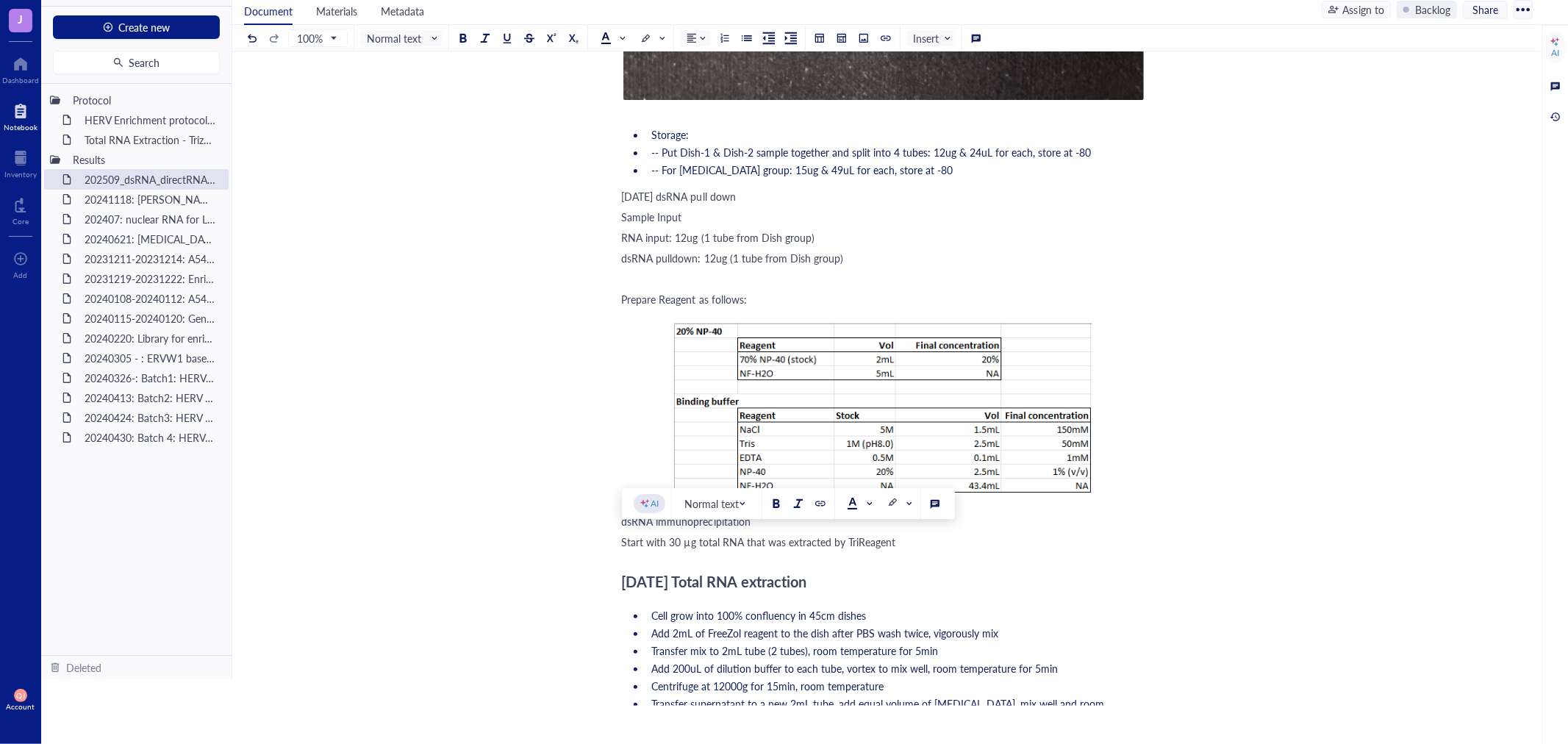
drag, startPoint x: 915, startPoint y: 571, endPoint x: 612, endPoint y: 534, distance: 305.3
click at [612, 534] on div "202509_dsRNA_directRNA-seq 202509_dsRNA_directRNA-seq 20250916 RNA extraction f…" at bounding box center [883, 474] width 1302 height 2425
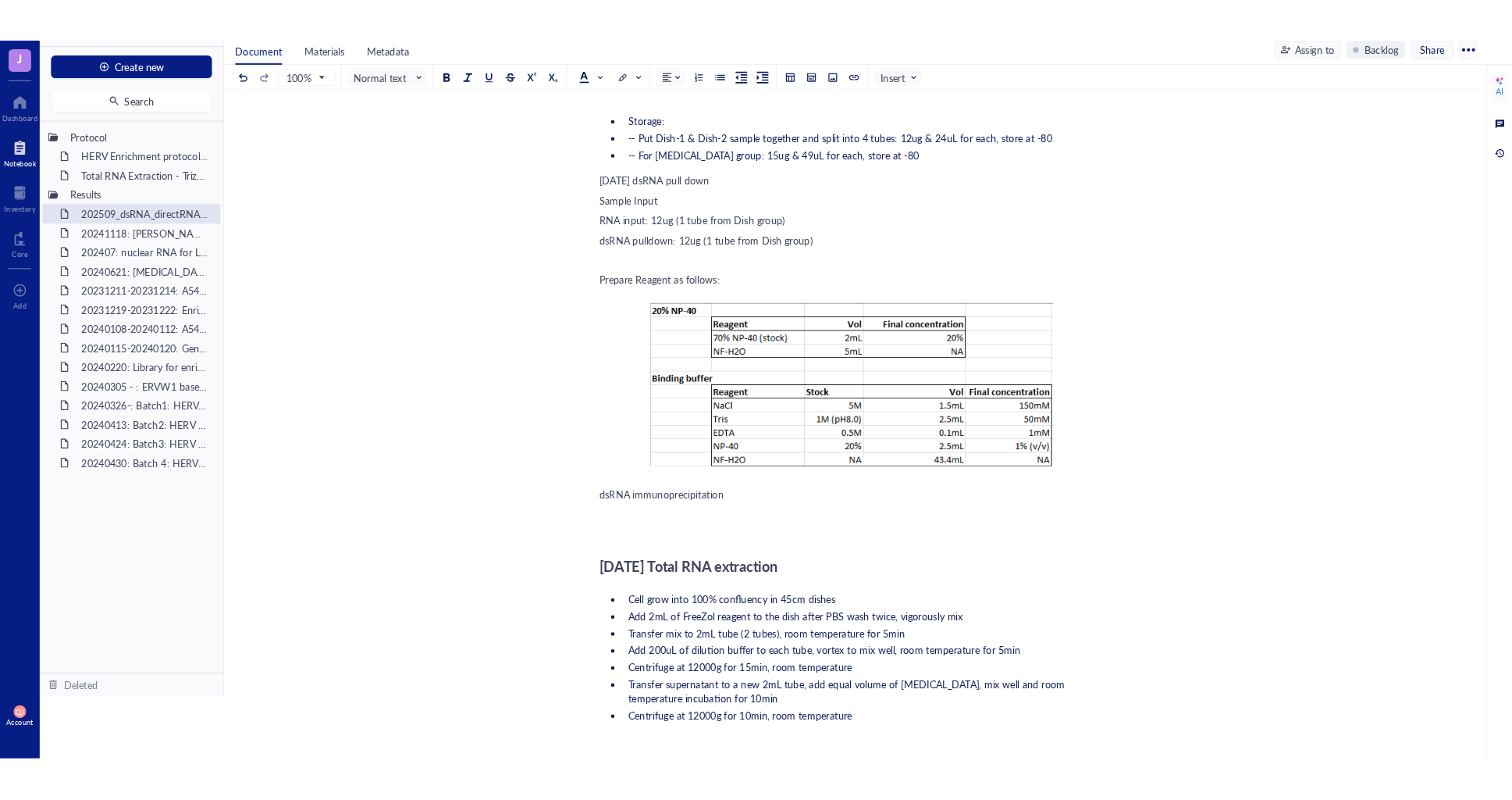
scroll to position [1222, 0]
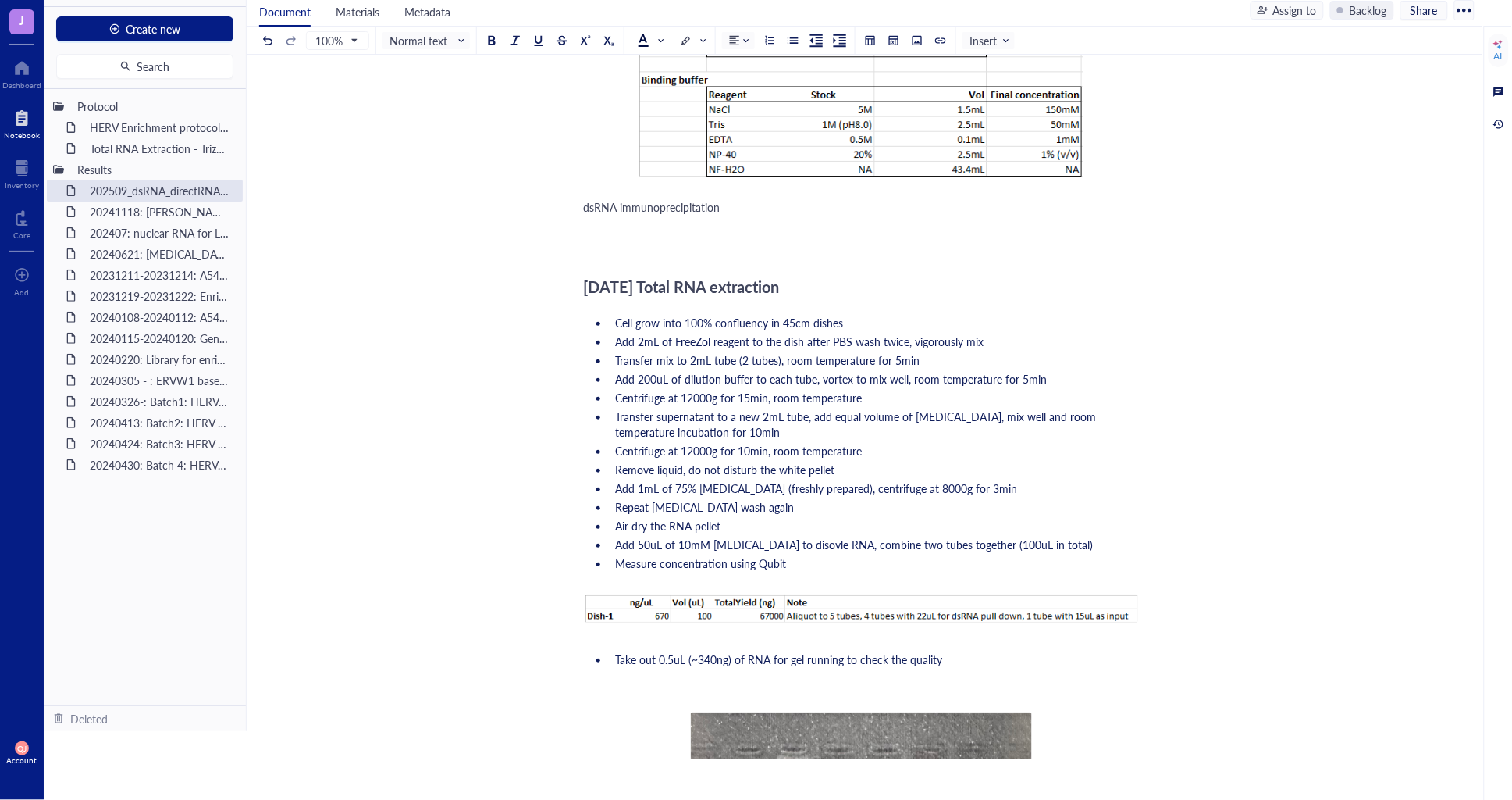
click at [731, 227] on div at bounding box center [861, 237] width 556 height 31
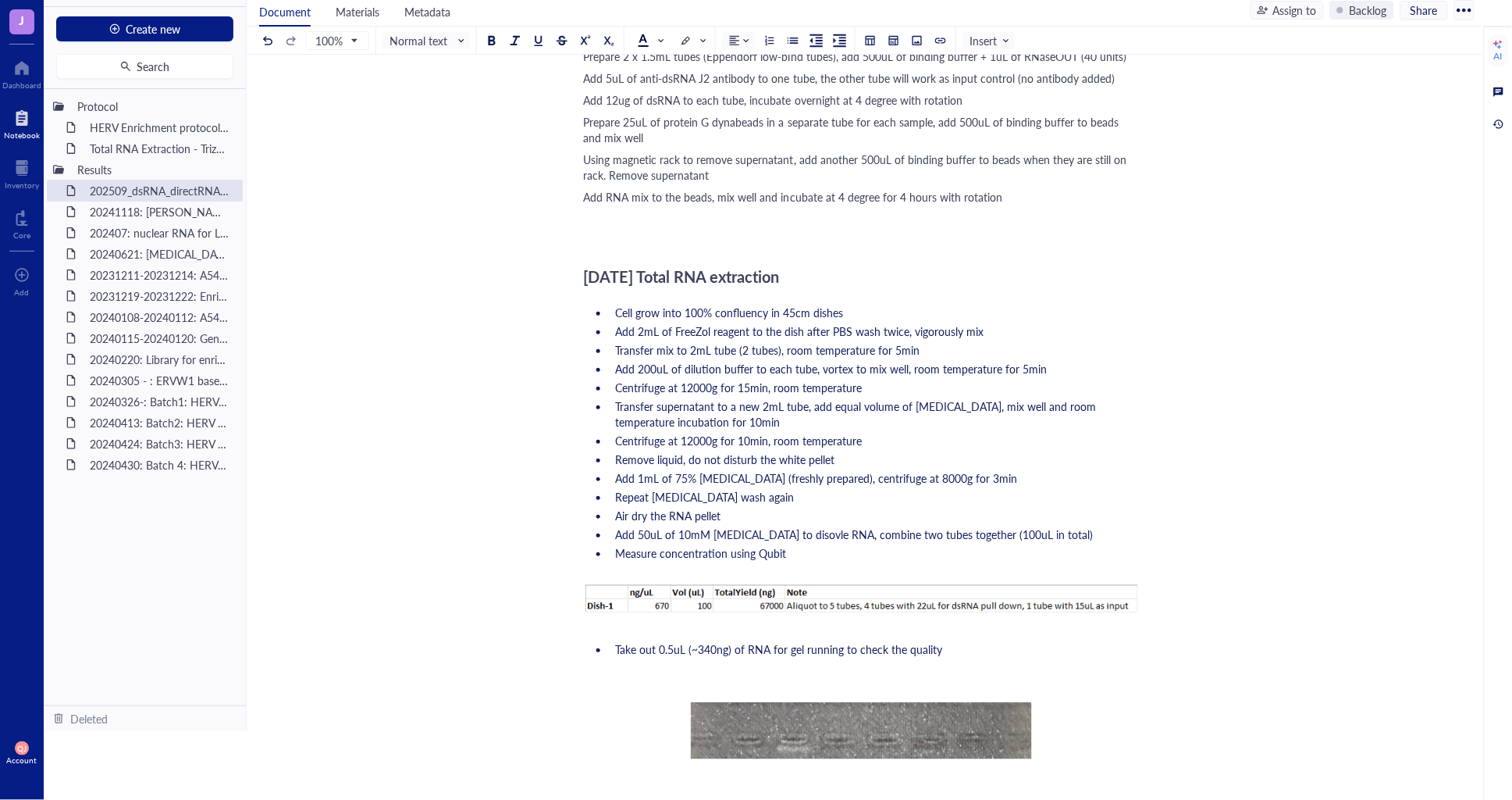
scroll to position [1384, 0]
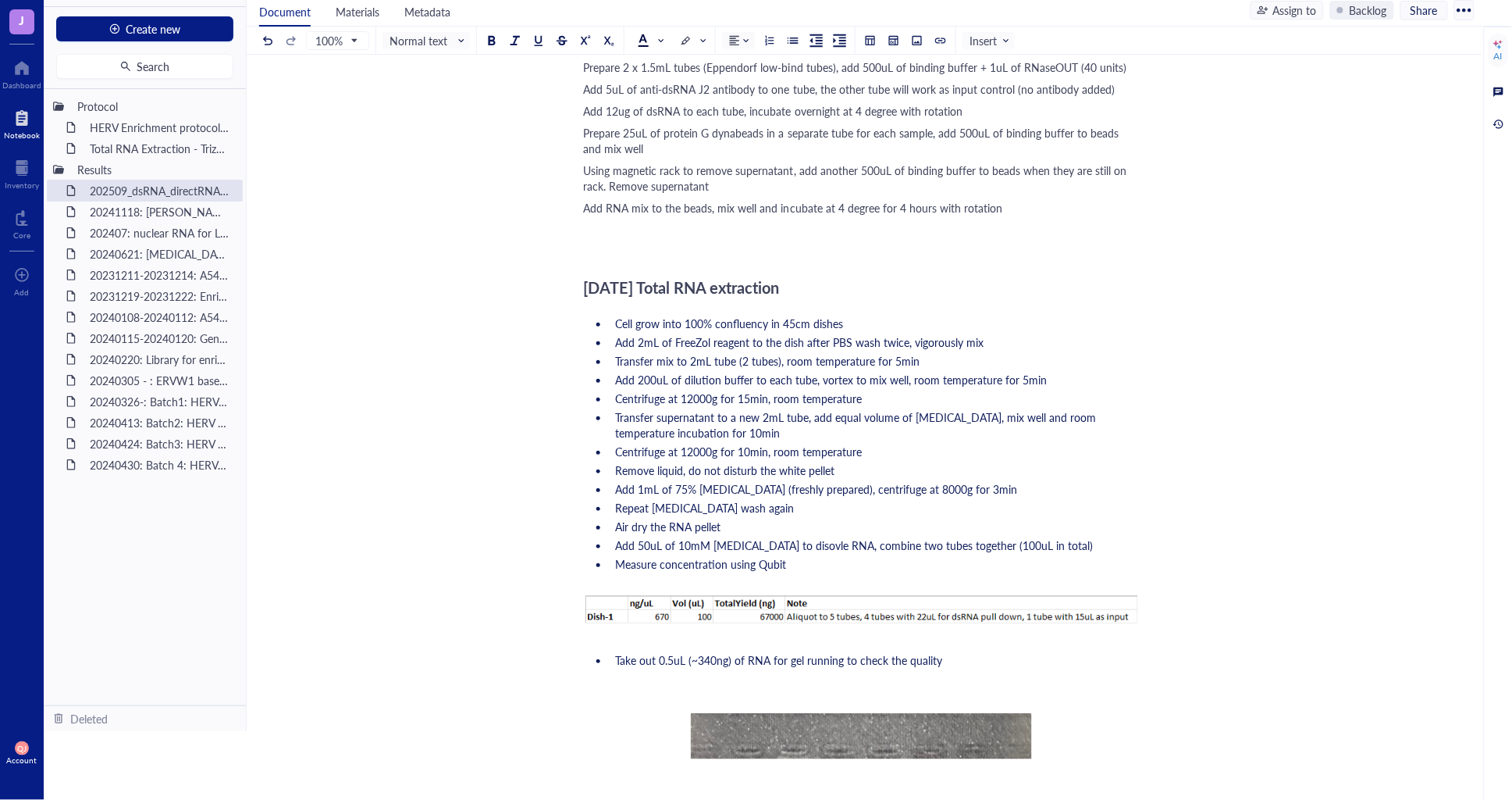
click at [1340, 186] on div "202509_dsRNA_directRNA-seq 202509_dsRNA_directRNA-seq 20250916 RNA extraction f…" at bounding box center [860, 85] width 1229 height 2753
click at [732, 250] on div at bounding box center [861, 237] width 556 height 31
click at [699, 222] on div at bounding box center [861, 237] width 556 height 31
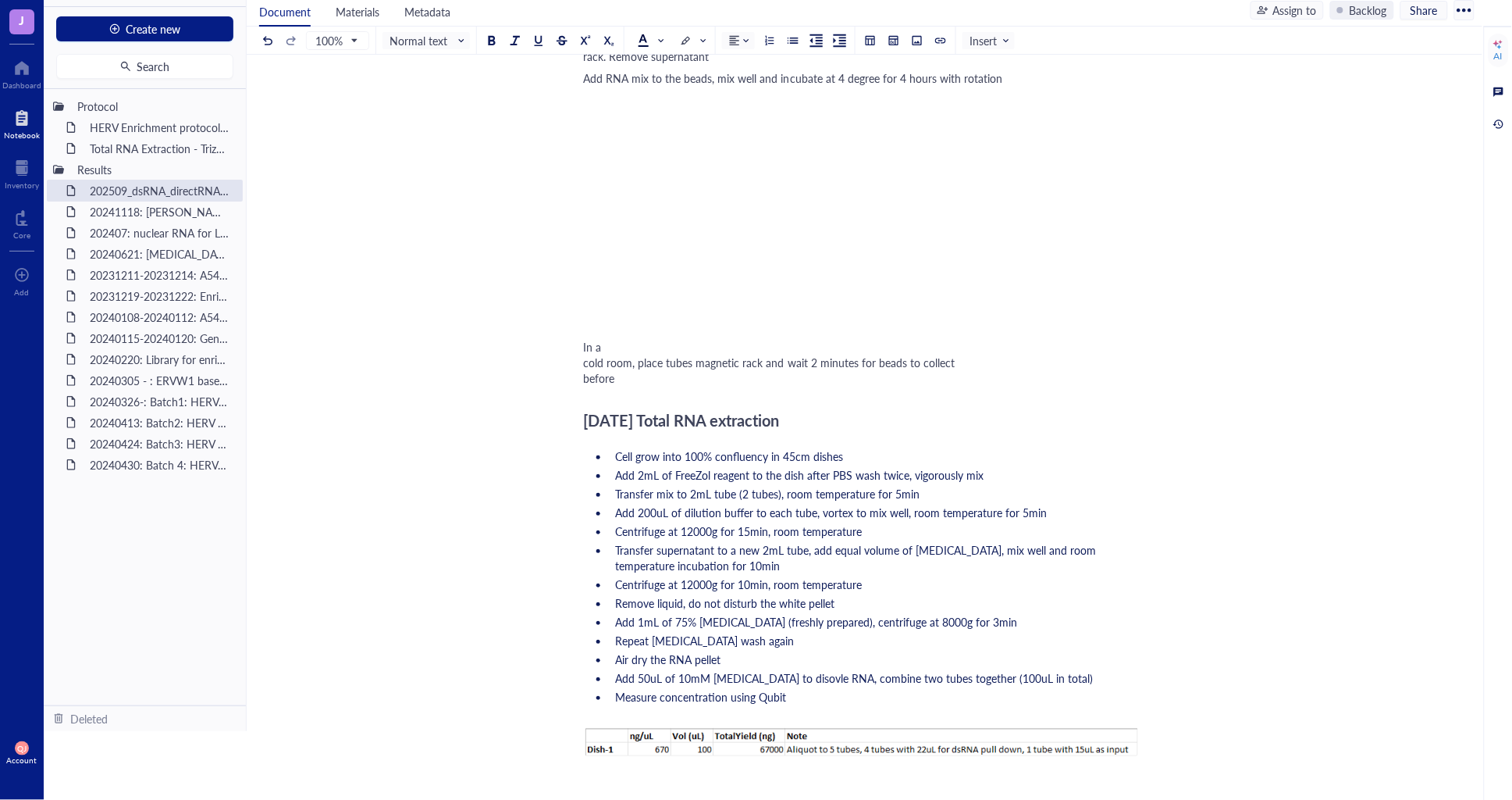
scroll to position [1759, 0]
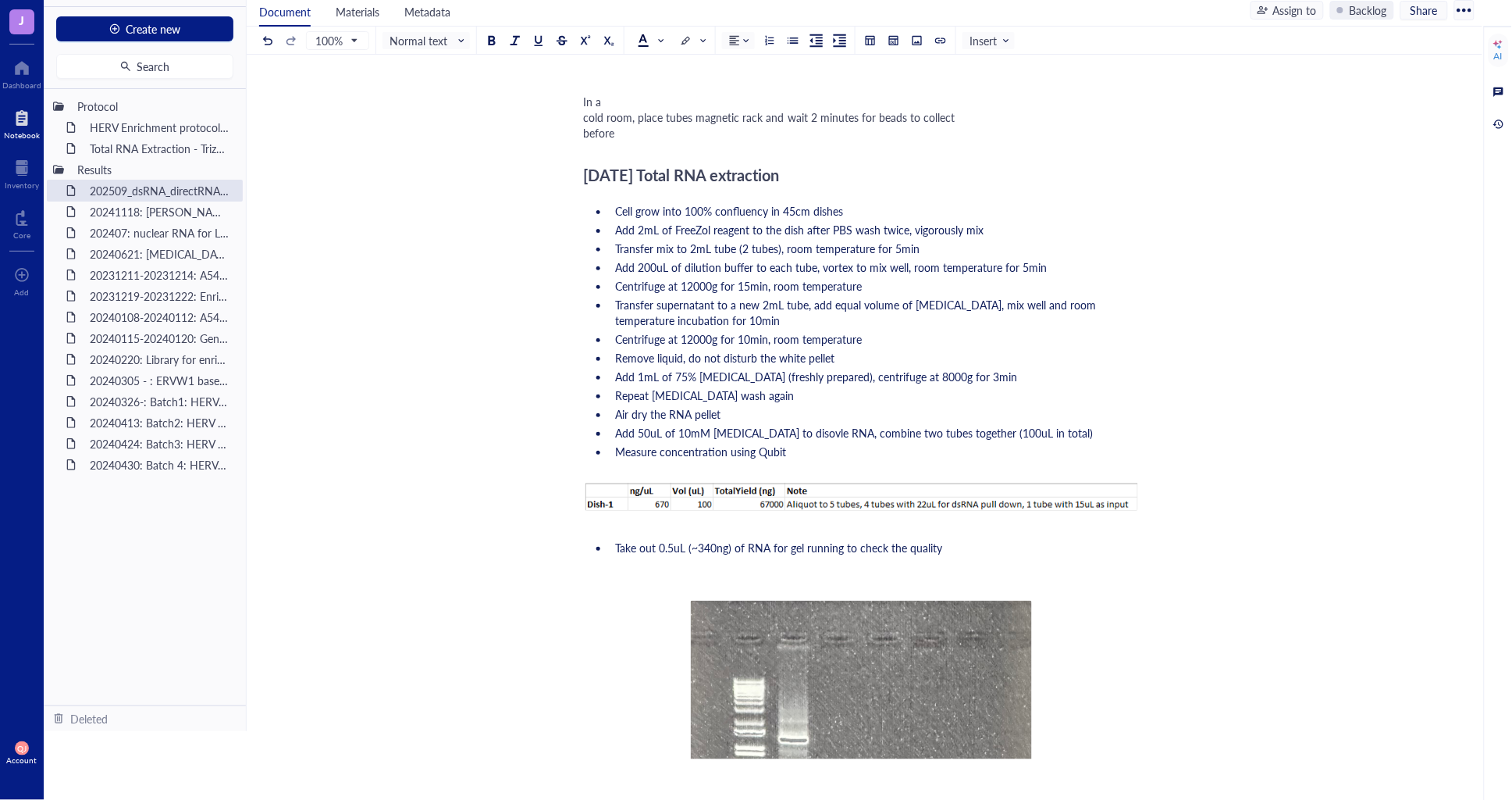
click at [586, 140] on span "In a cold room, place tubes magnetic rack and wait 2 minutes for beads to colle…" at bounding box center [769, 117] width 372 height 47
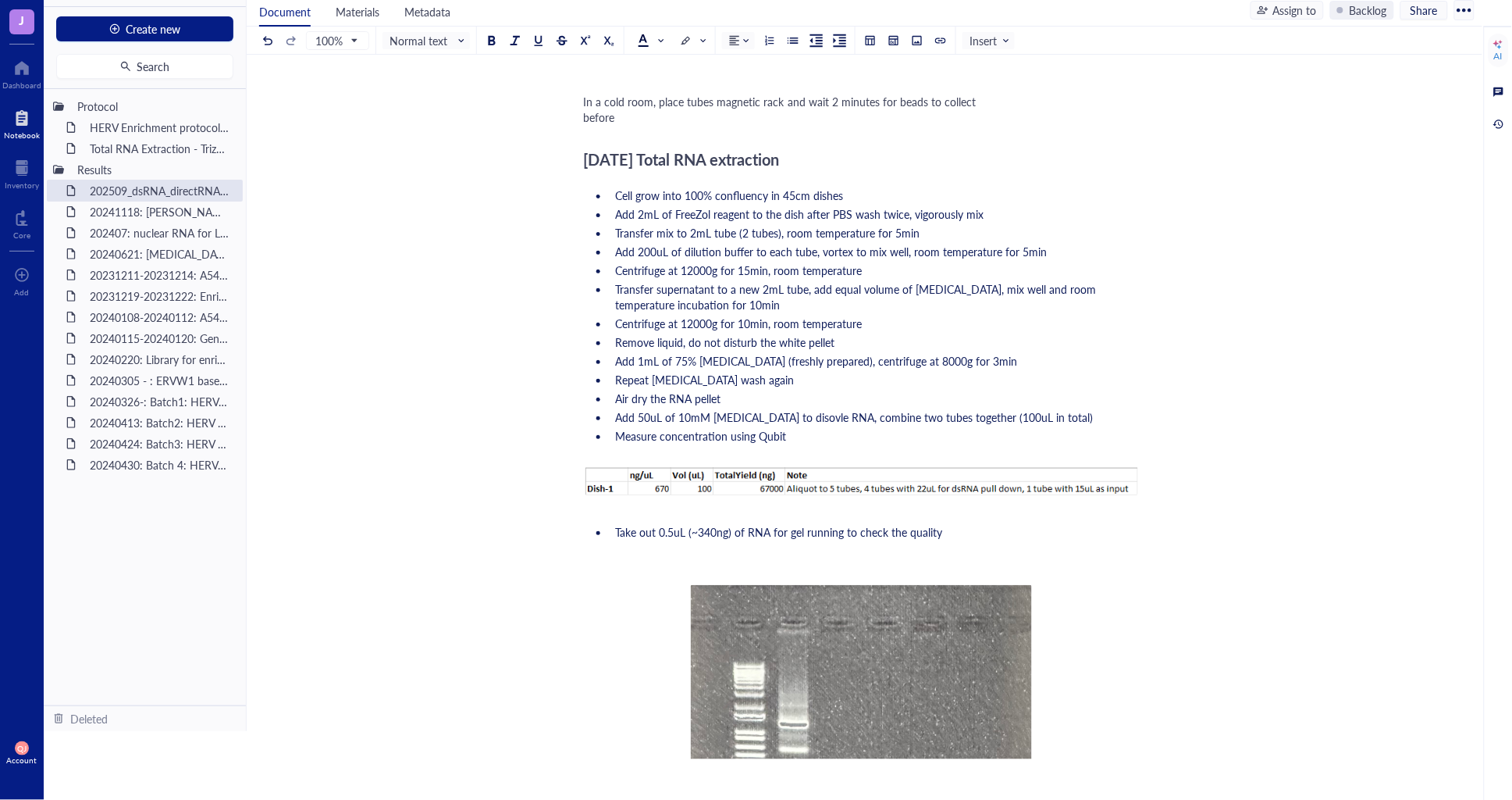
click at [606, 125] on div "In a cold room, place tubes magnetic rack and wait 2 minutes for beads to colle…" at bounding box center [861, 109] width 556 height 31
drag, startPoint x: 580, startPoint y: 117, endPoint x: 598, endPoint y: 181, distance: 66.5
drag, startPoint x: 585, startPoint y: 180, endPoint x: 589, endPoint y: 82, distance: 98.1
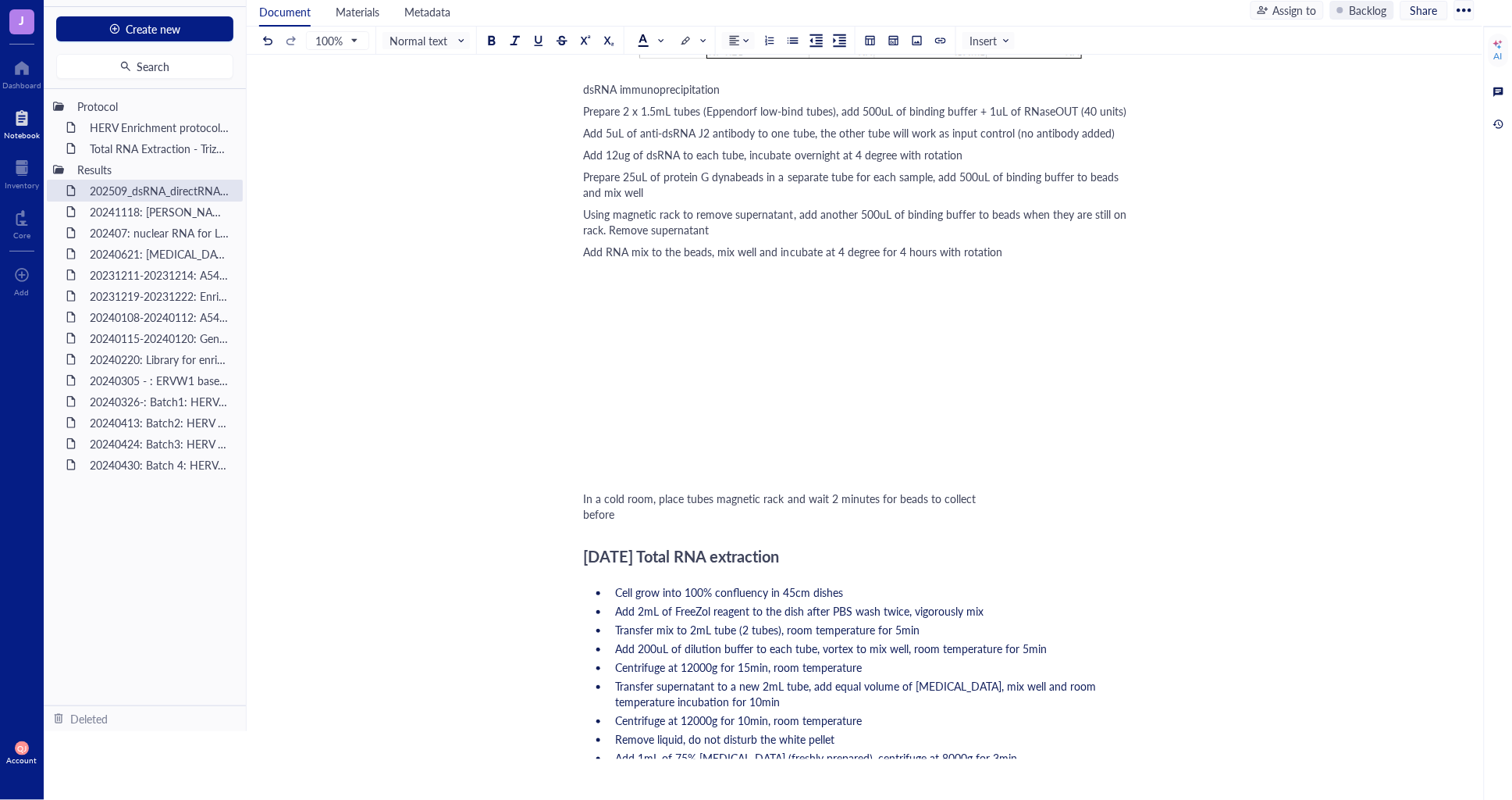
scroll to position [1526, 0]
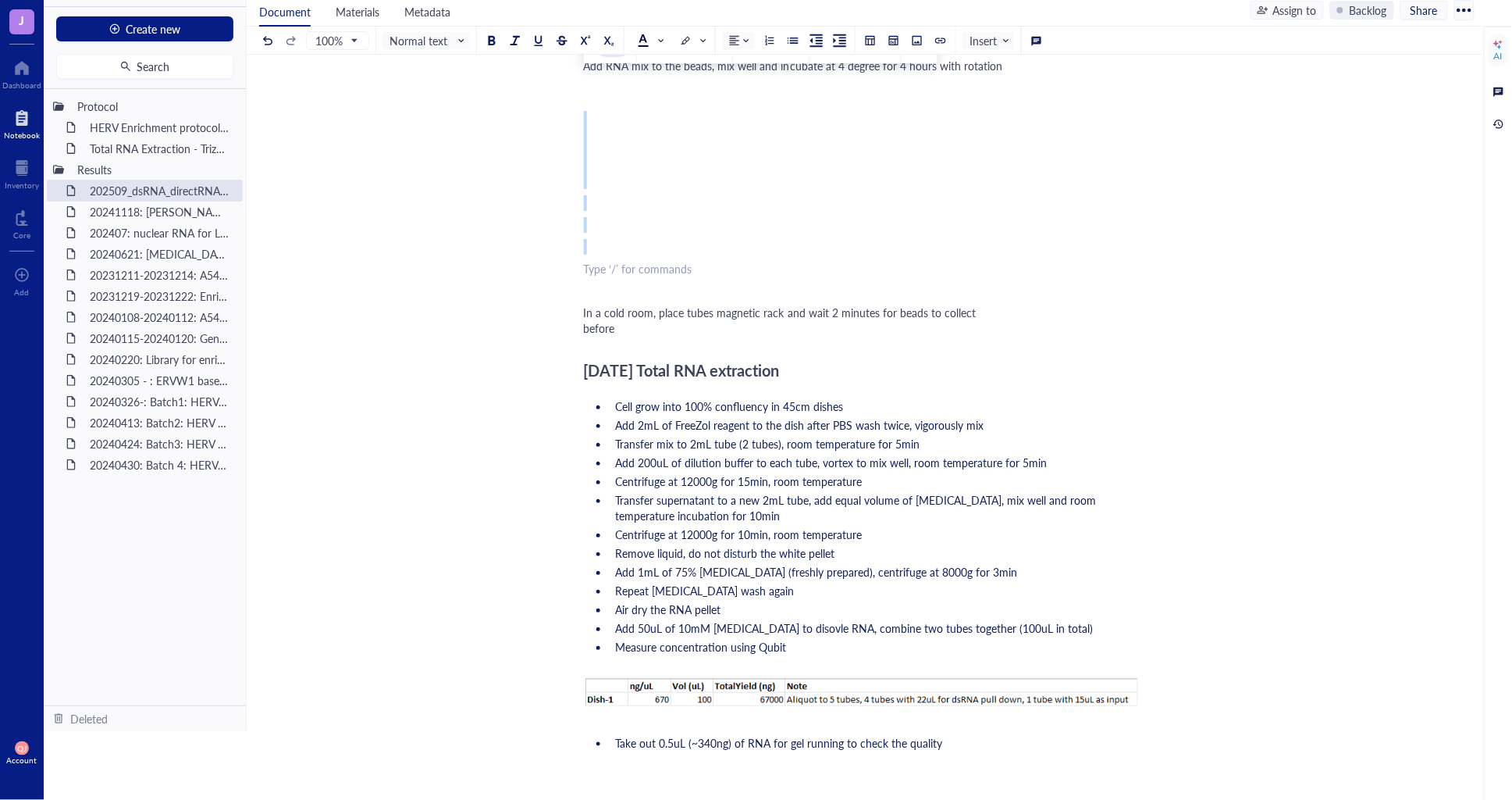
drag, startPoint x: 593, startPoint y: 265, endPoint x: 592, endPoint y: 117, distance: 148.0
click at [592, 117] on div "20250916 RNA extraction from A549 Culture A549 cells using F-12 (+10% FBS, 1x P…" at bounding box center [861, 84] width 556 height 2920
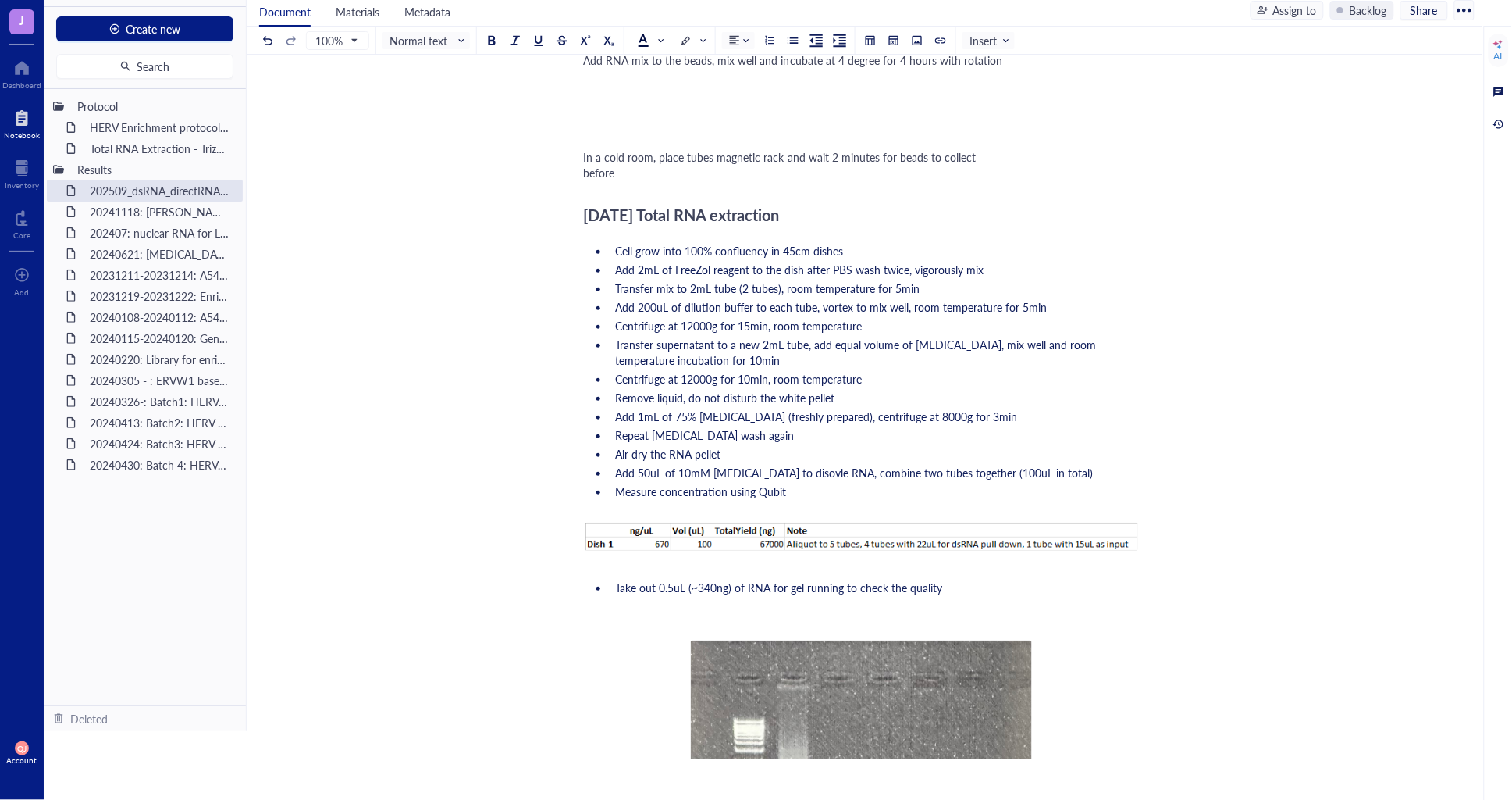
scroll to position [1554, 0]
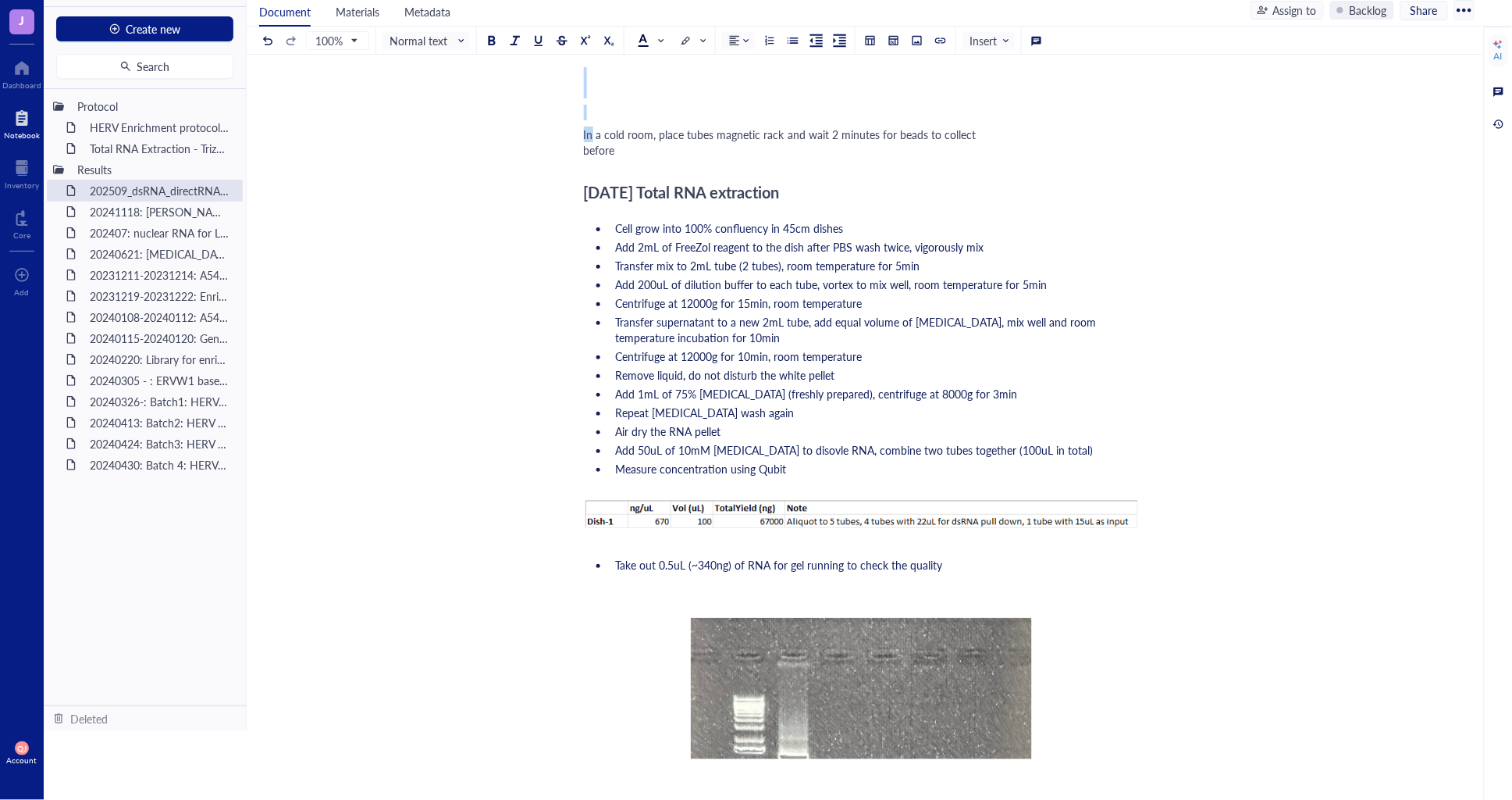
drag, startPoint x: 585, startPoint y: 149, endPoint x: 584, endPoint y: 73, distance: 76.0
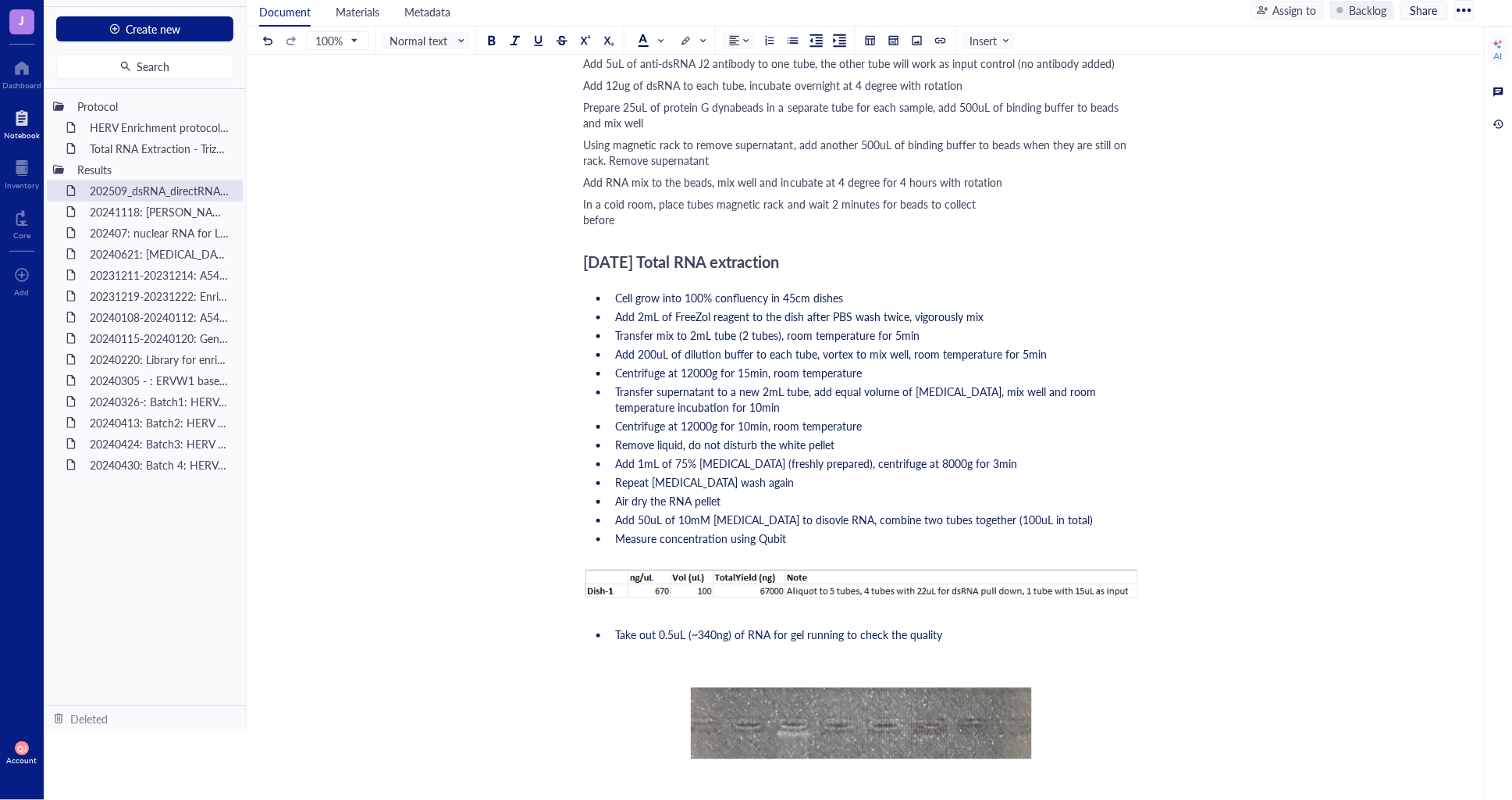
scroll to position [1436, 0]
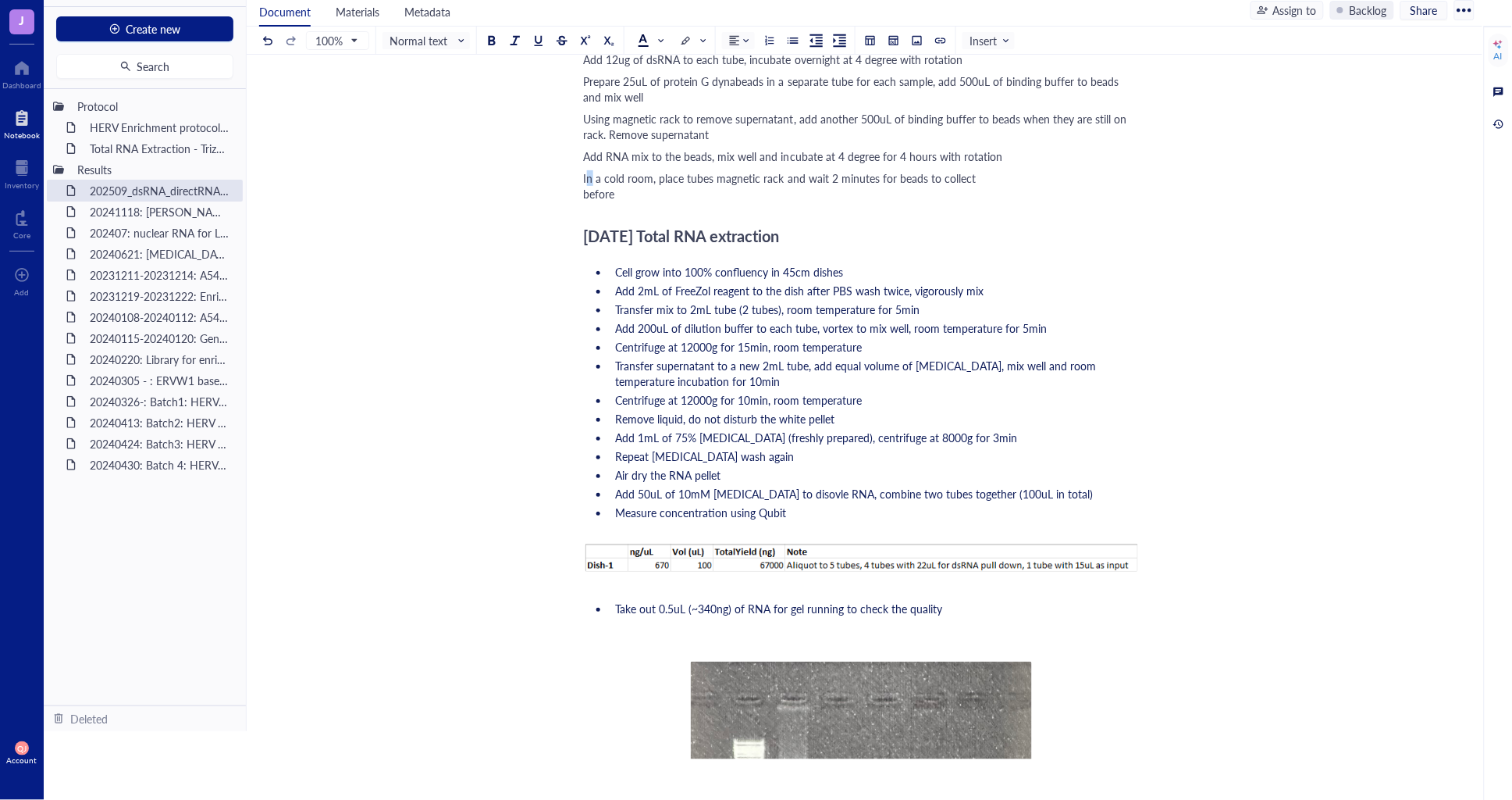
drag, startPoint x: 585, startPoint y: 188, endPoint x: 604, endPoint y: 184, distance: 19.4
click at [584, 188] on span "In a cold room, place tubes magnetic rack and wait 2 minutes for beads to colle…" at bounding box center [780, 186] width 392 height 31
click at [585, 193] on span "In a cold room, place tubes magnetic rack and wait 2 minutes for beads to colle…" at bounding box center [780, 186] width 392 height 31
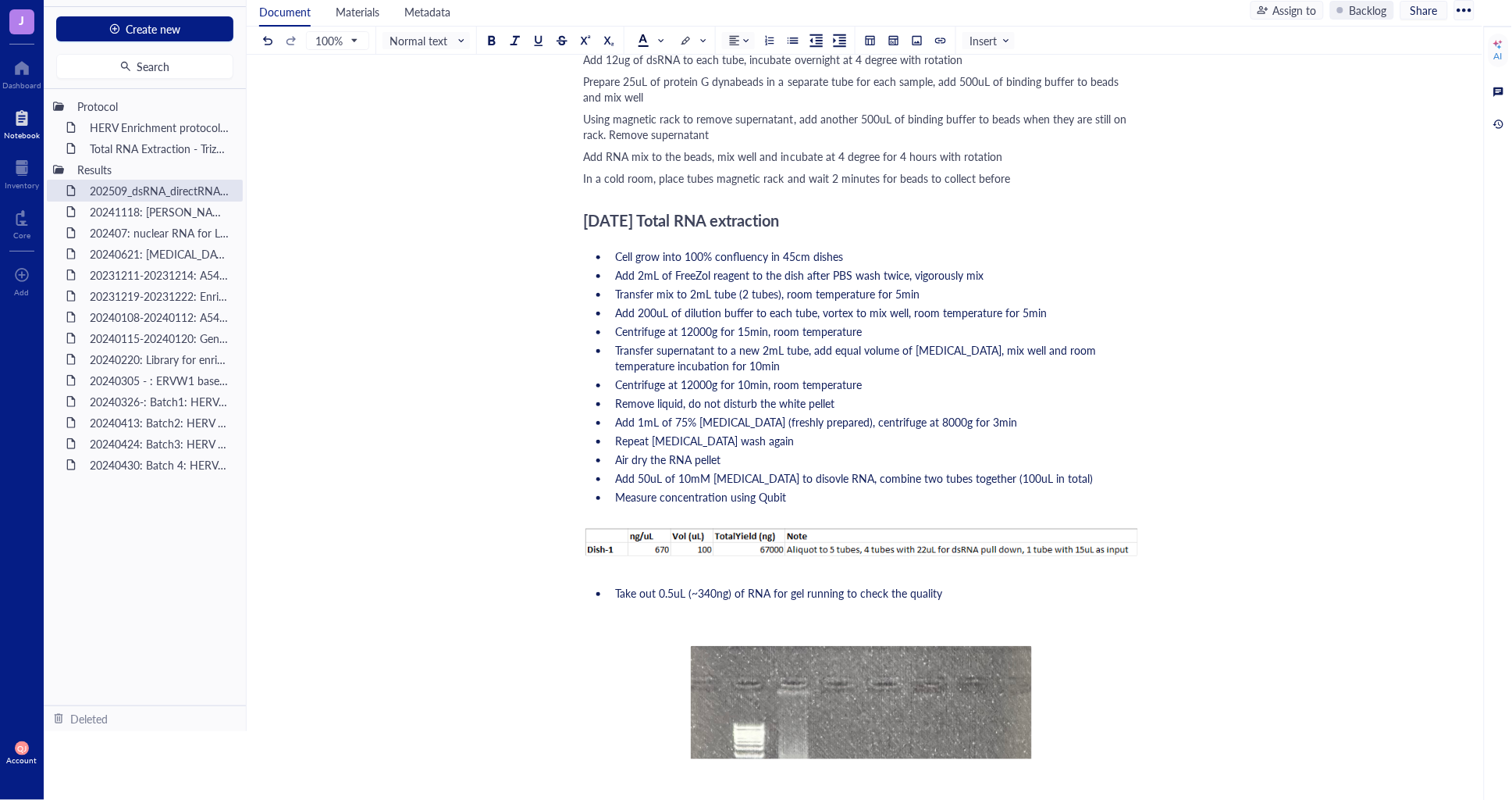
click at [1070, 173] on div "In a cold room, place tubes magnetic rack and wait 2 minutes for beads to colle…" at bounding box center [861, 177] width 556 height 16
click at [715, 170] on span "In a cold room, place tubes magnetic rack and wait 2 minutes for beads to colle…" at bounding box center [797, 177] width 427 height 16
click at [1085, 176] on div "In a cold room, place tubes on magnetic rack and wait 2 minutes for beads to co…" at bounding box center [861, 177] width 556 height 16
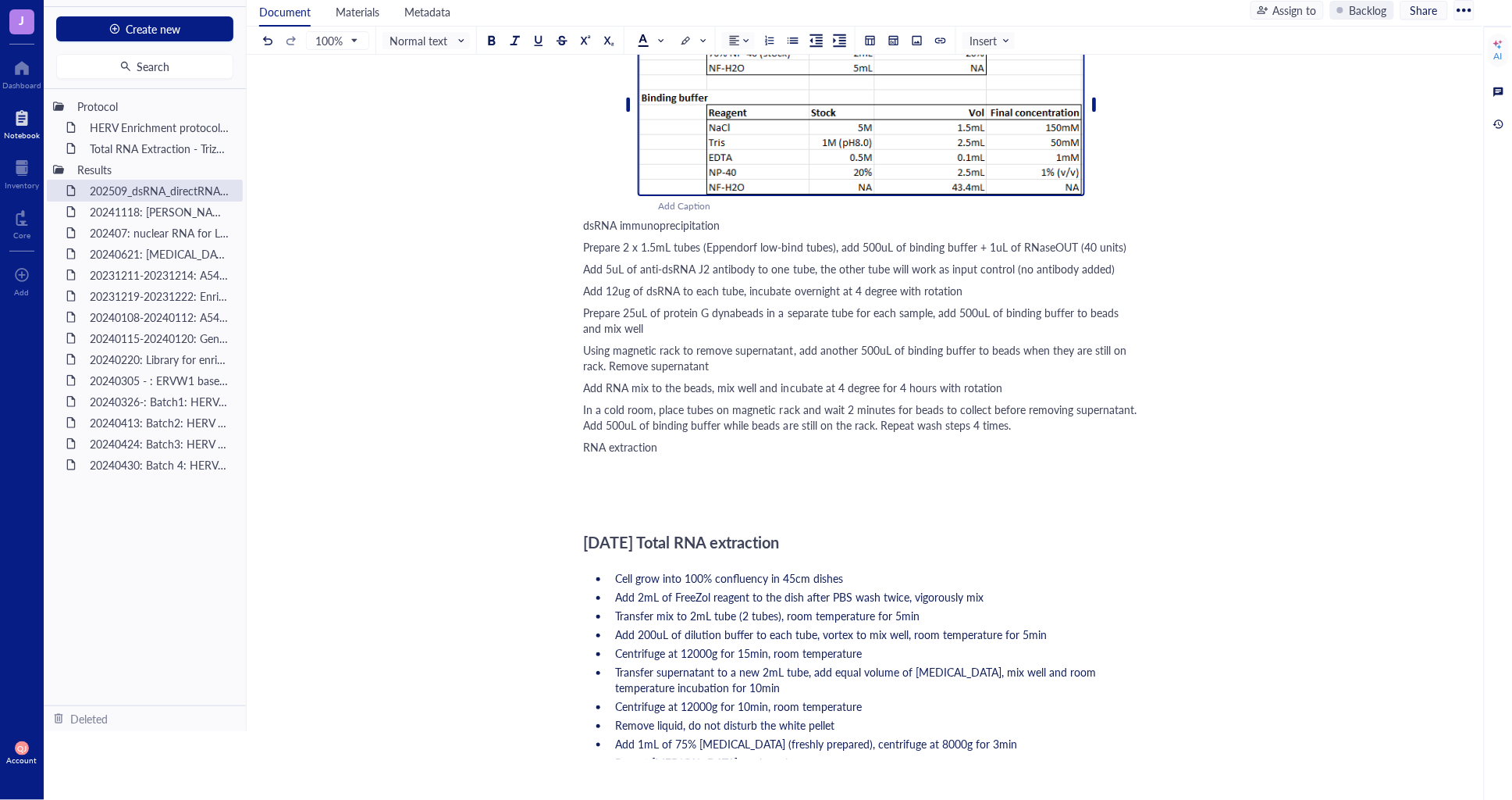
scroll to position [1230, 0]
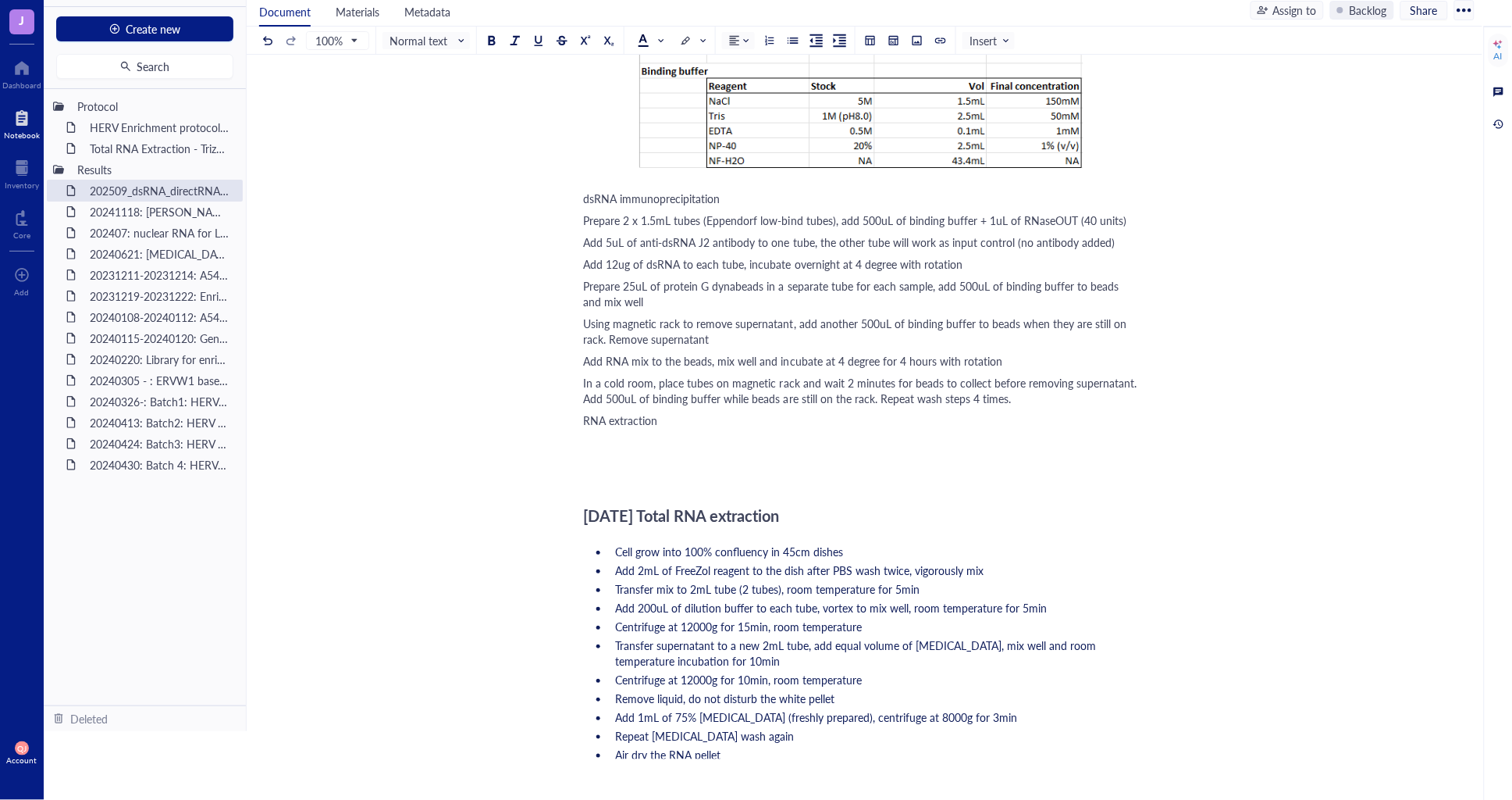
click at [720, 444] on div at bounding box center [861, 457] width 556 height 47
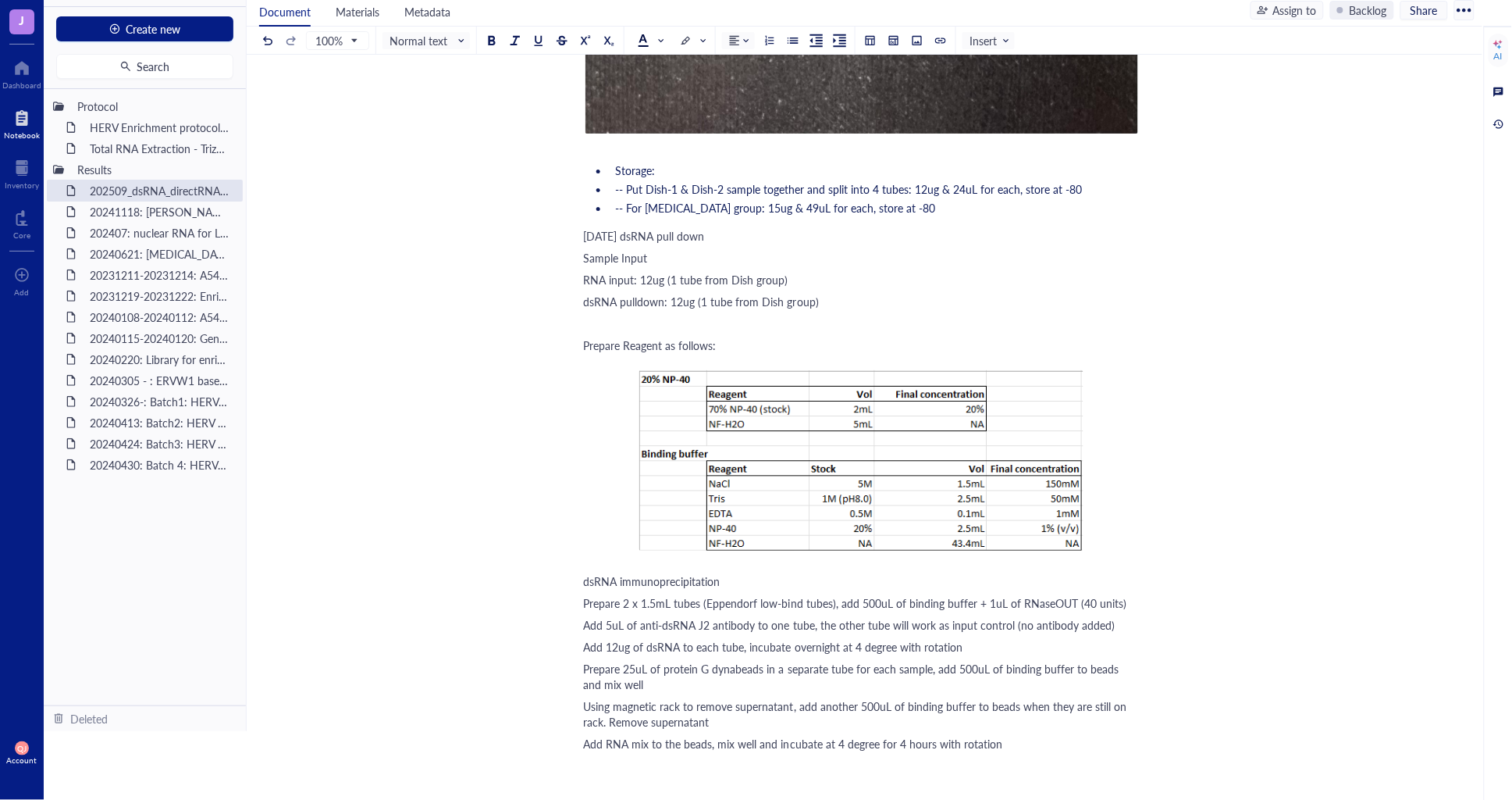
scroll to position [1278, 0]
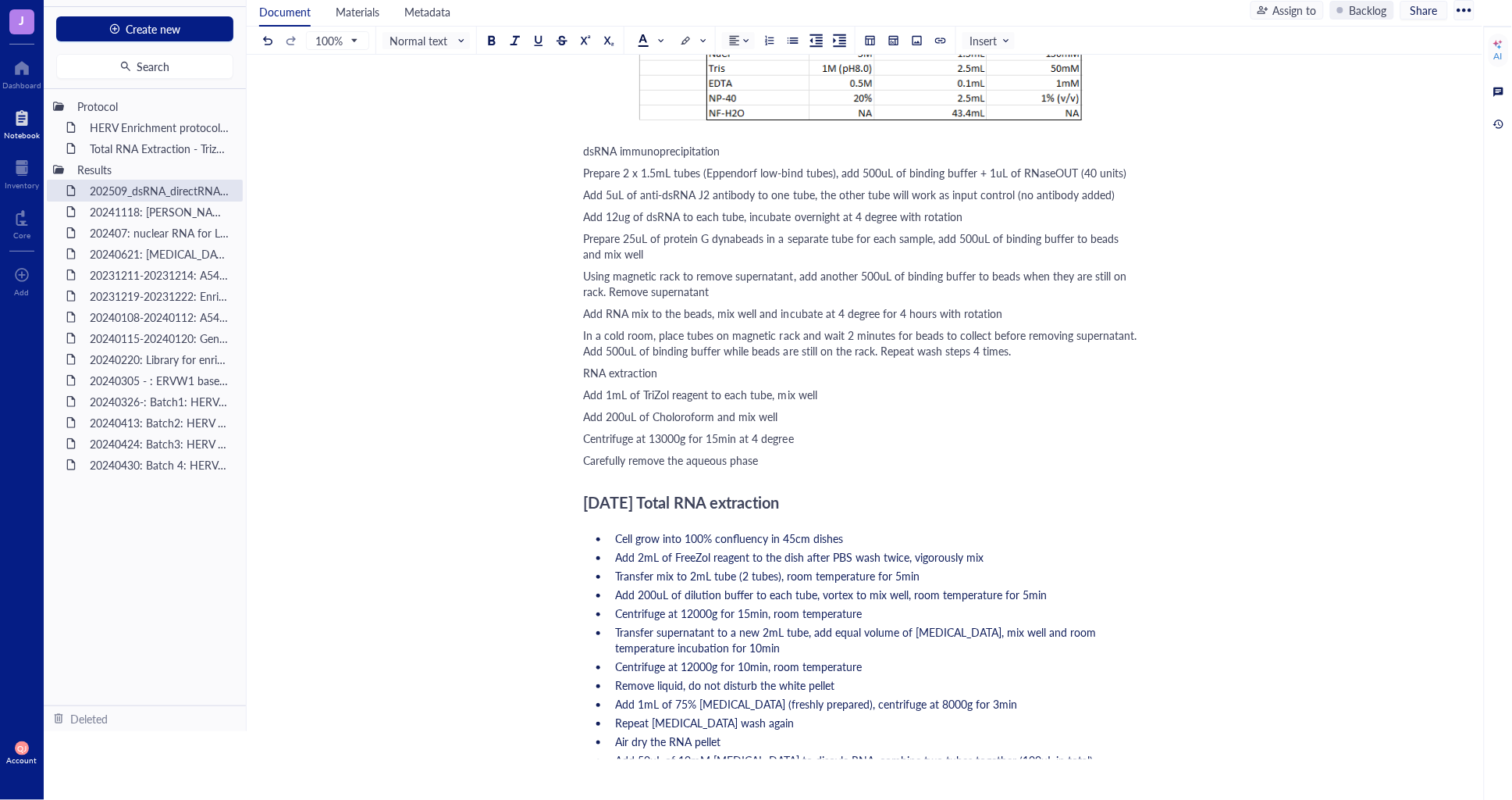
click at [643, 457] on span "Carefully remove the aqueous phase" at bounding box center [671, 460] width 175 height 16
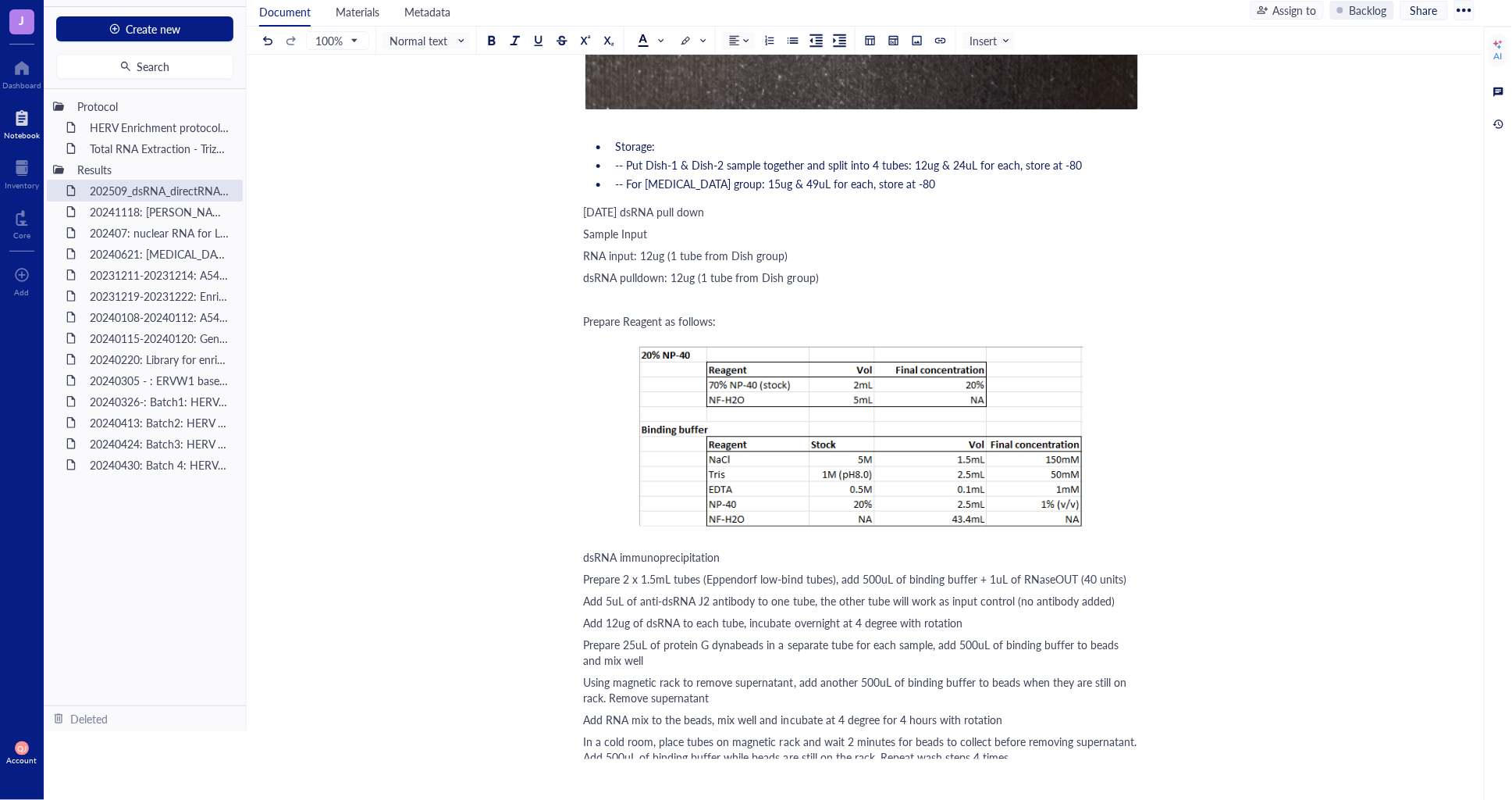
scroll to position [1289, 0]
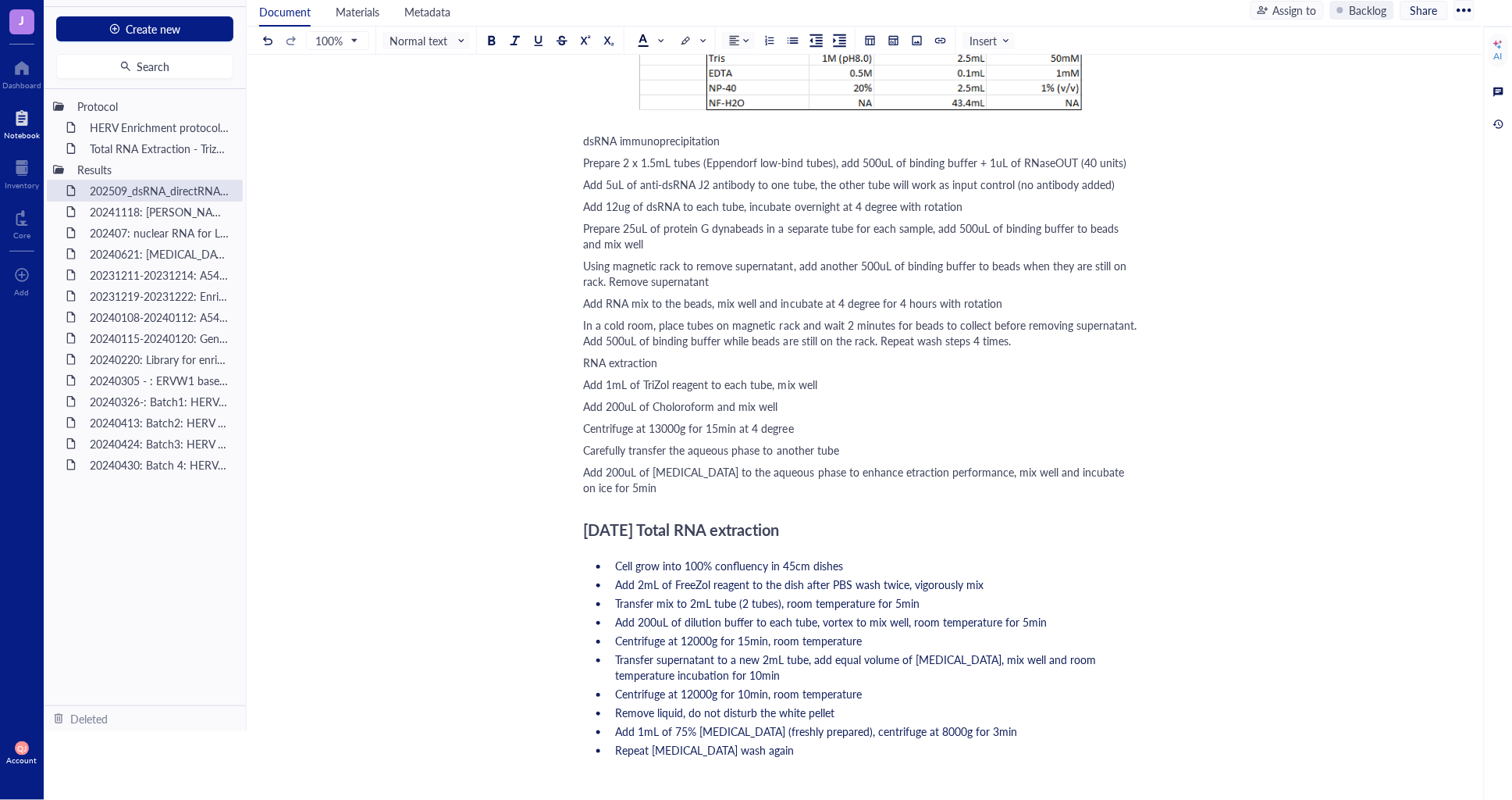
click at [799, 400] on div "Add 200uL of Choloroform and mix well" at bounding box center [861, 406] width 556 height 16
click at [649, 484] on div "Add 200uL of [MEDICAL_DATA] to the aqueous phase to enhance etraction performan…" at bounding box center [861, 480] width 556 height 31
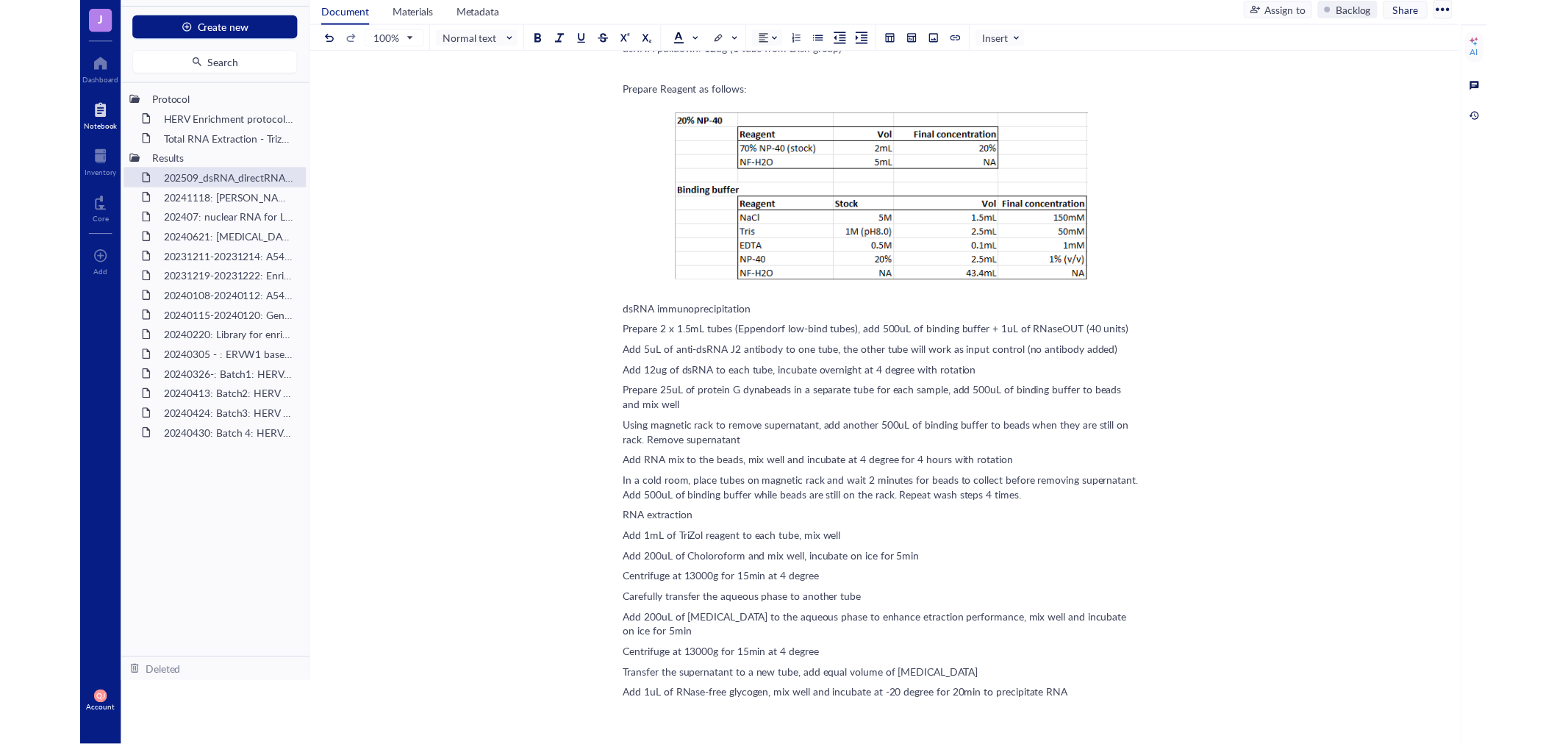
scroll to position [1328, 0]
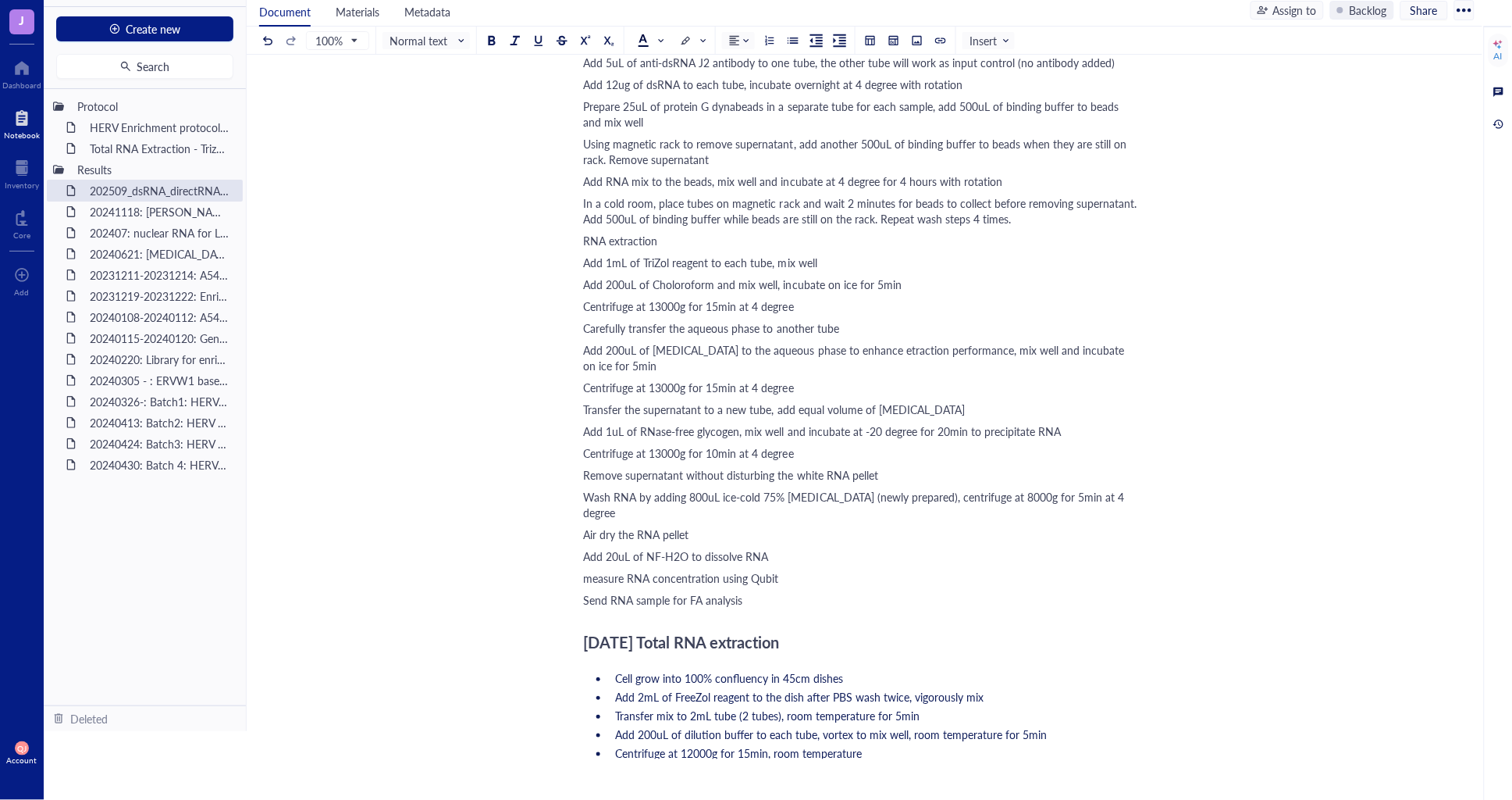
click at [593, 570] on span "measure RNA concentration using Qubit" at bounding box center [681, 577] width 195 height 16
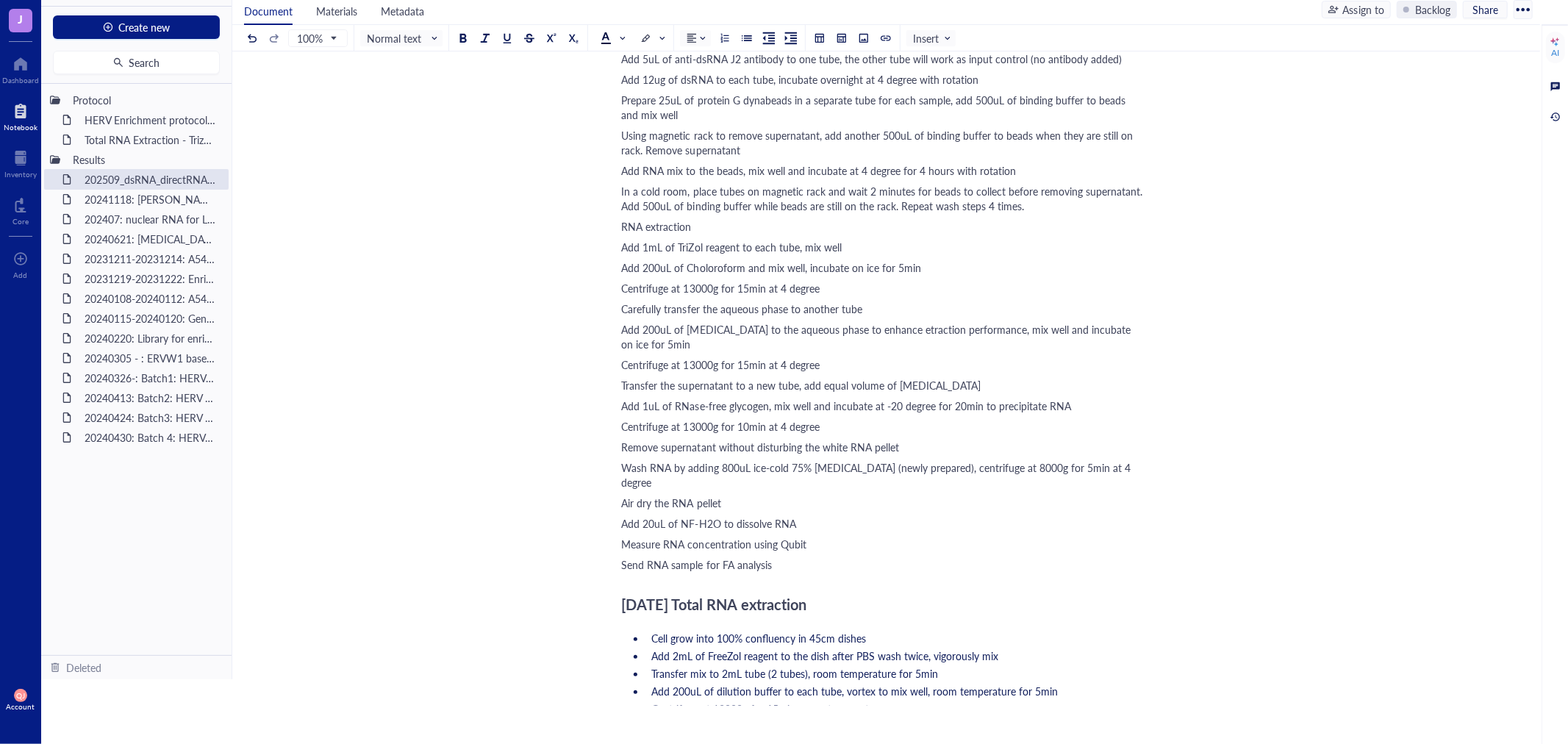
click at [829, 537] on div "Measure RNA concentration using Qubit" at bounding box center [883, 544] width 523 height 15
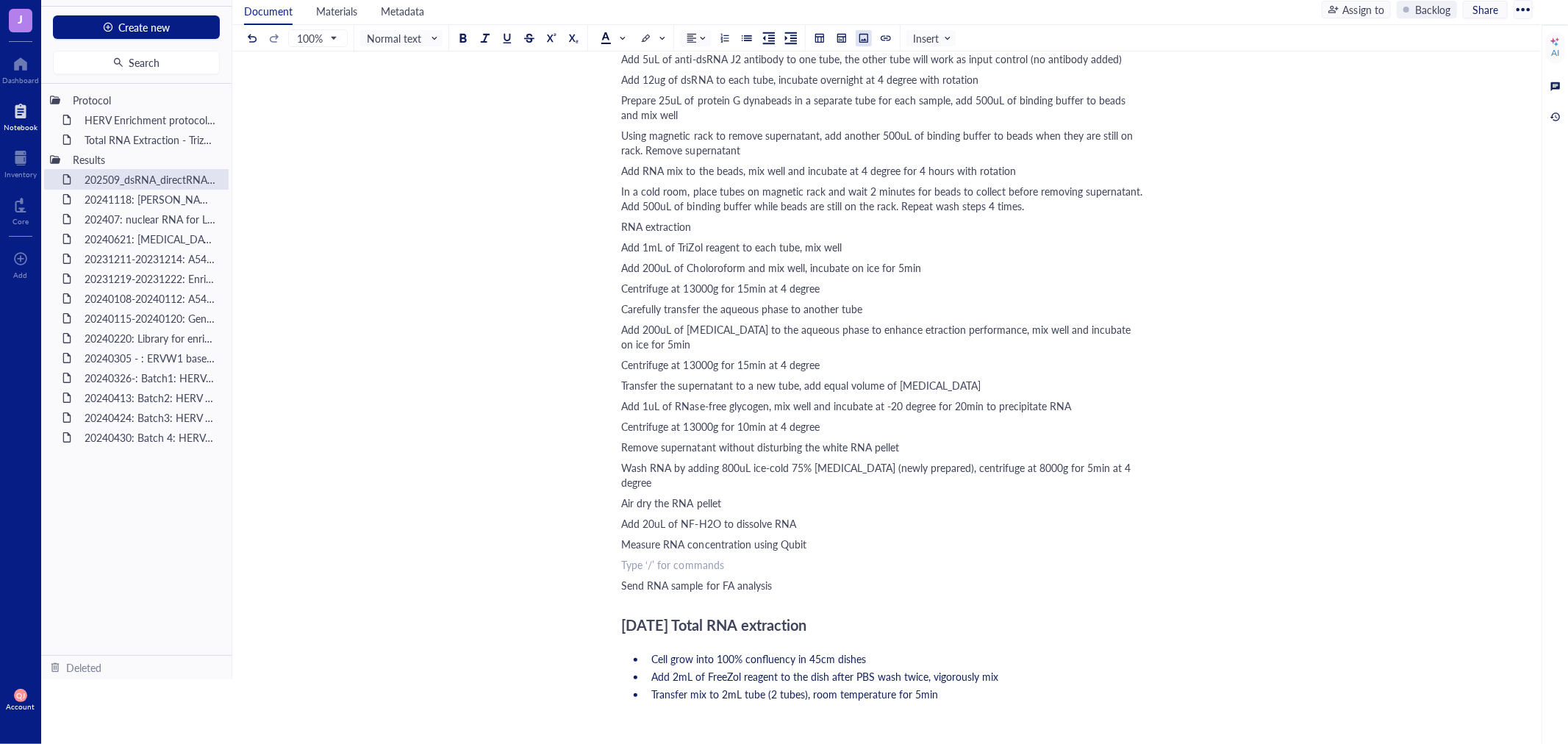
click at [865, 41] on div at bounding box center [864, 38] width 10 height 10
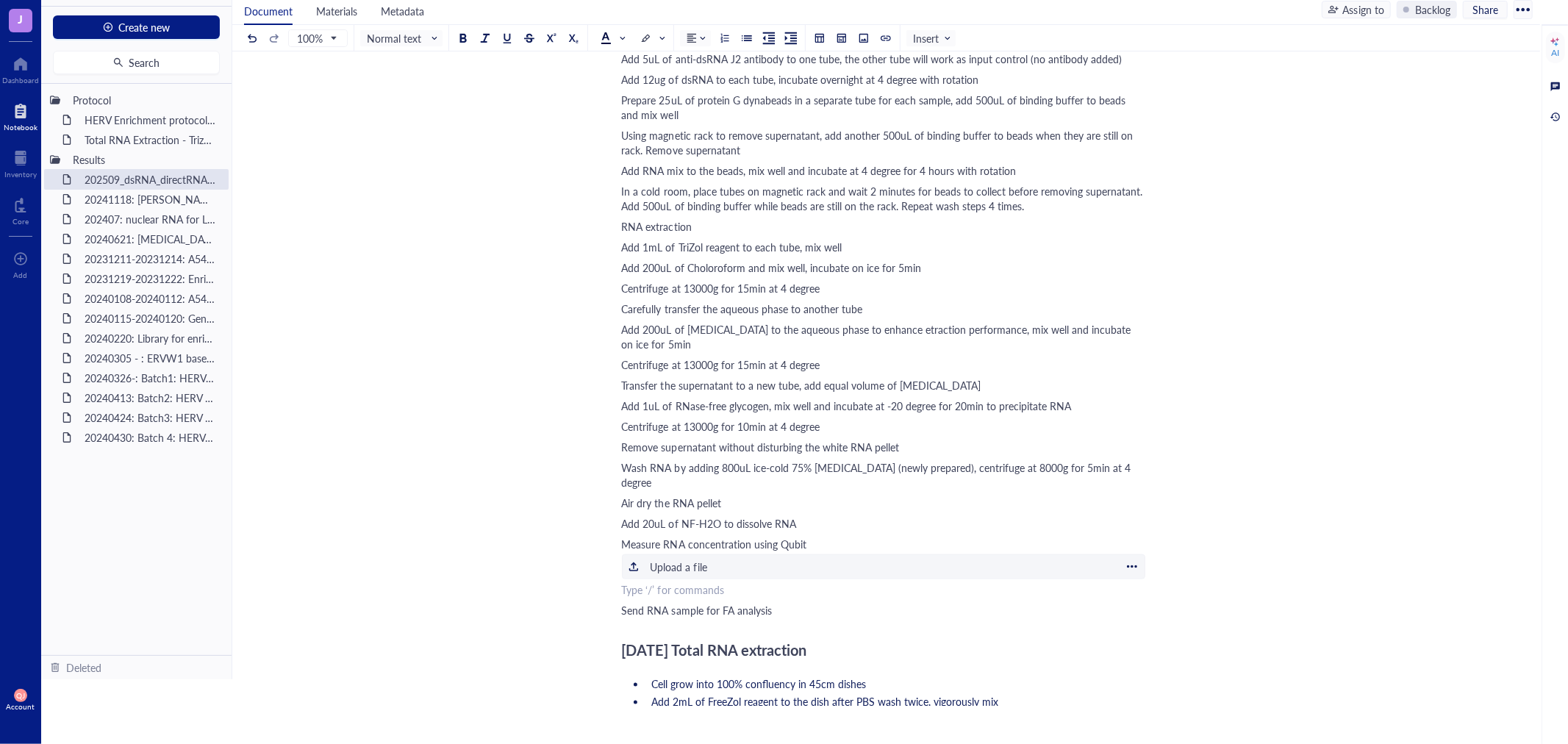
click at [744, 555] on div "﻿ Upload a file" at bounding box center [883, 567] width 523 height 25
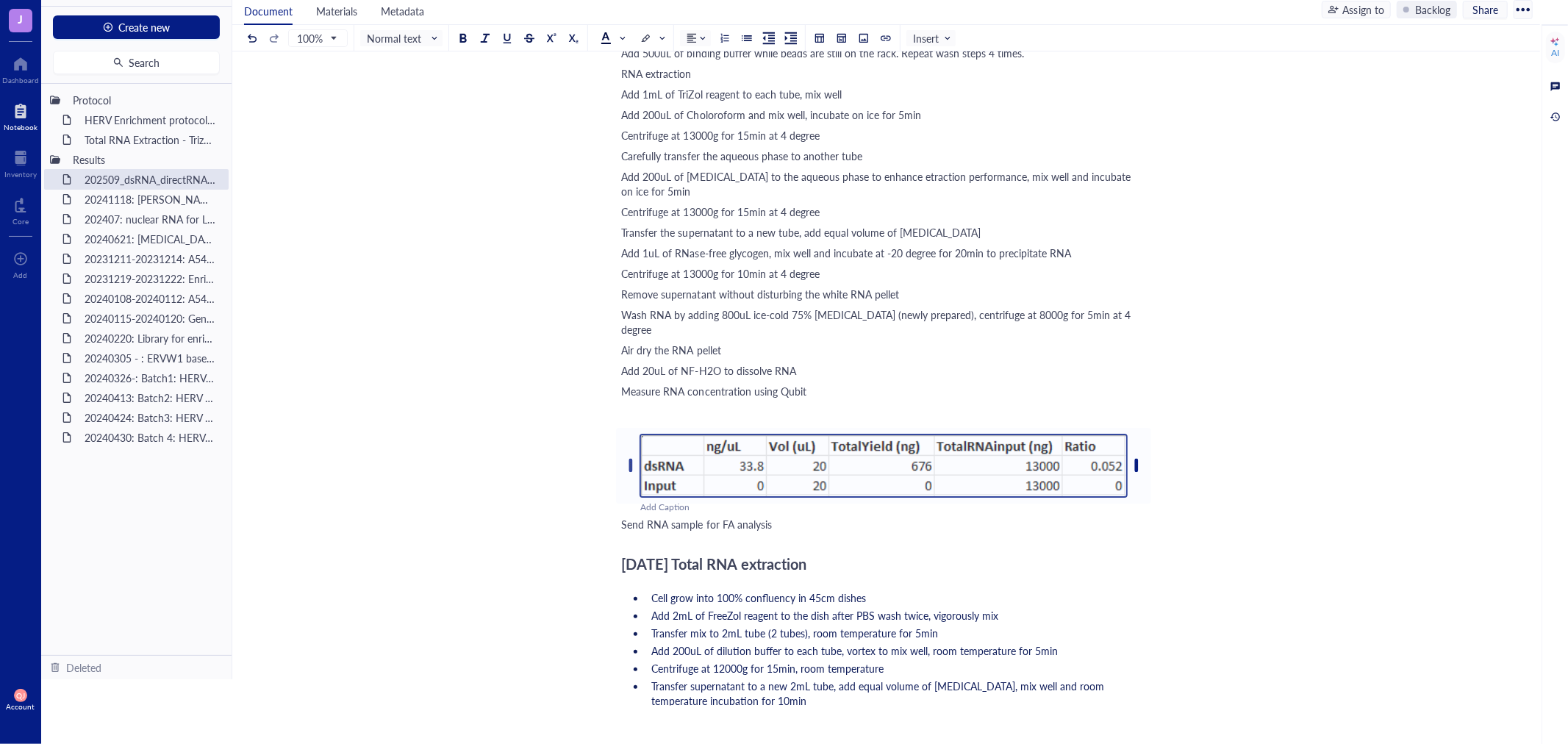
scroll to position [1491, 0]
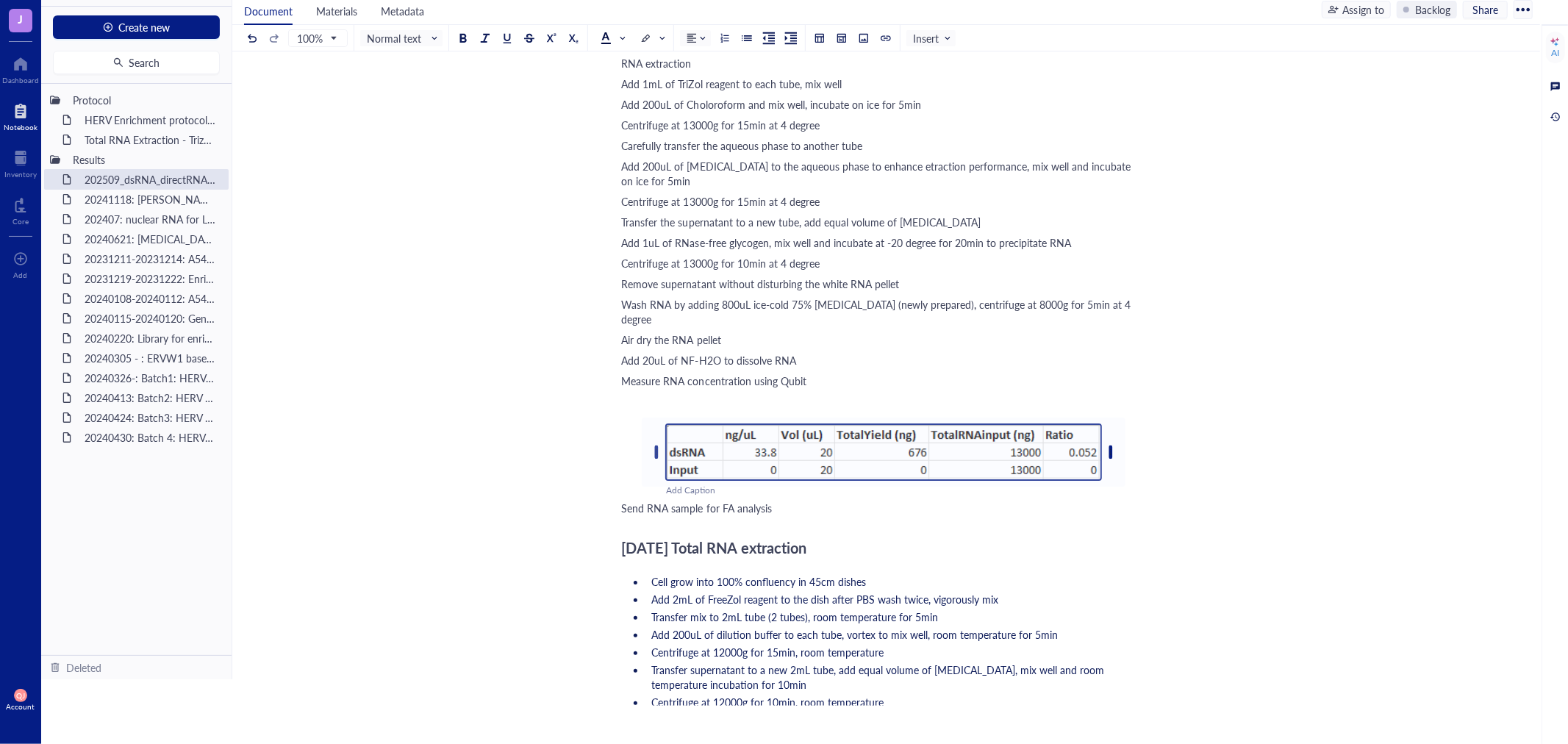
drag, startPoint x: 1138, startPoint y: 434, endPoint x: 1076, endPoint y: 401, distance: 70.2
click at [1076, 411] on div "Add Caption ﻿" at bounding box center [884, 454] width 472 height 85
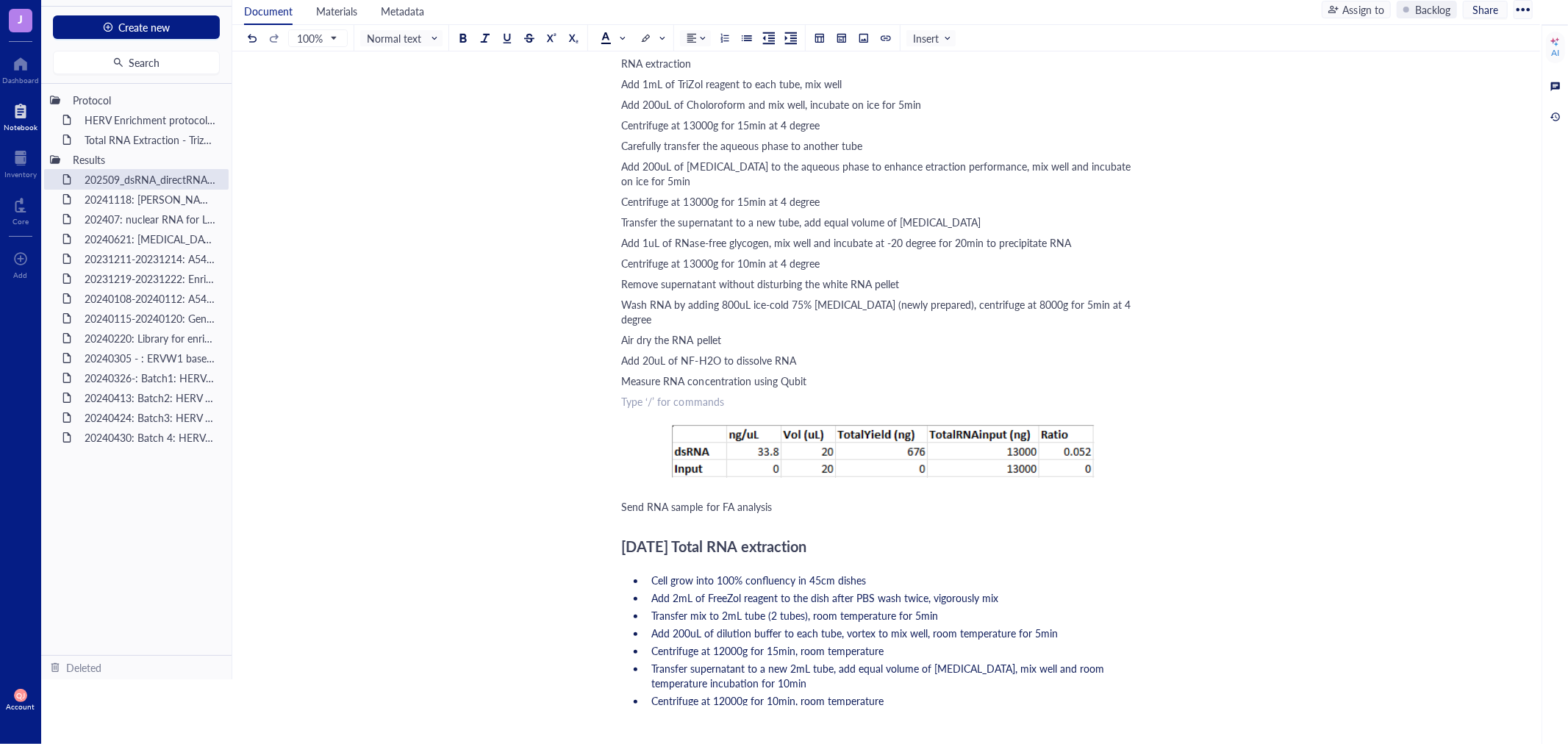
click at [810, 394] on div "﻿ Type ‘/’ for commands" at bounding box center [883, 401] width 523 height 15
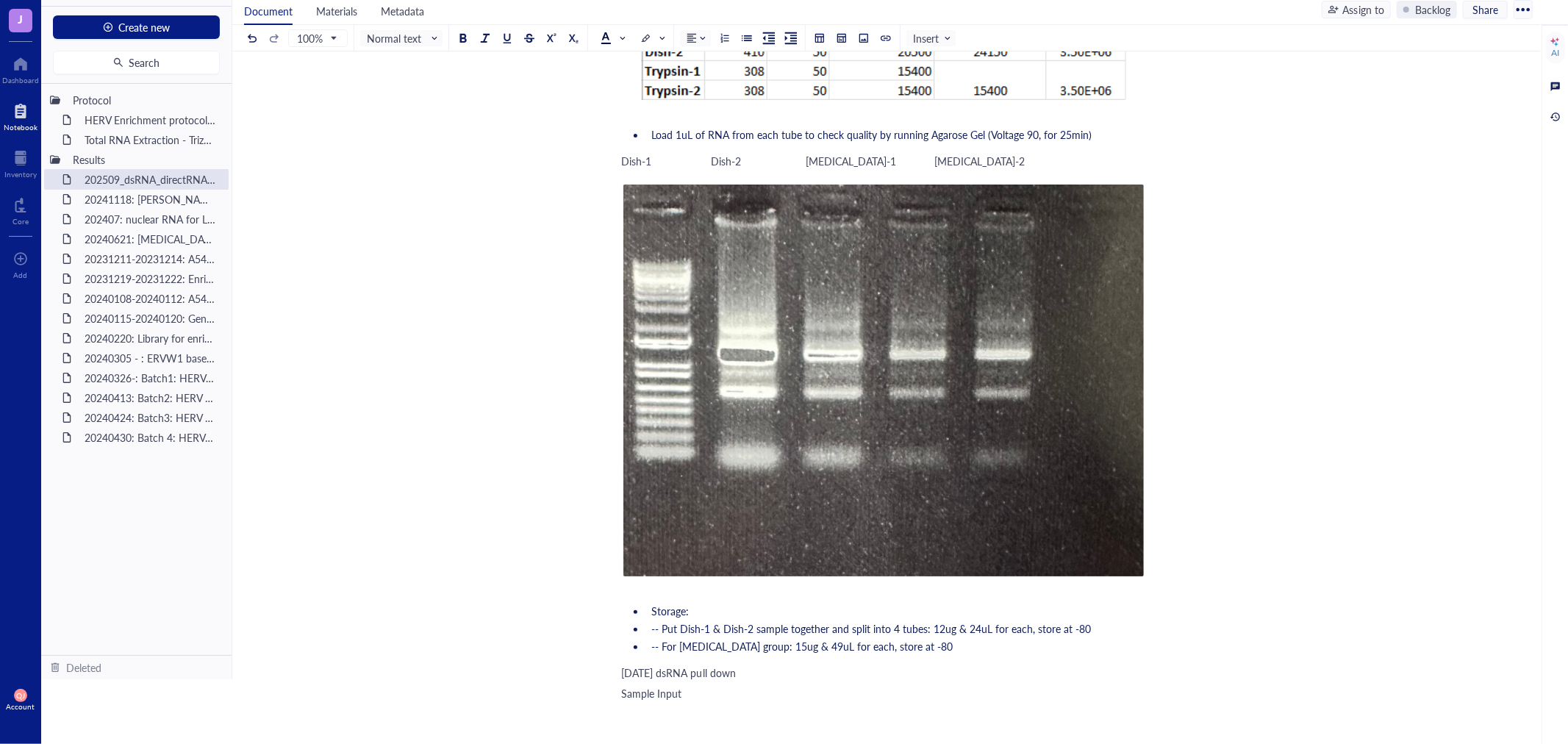
scroll to position [756, 0]
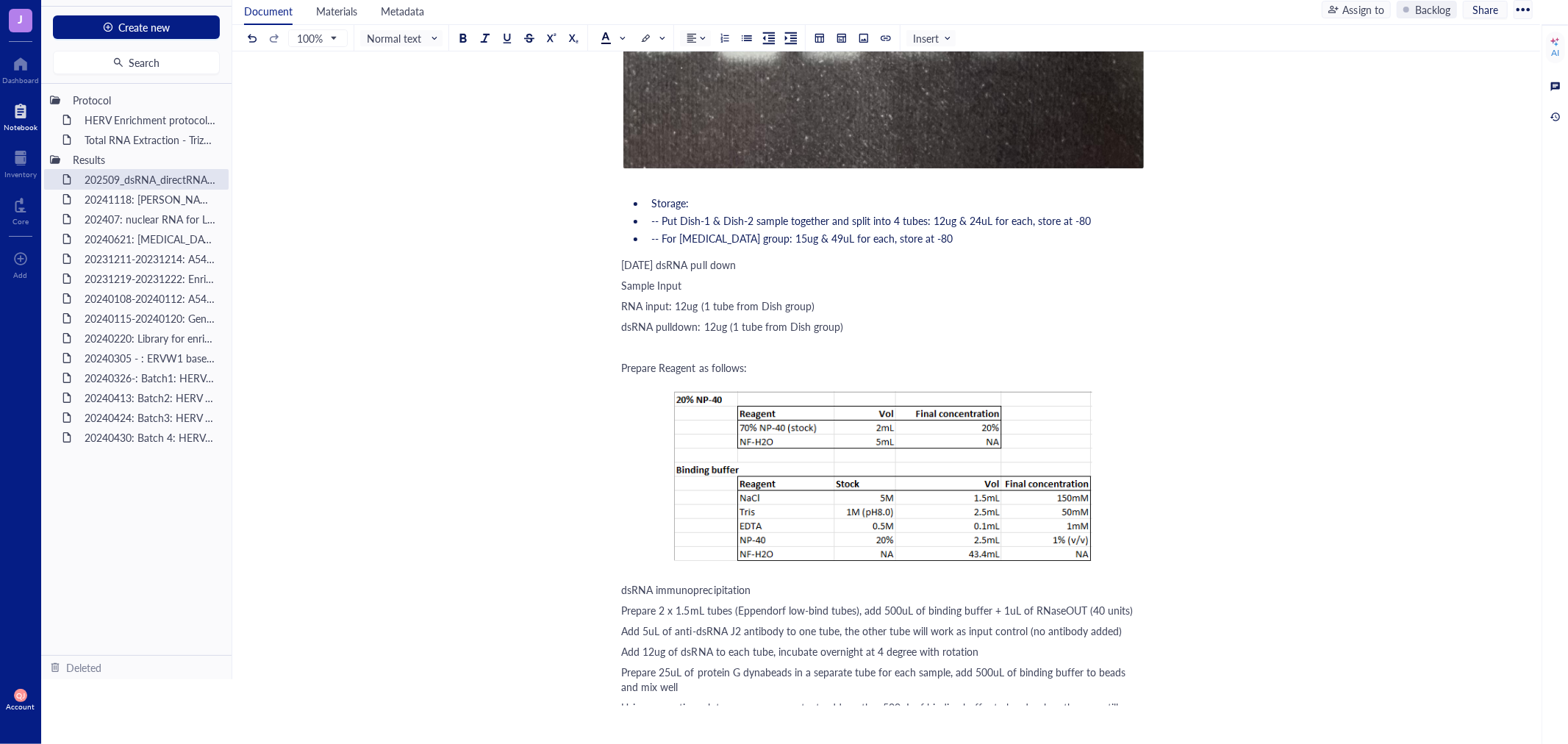
click at [623, 261] on span "[DATE] dsRNA pull down" at bounding box center [678, 264] width 114 height 15
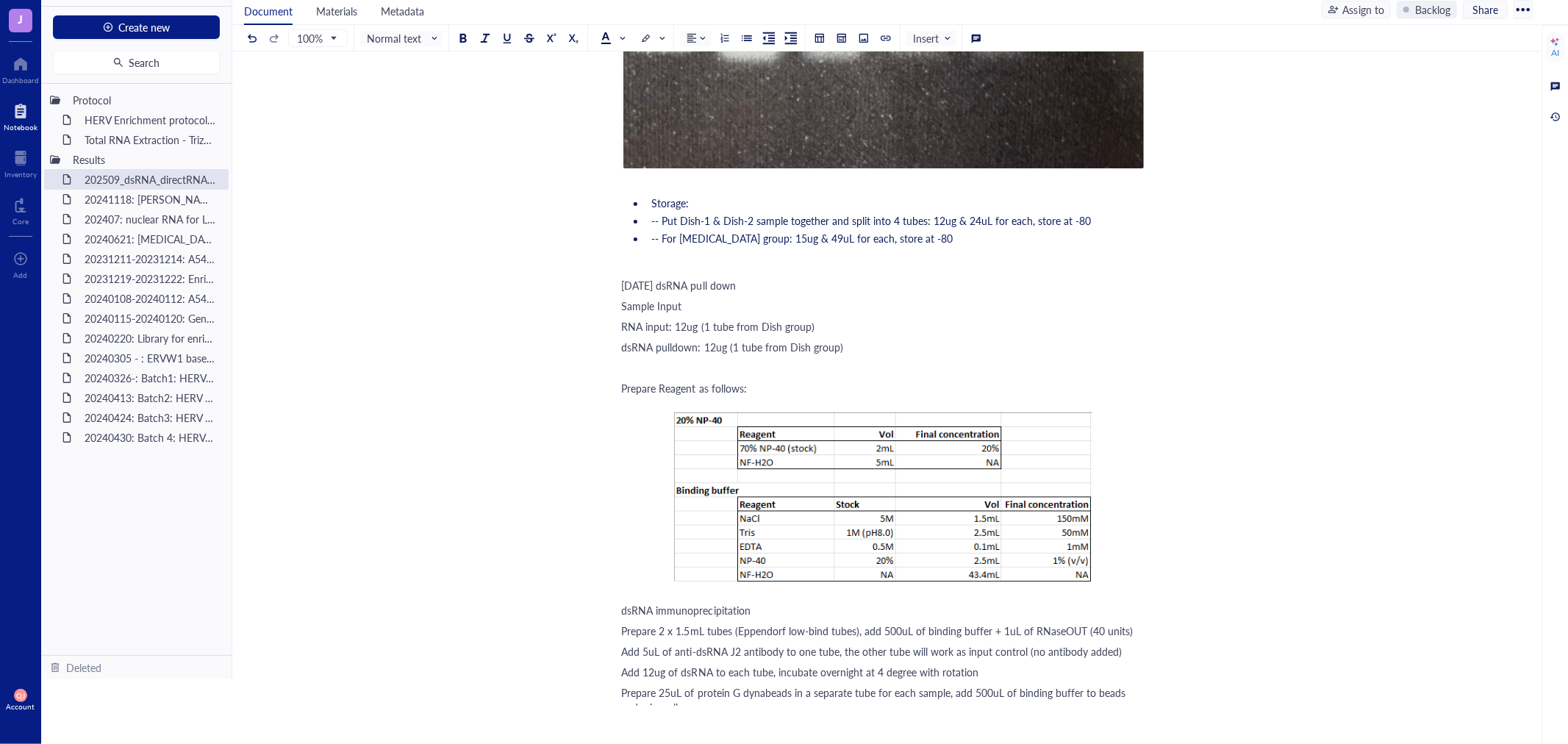
drag, startPoint x: 762, startPoint y: 281, endPoint x: 618, endPoint y: 279, distance: 144.0
click at [412, 41] on span "Normal text" at bounding box center [402, 38] width 72 height 13
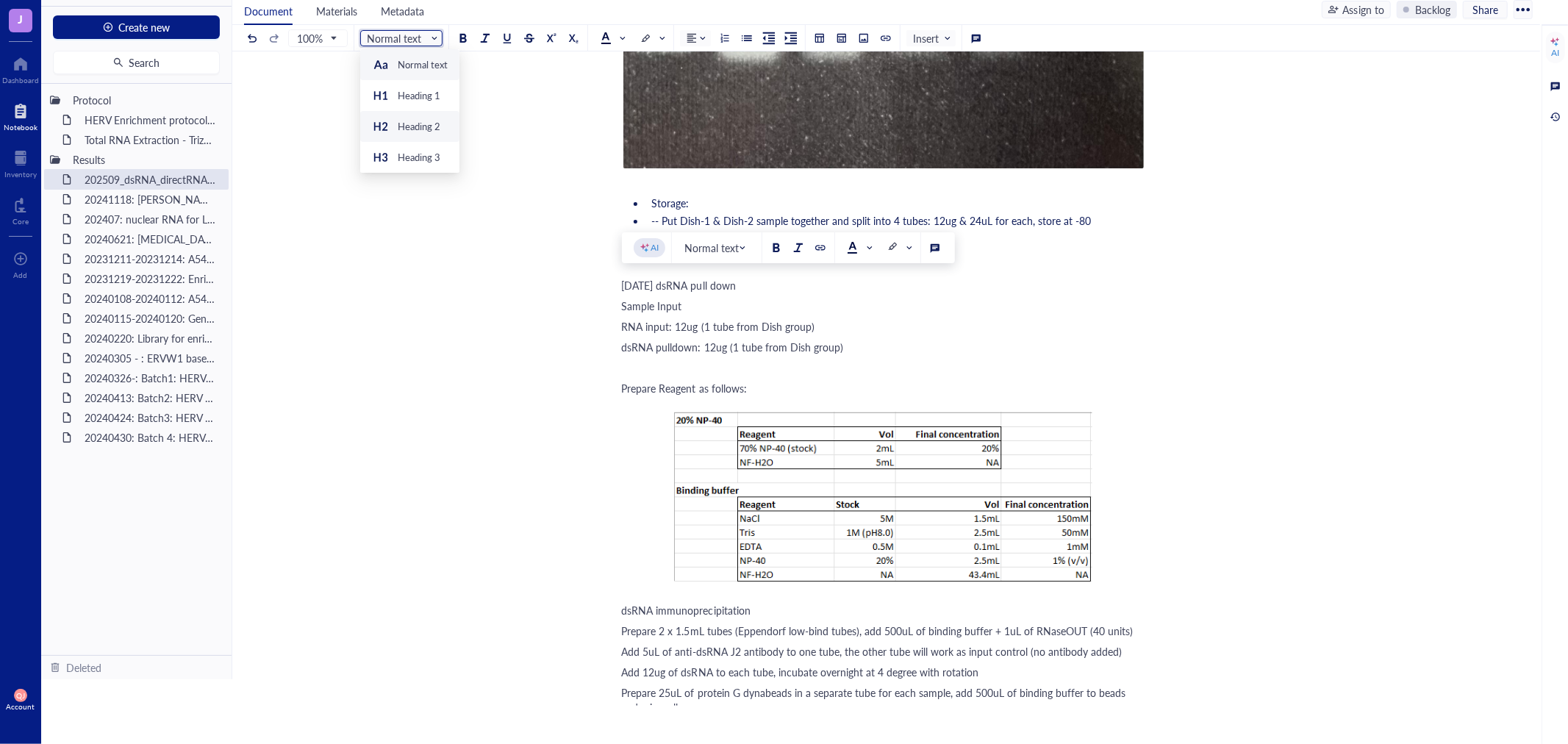
click at [424, 125] on div "Heading 2" at bounding box center [418, 126] width 43 height 13
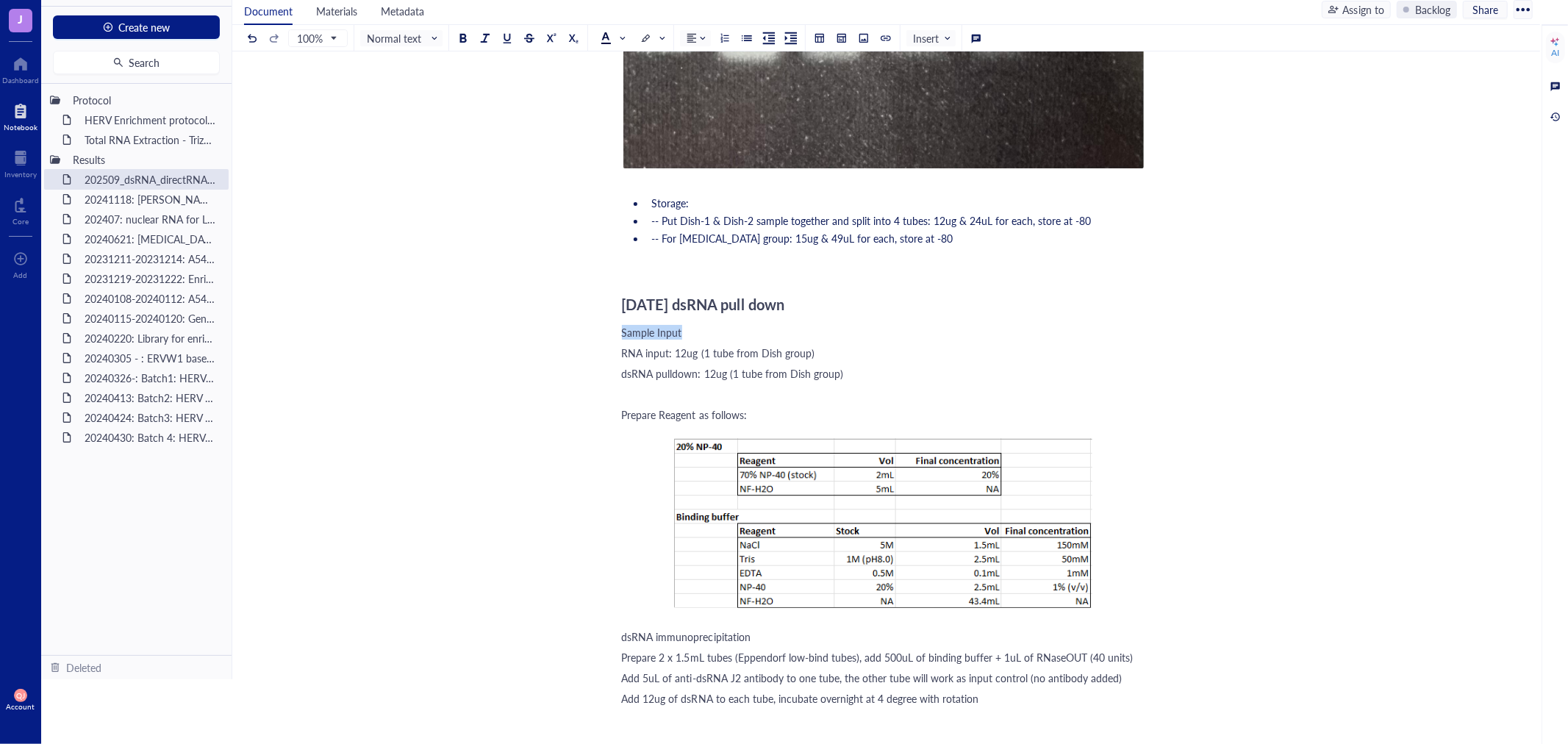
drag, startPoint x: 622, startPoint y: 329, endPoint x: 688, endPoint y: 327, distance: 66.0
click at [688, 327] on div "Sample Input" at bounding box center [883, 332] width 523 height 15
click at [775, 295] on div at bounding box center [775, 295] width 10 height 10
click at [623, 346] on span "RNA input: 12ug (1 tube from Dish group)" at bounding box center [718, 353] width 193 height 15
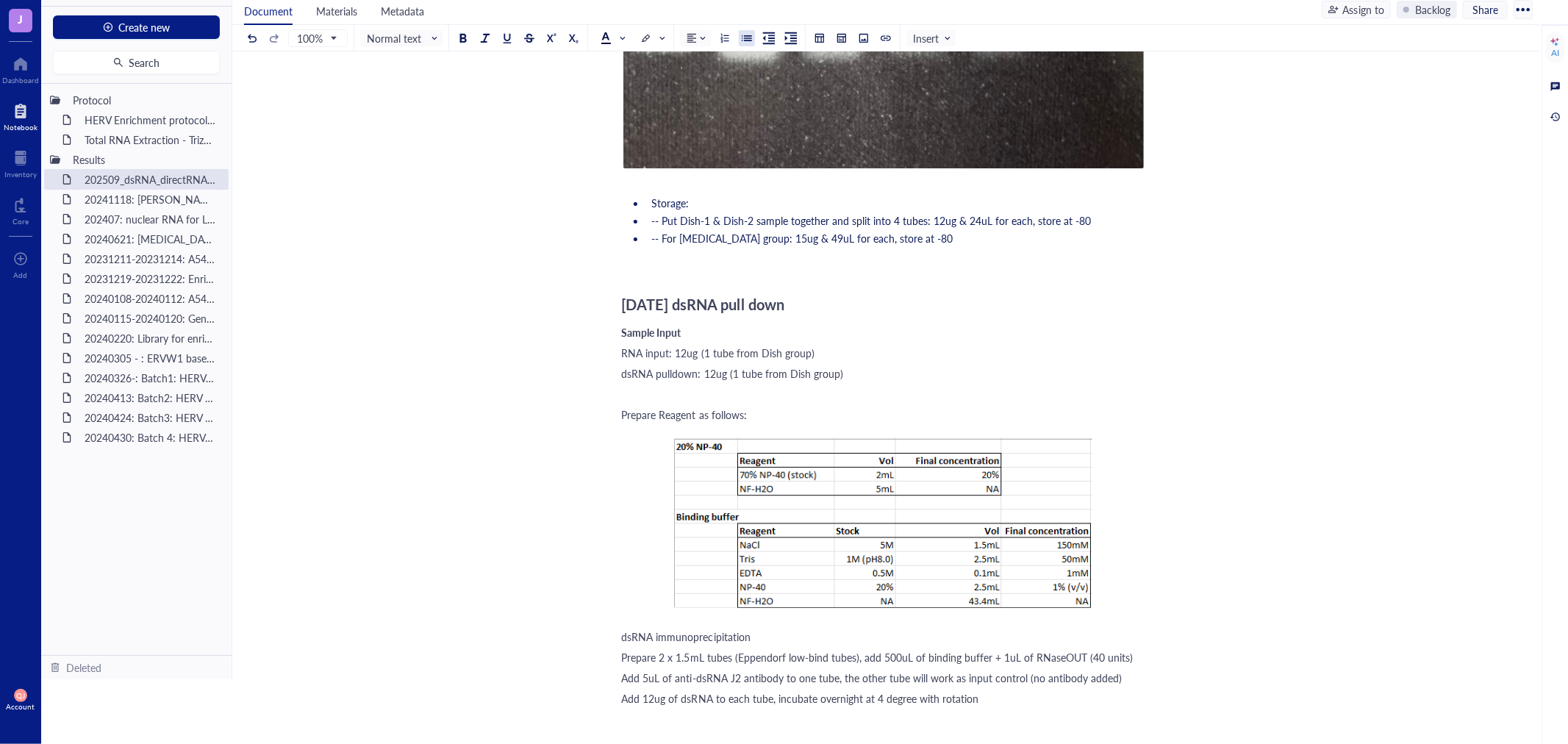
click at [742, 37] on div at bounding box center [746, 38] width 10 height 10
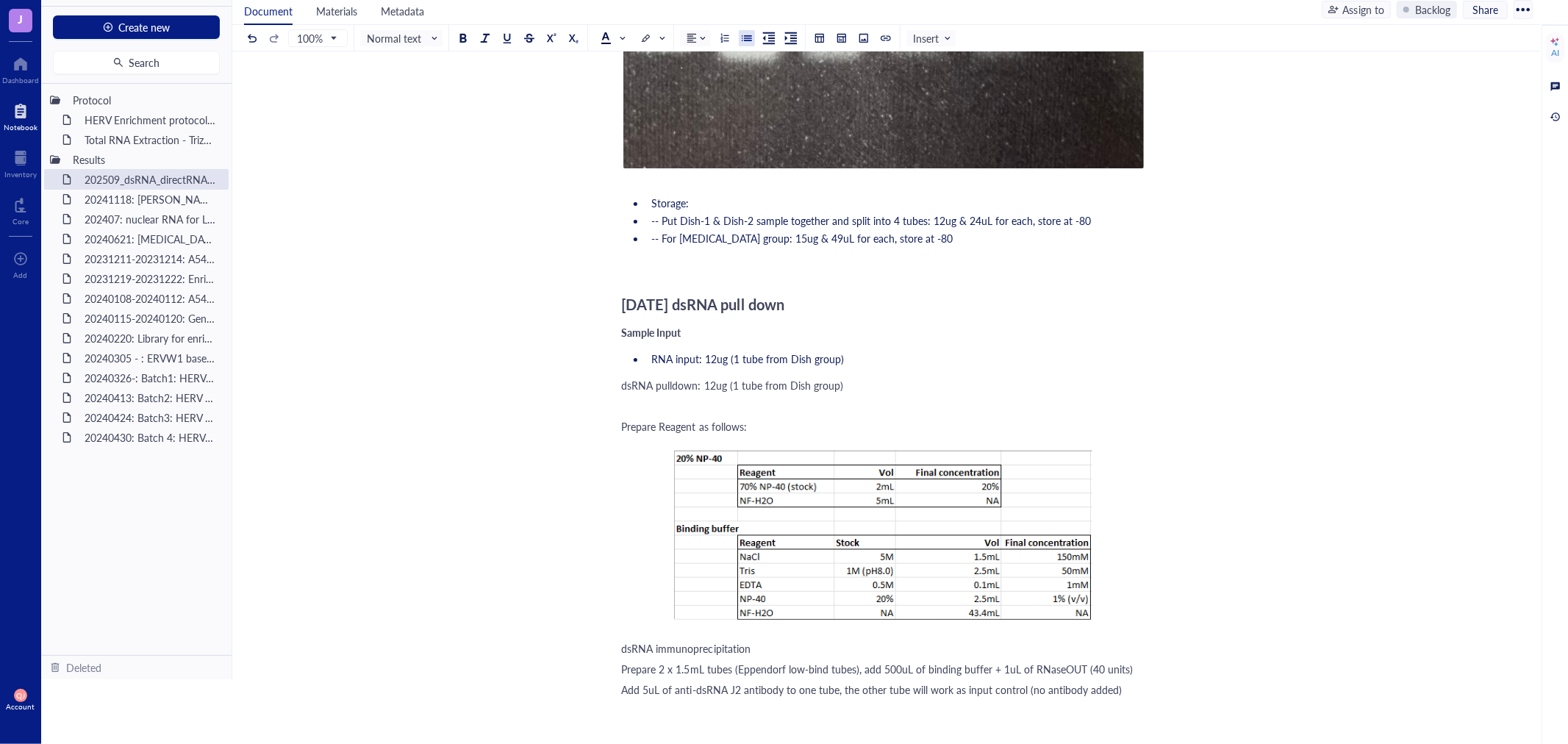
click at [622, 381] on span "dsRNA pulldown: 12ug (1 tube from Dish group)" at bounding box center [732, 385] width 221 height 15
drag, startPoint x: 621, startPoint y: 419, endPoint x: 755, endPoint y: 421, distance: 134.0
click at [755, 421] on div "Prepare Reagent as follows:" at bounding box center [883, 423] width 523 height 15
click at [772, 385] on div at bounding box center [775, 386] width 10 height 10
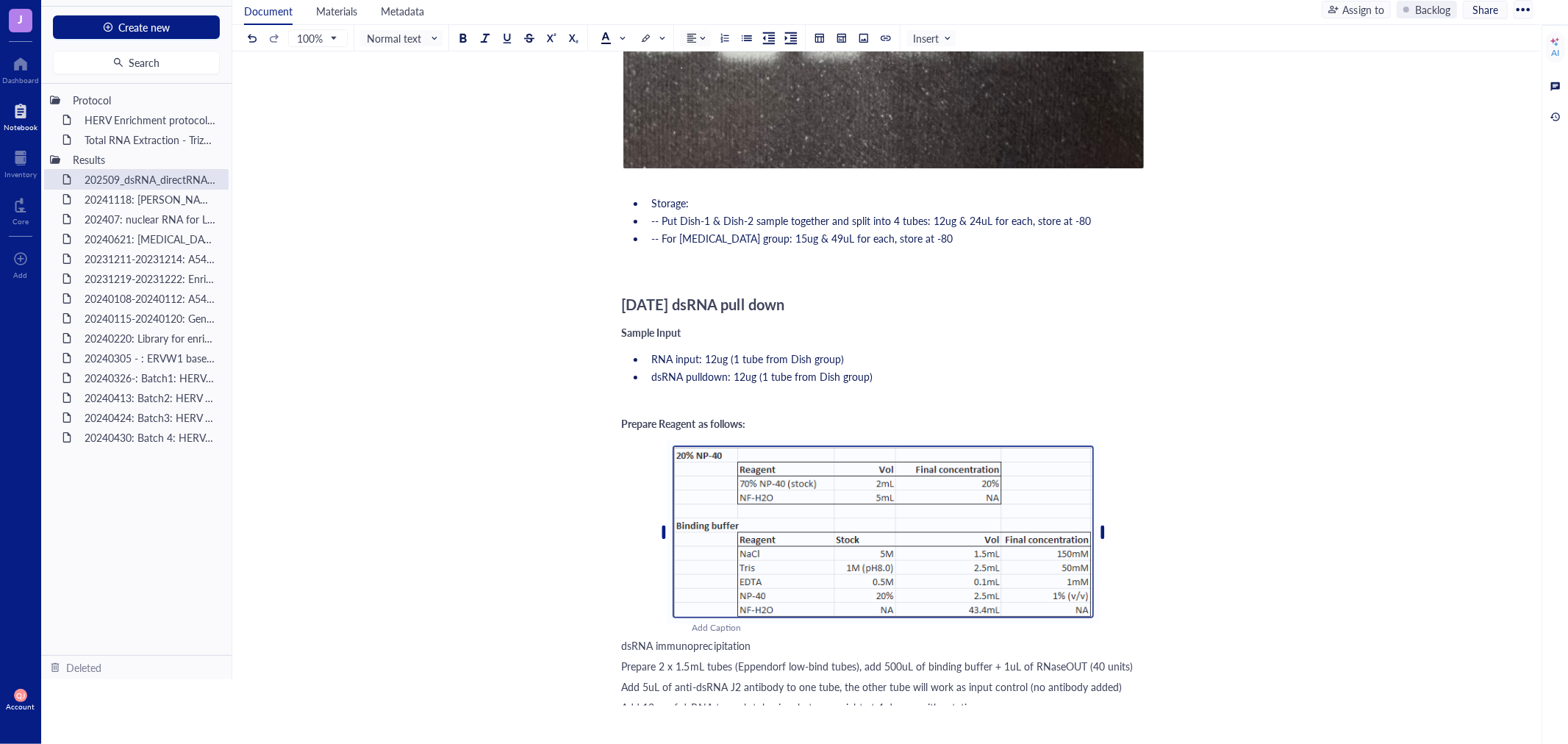
click at [725, 401] on div "﻿" at bounding box center [883, 403] width 523 height 15
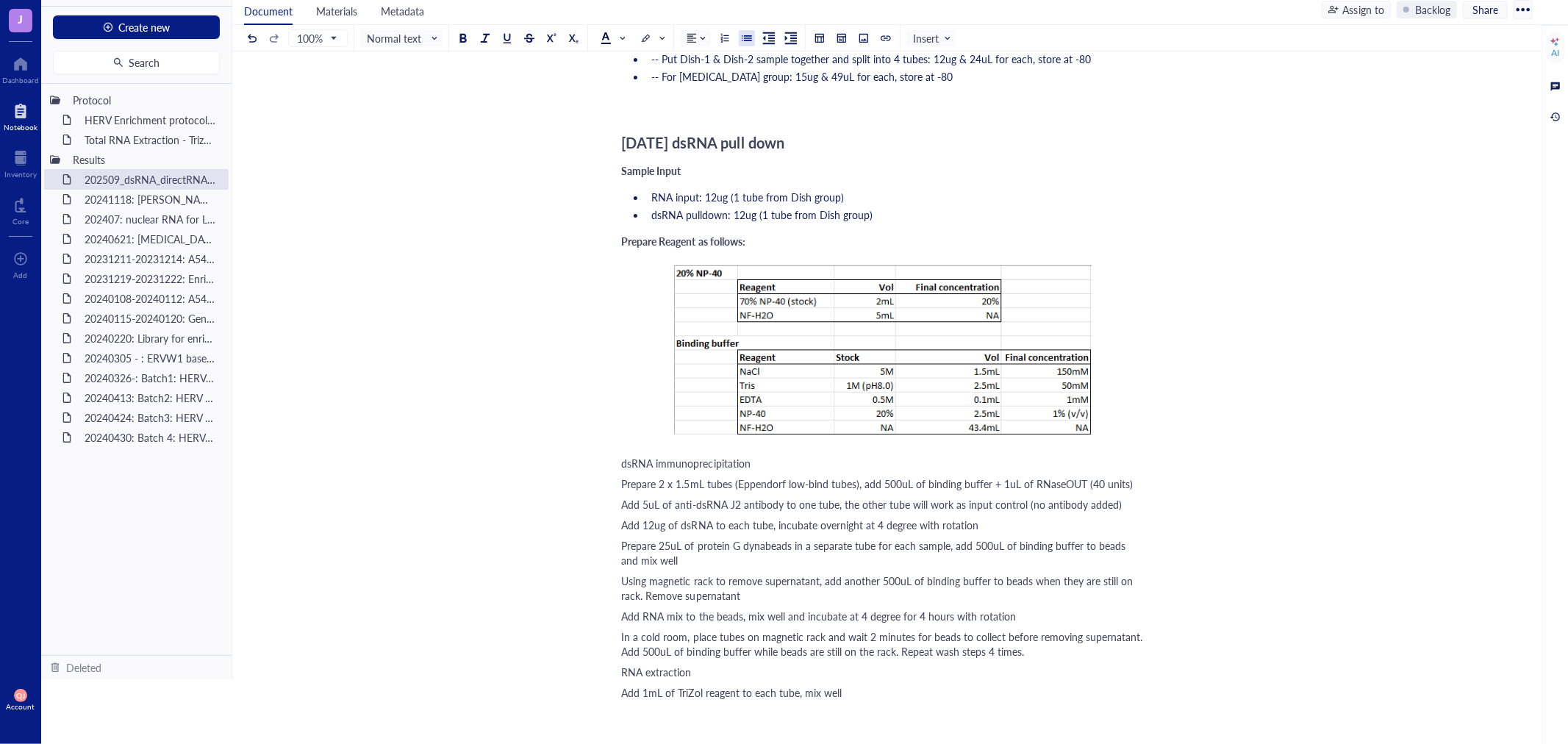
scroll to position [920, 0]
drag, startPoint x: 710, startPoint y: 456, endPoint x: 775, endPoint y: 456, distance: 65.0
click at [775, 456] on div "dsRNA immunoprecipitation" at bounding box center [883, 461] width 523 height 15
click at [773, 456] on div "dsRNA immunoprecipitation" at bounding box center [883, 461] width 523 height 15
drag, startPoint x: 761, startPoint y: 456, endPoint x: 615, endPoint y: 462, distance: 146.1
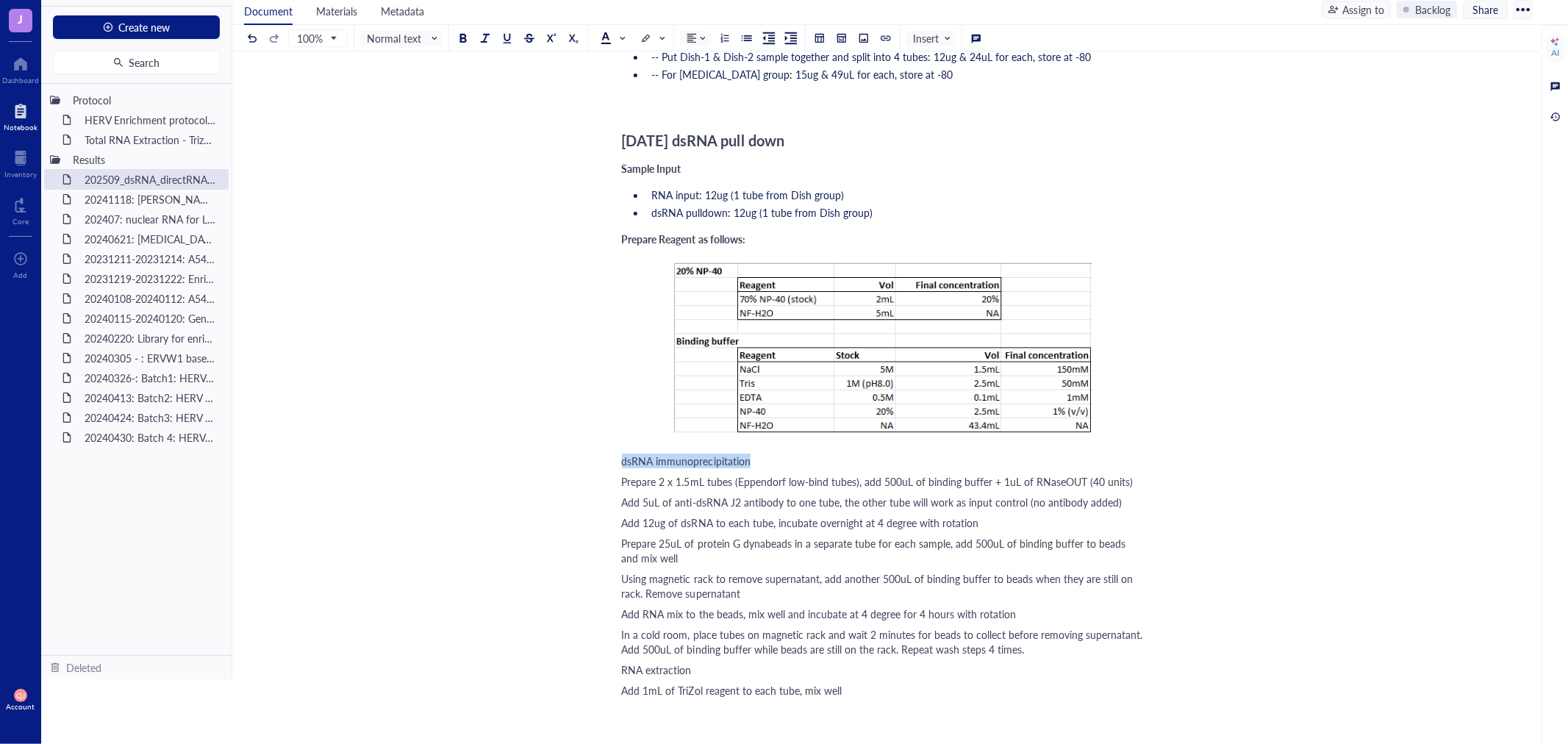
click at [615, 462] on div "202509_dsRNA_directRNA-seq 202509_dsRNA_directRNA-seq 20250916 RNA extraction f…" at bounding box center [883, 702] width 1302 height 3070
click at [773, 418] on div at bounding box center [775, 422] width 10 height 10
click at [623, 479] on span "Prepare 2 x 1.5mL tubes (Eppendorf low-bind tubes), add 500uL of binding buffer…" at bounding box center [878, 481] width 512 height 15
click at [744, 37] on div at bounding box center [746, 38] width 10 height 10
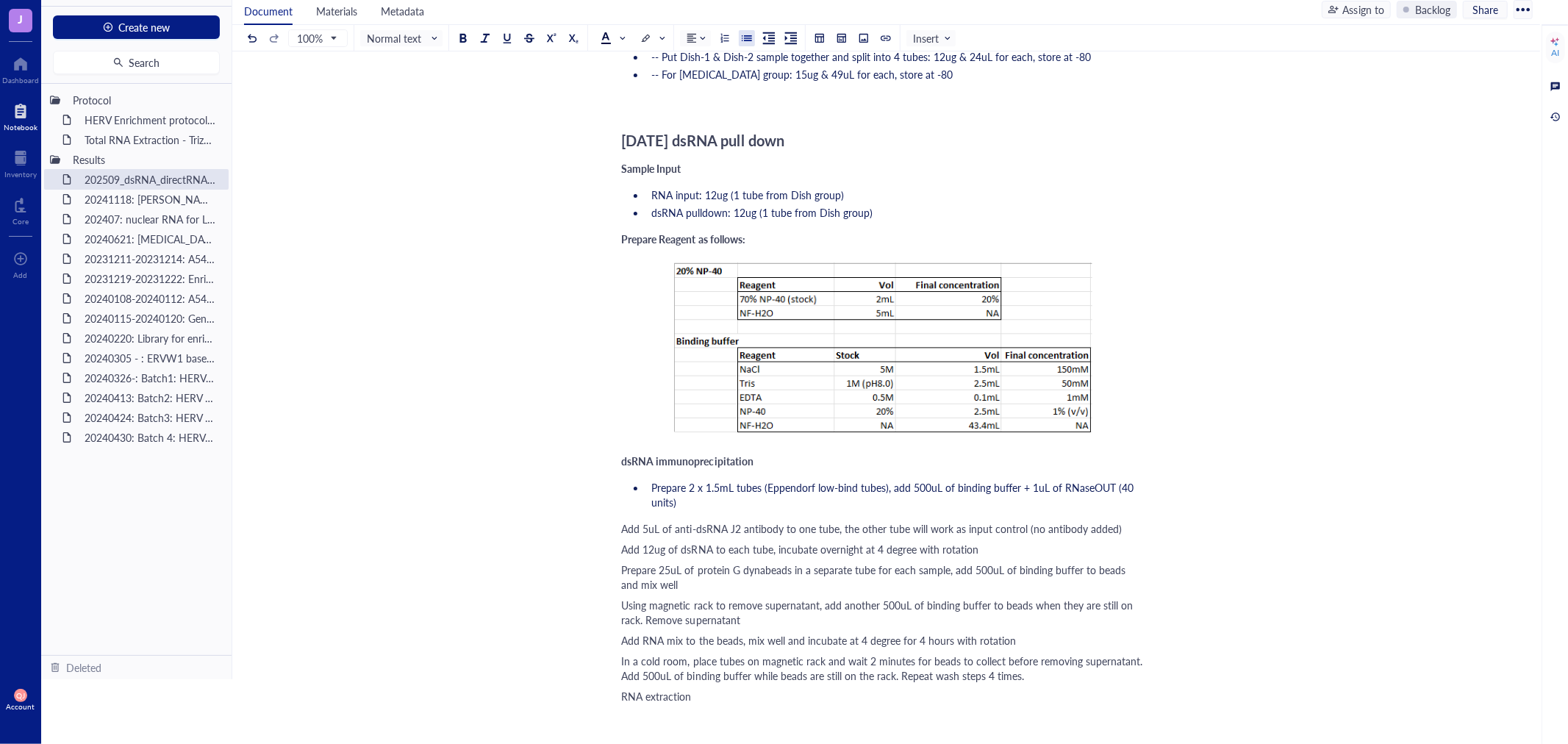
click at [620, 524] on div "202509_dsRNA_directRNA-seq 202509_dsRNA_directRNA-seq 20250916 RNA extraction f…" at bounding box center [883, 715] width 1302 height 3097
click at [622, 524] on span "Add 5uL of anti-dsRNA J2 antibody to one tube, the other tube will work as inpu…" at bounding box center [871, 528] width 500 height 15
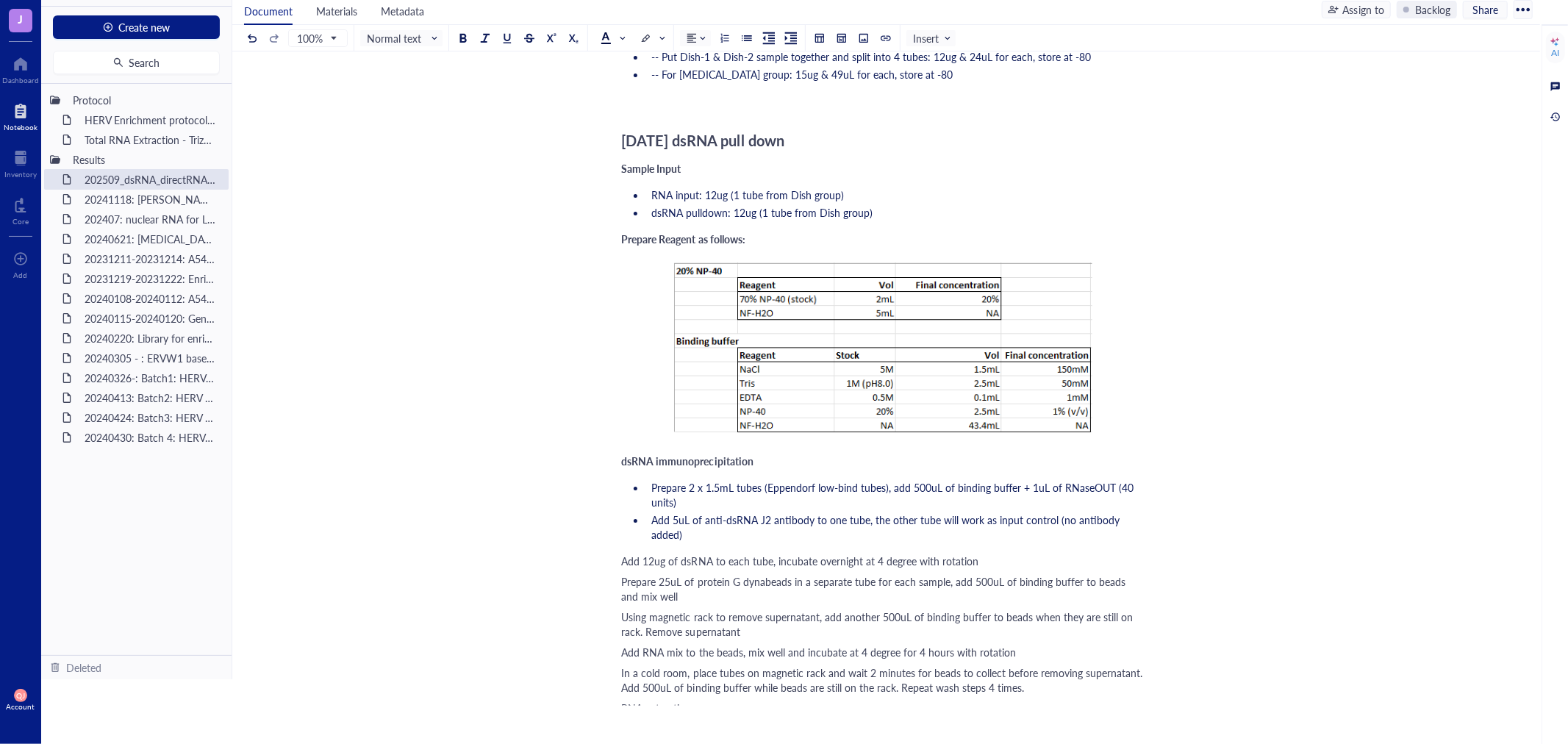
click at [622, 554] on span "Add 12ug of dsRNA to each tube, incubate overnight at 4 degree with rotation" at bounding box center [800, 561] width 357 height 15
click at [622, 572] on span "Prepare 25uL of protein G dynabeads in a separate tube for each sample, add 500…" at bounding box center [875, 586] width 507 height 29
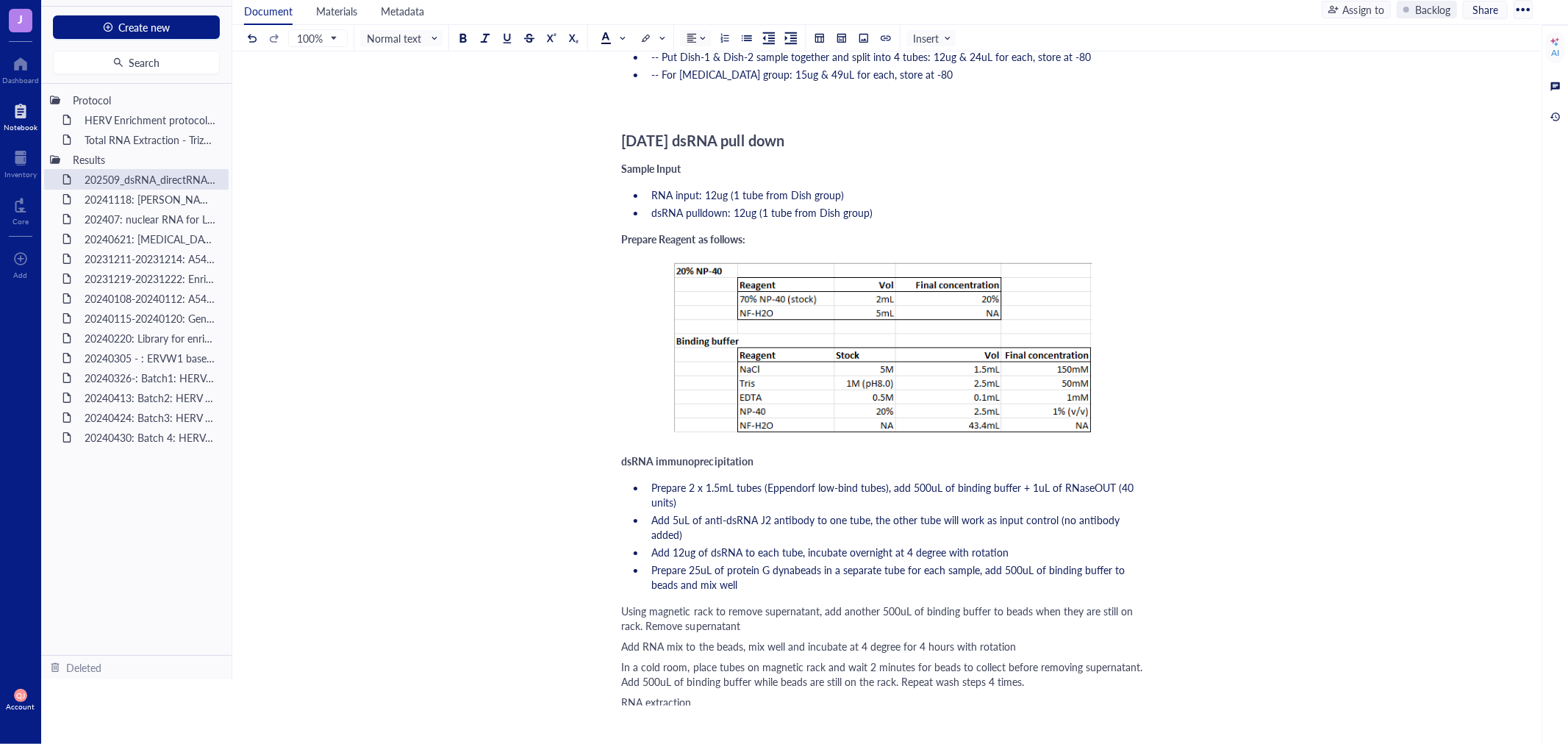
click at [622, 604] on span "Using magnetic rack to remove supernatant, add another 500uL of binding buffer …" at bounding box center [879, 619] width 515 height 29
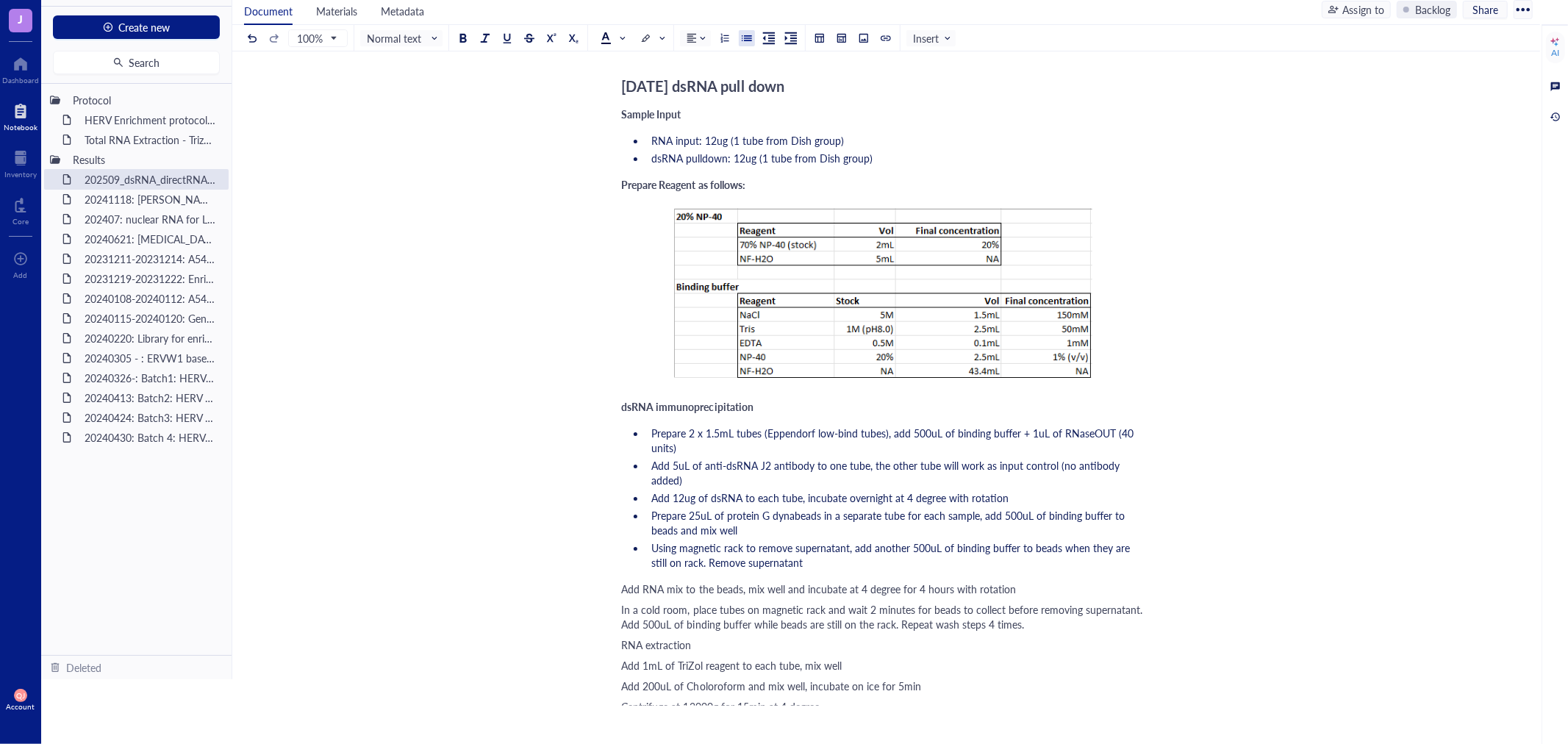
scroll to position [1002, 0]
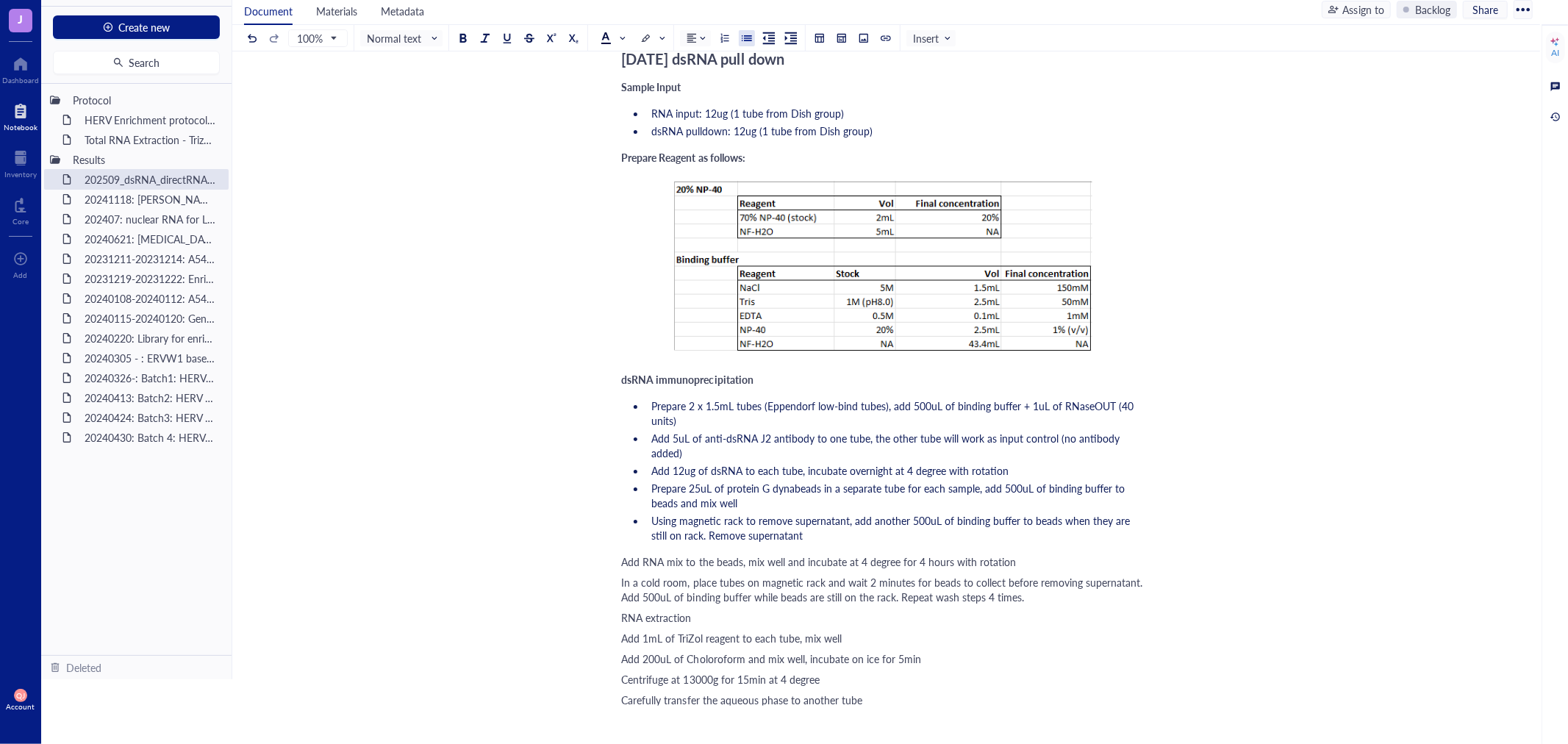
click at [622, 555] on span "Add RNA mix to the beads, mix well and incubate at 4 degree for 4 hours with ro…" at bounding box center [819, 561] width 395 height 15
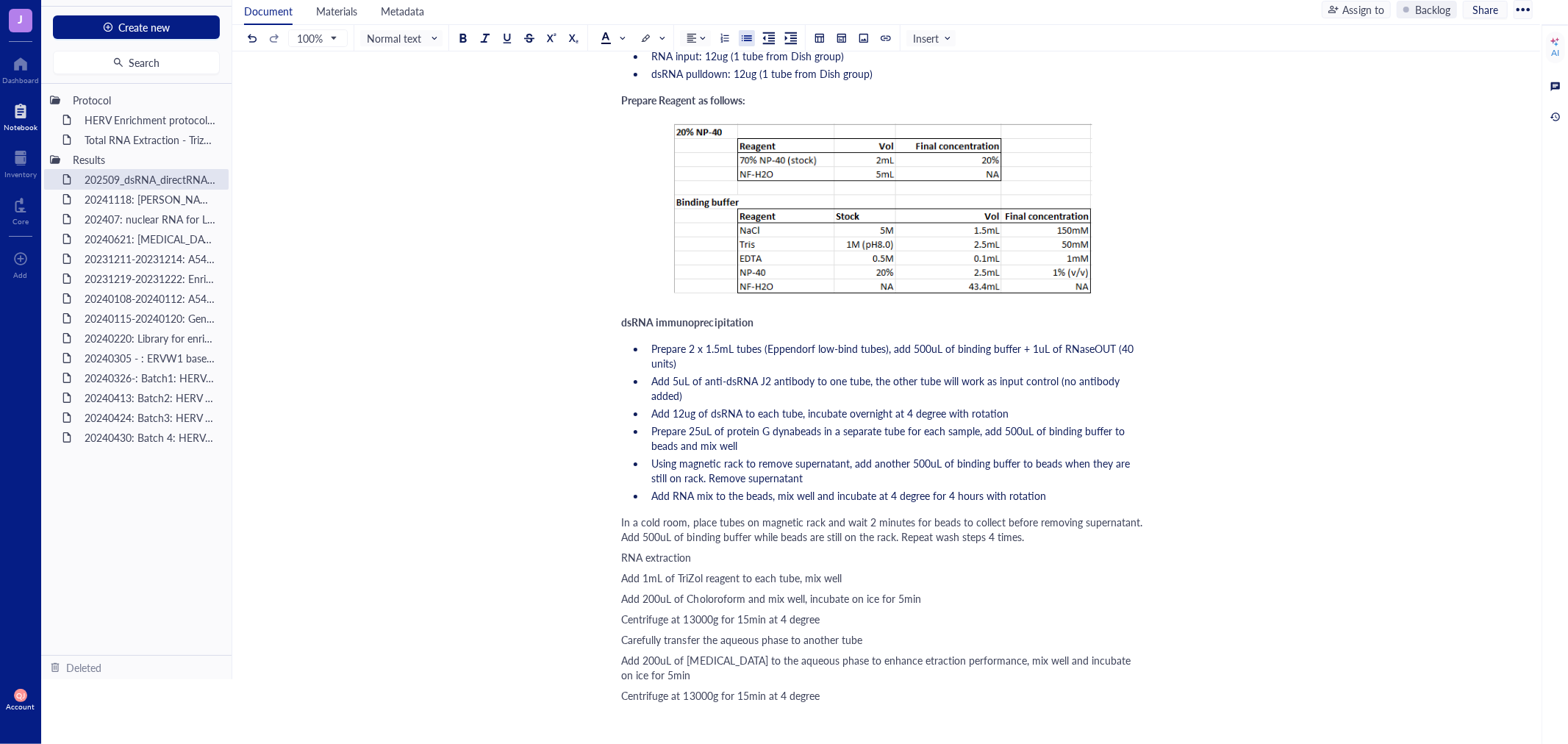
scroll to position [1084, 0]
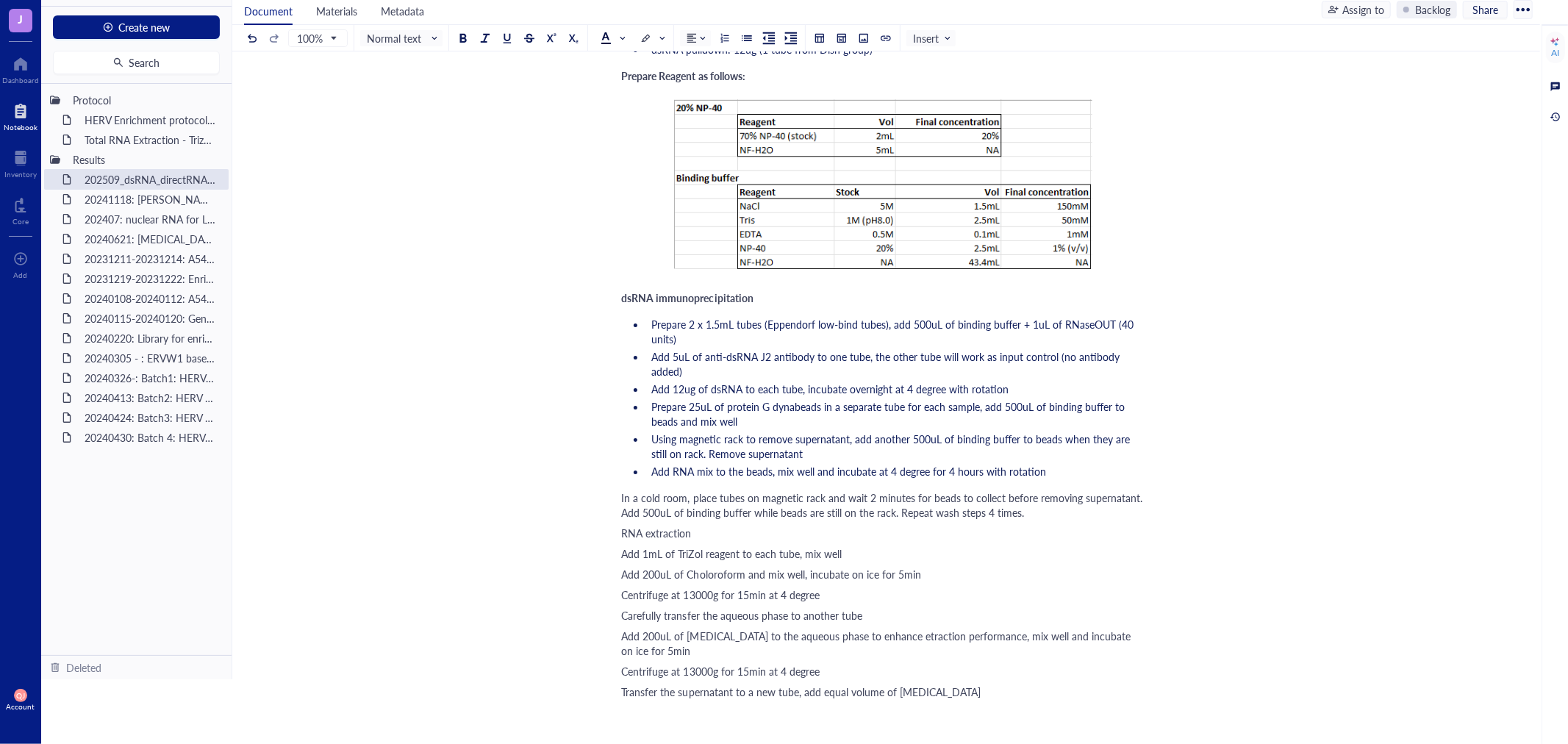
click at [622, 490] on span "In a cold room, place tubes on magnetic rack and wait 2 minutes for beads to co…" at bounding box center [884, 505] width 524 height 29
click at [619, 509] on div "202509_dsRNA_directRNA-seq 202509_dsRNA_directRNA-seq 20250916 RNA extraction f…" at bounding box center [883, 551] width 1302 height 3094
drag, startPoint x: 621, startPoint y: 509, endPoint x: 723, endPoint y: 509, distance: 102.0
click at [723, 523] on div "RNA extraction" at bounding box center [883, 530] width 523 height 15
click at [772, 475] on div at bounding box center [775, 476] width 10 height 10
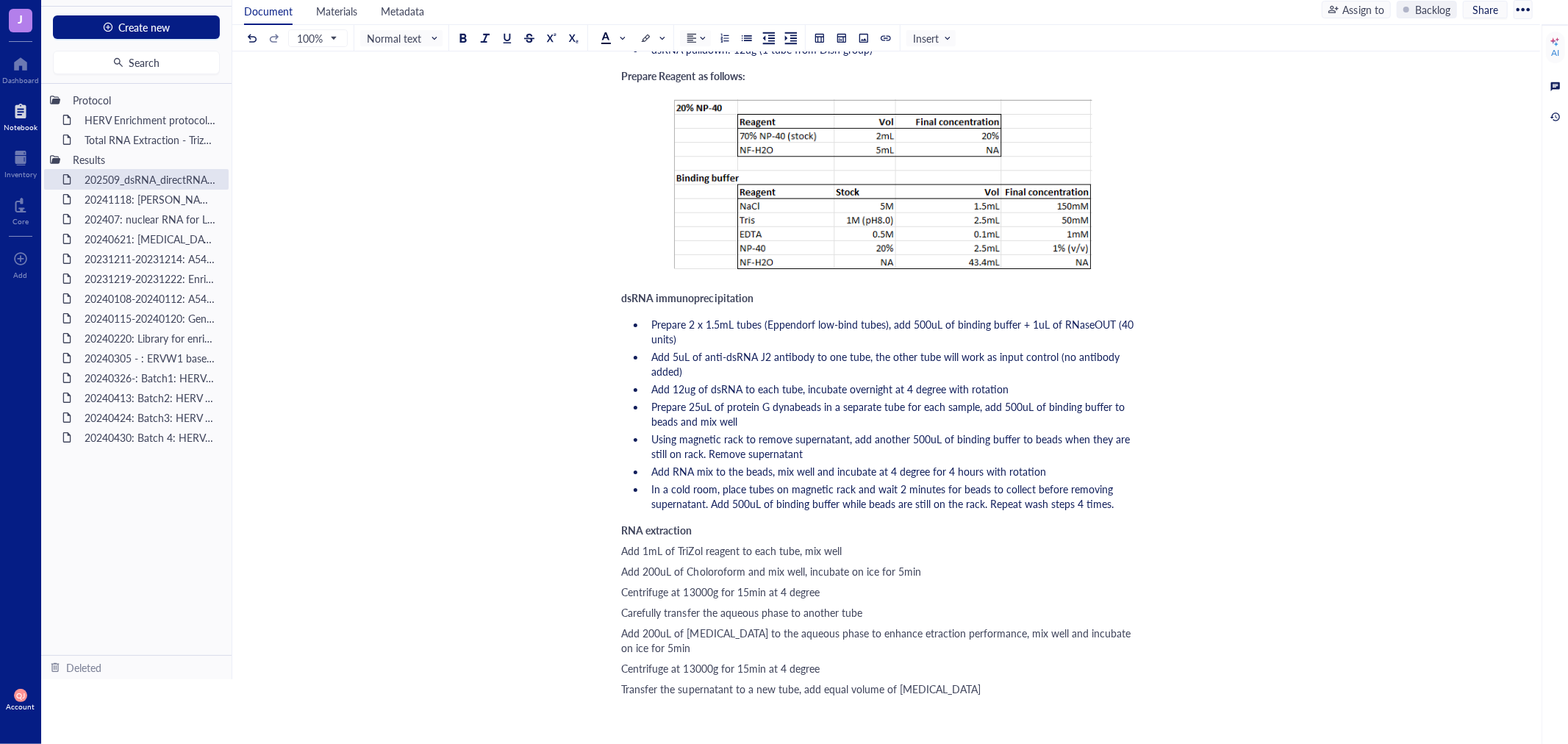
click at [623, 544] on span "Add 1mL of TriZol reagent to each tube, mix well" at bounding box center [731, 551] width 220 height 15
click at [748, 38] on div at bounding box center [746, 38] width 10 height 10
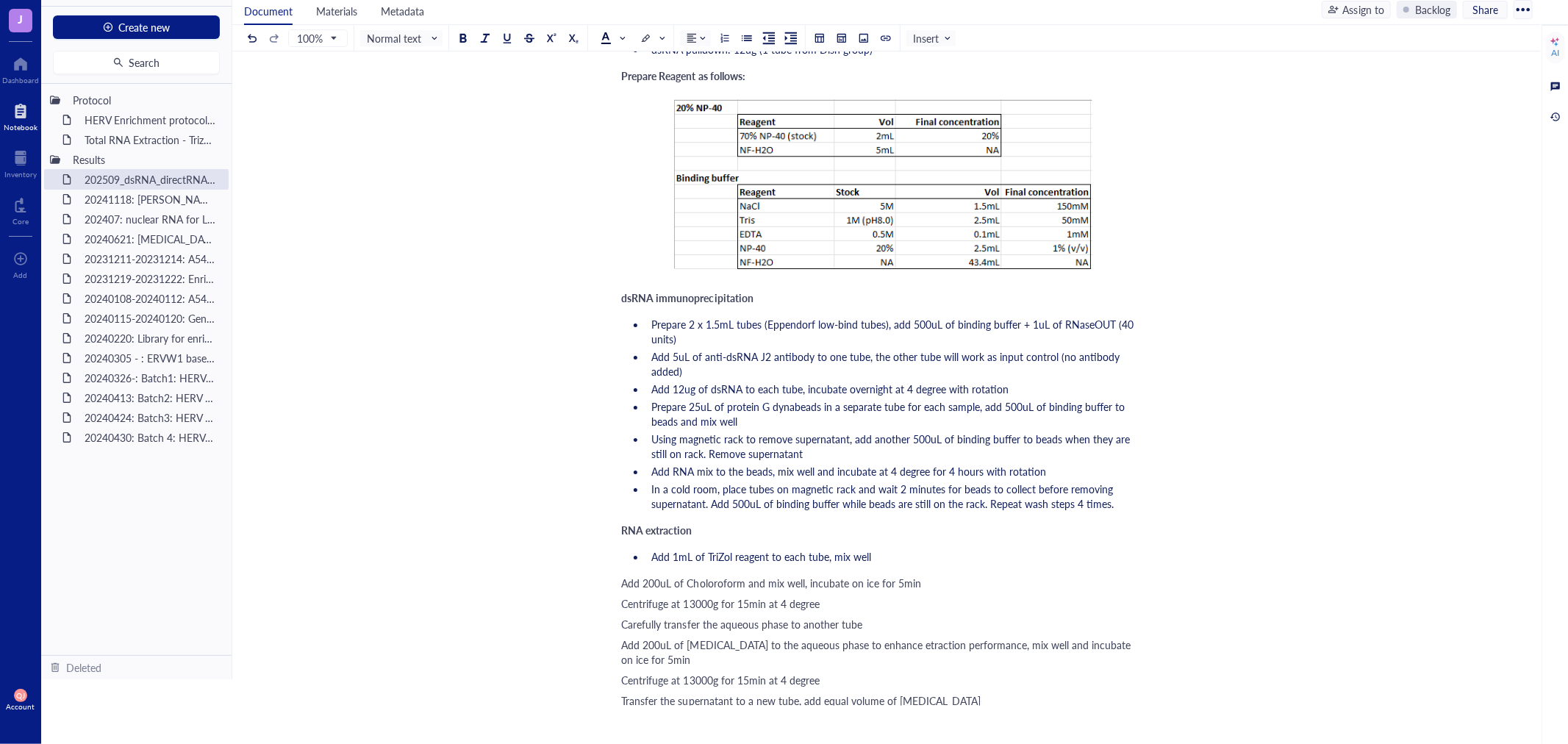
click at [622, 575] on span "Add 200uL of Choloroform and mix well, incubate on ice for 5min" at bounding box center [772, 582] width 300 height 15
click at [625, 593] on span "Centrifuge at 13000g for 15min at 4 degree" at bounding box center [721, 600] width 198 height 15
click at [623, 611] on span "Carefully transfer the aqueous phase to another tube" at bounding box center [742, 618] width 241 height 15
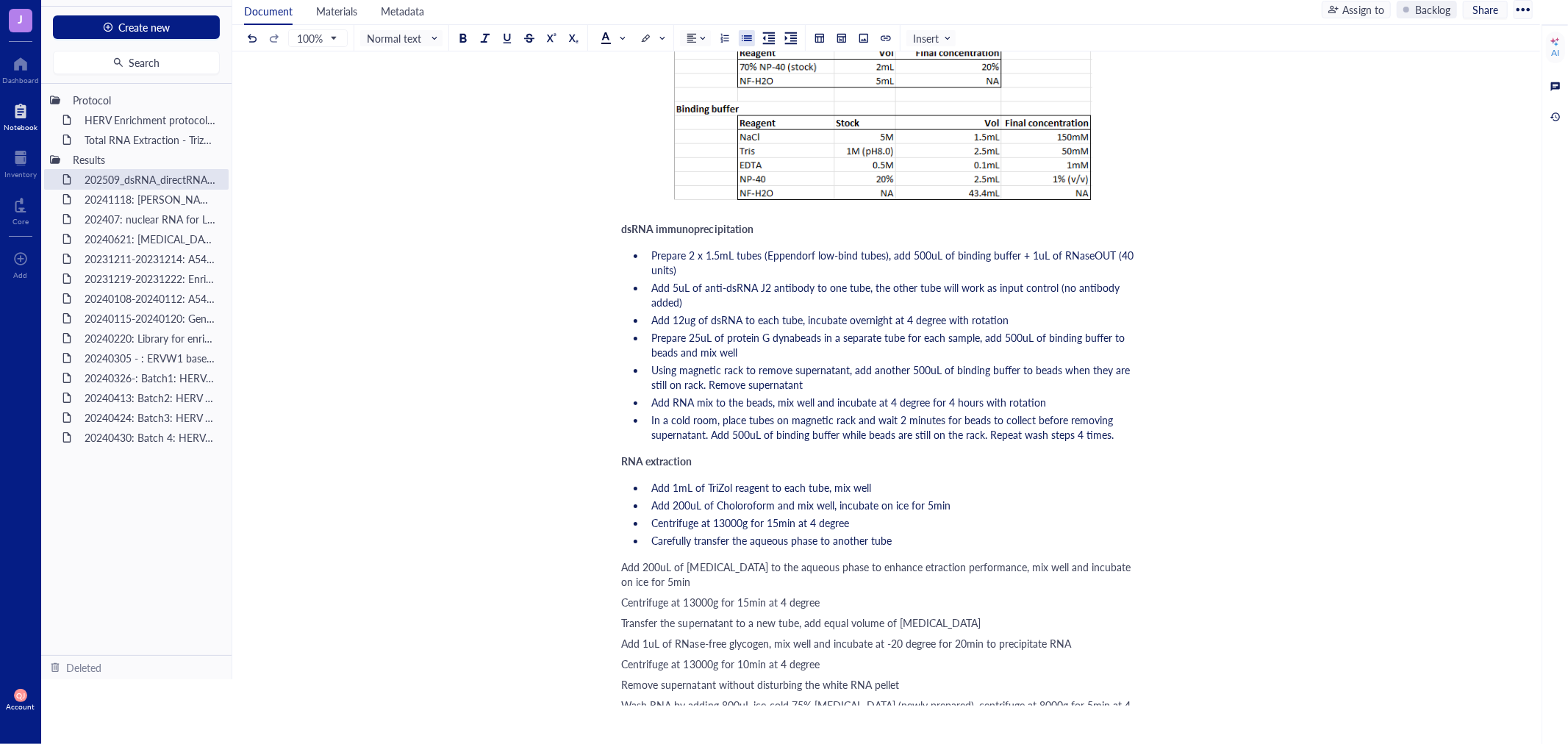
scroll to position [1165, 0]
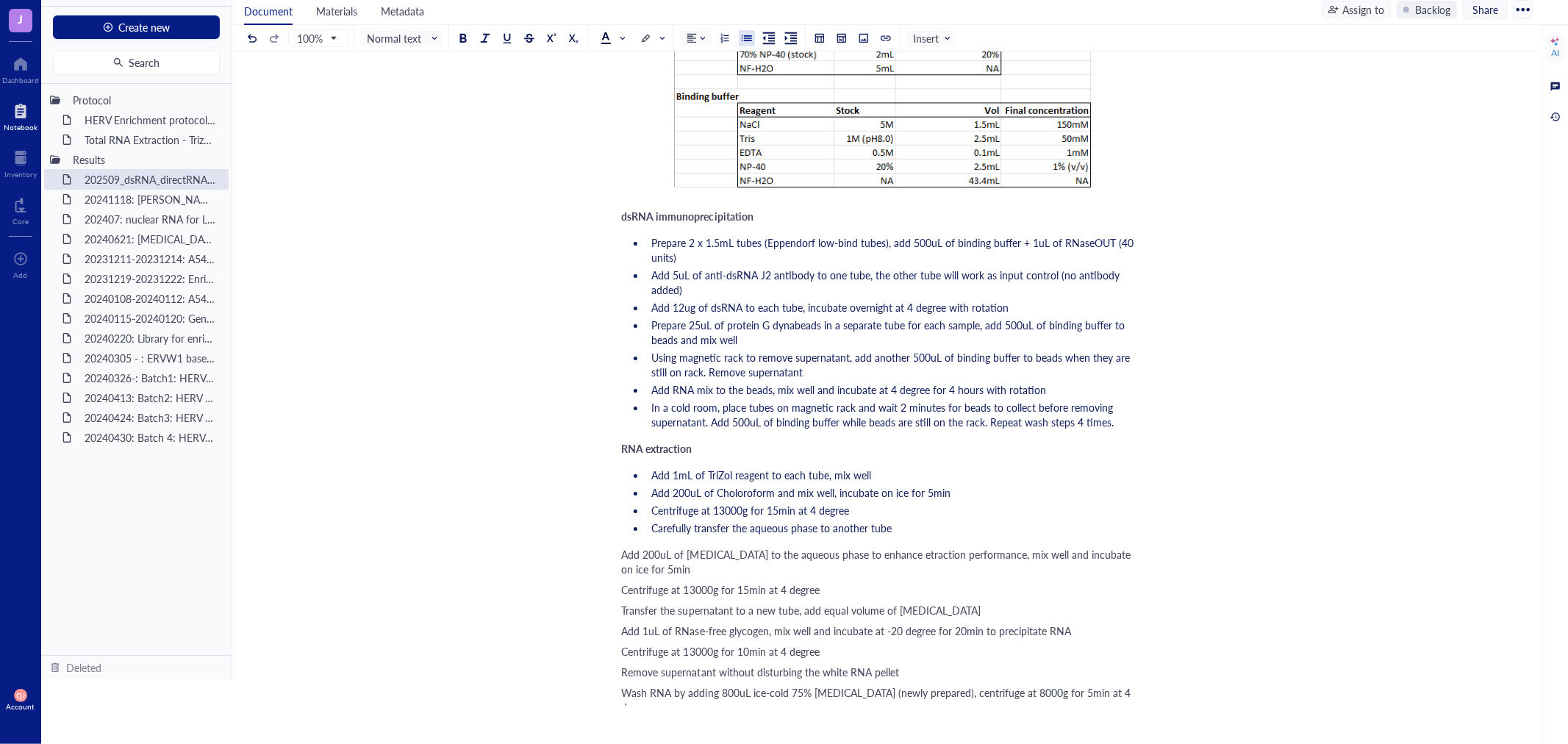
click at [622, 547] on span "Add 200uL of [MEDICAL_DATA] to the aqueous phase to enhance etraction performan…" at bounding box center [878, 561] width 513 height 29
click at [622, 579] on span "Centrifuge at 13000g for 15min at 4 degree" at bounding box center [721, 586] width 198 height 15
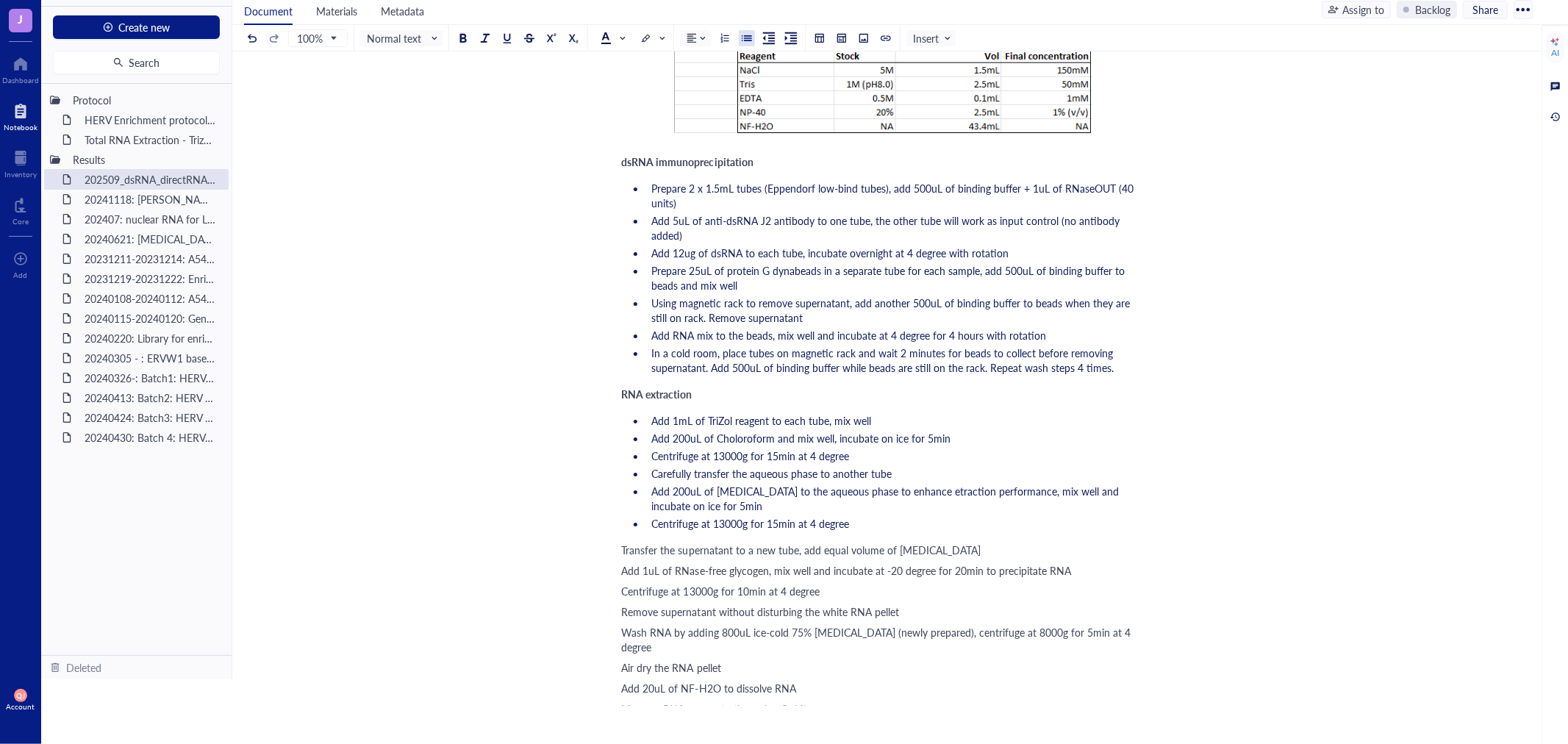
scroll to position [1247, 0]
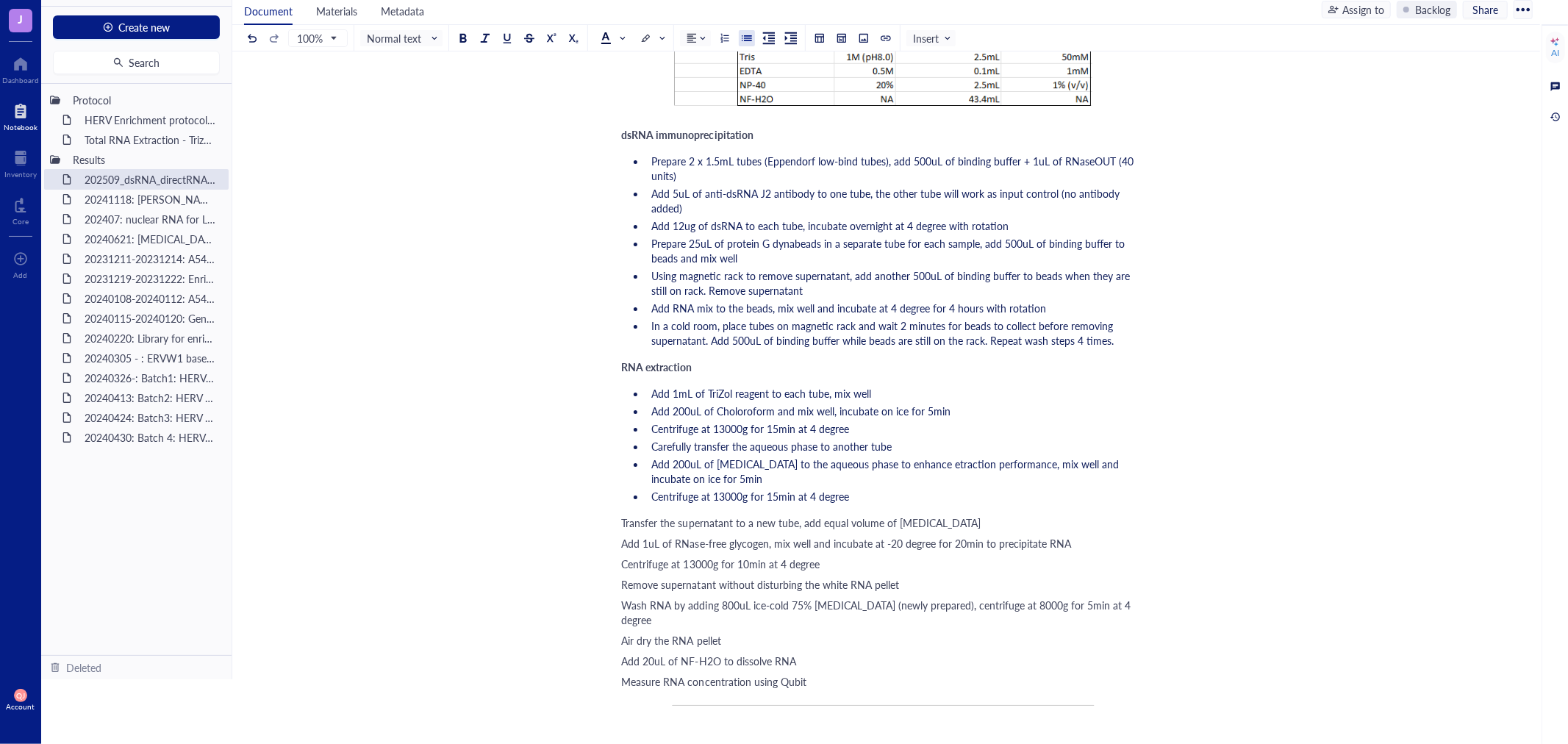
click at [623, 515] on span "Transfer the supernatant to a new tube, add equal volume of [MEDICAL_DATA]" at bounding box center [801, 522] width 360 height 15
click at [625, 533] on span "Add 1uL of RNase-free glycogen, mix well and incubate at -20 degree for 20min t…" at bounding box center [847, 540] width 450 height 15
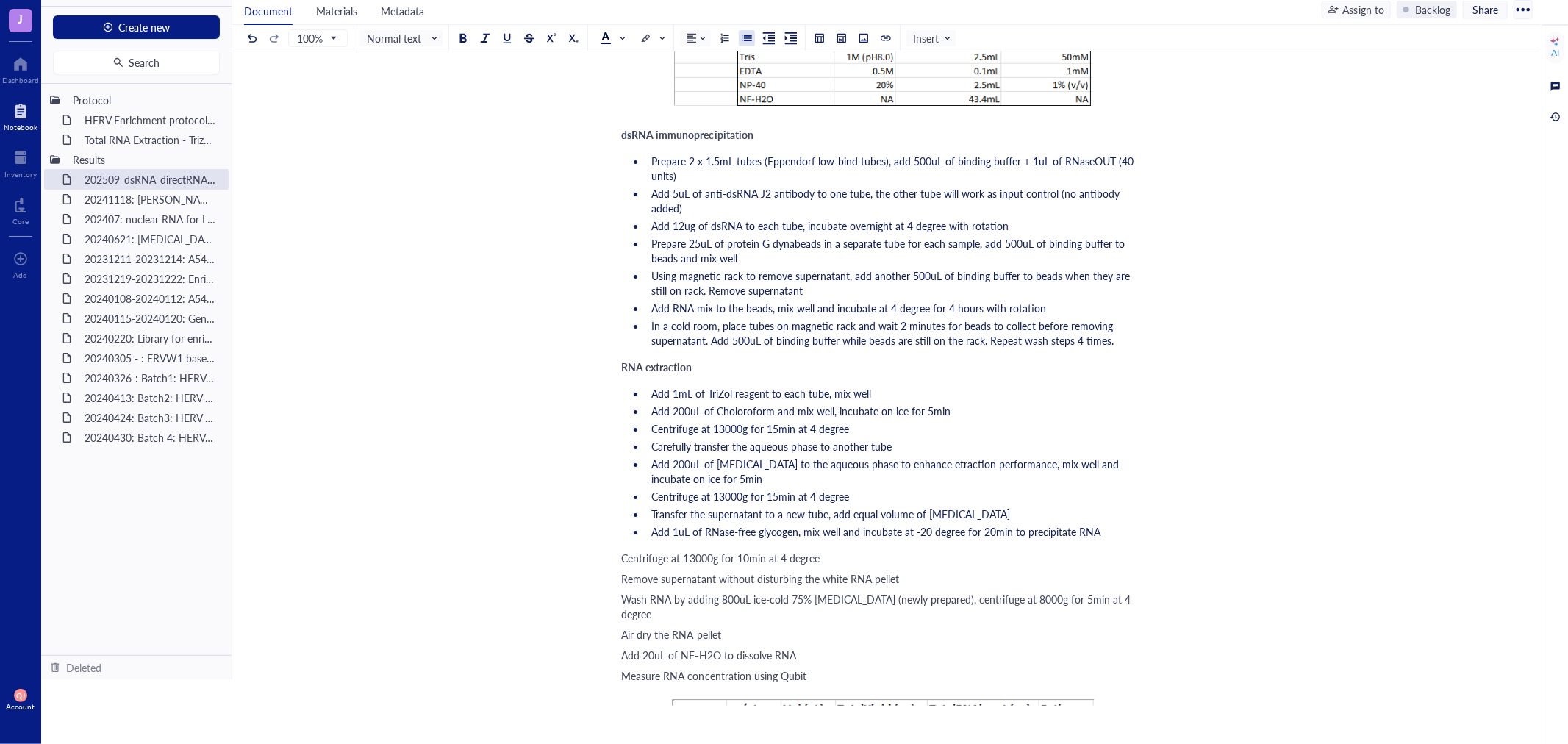
click at [622, 551] on span "Centrifuge at 13000g for 10min at 4 degree" at bounding box center [721, 558] width 198 height 15
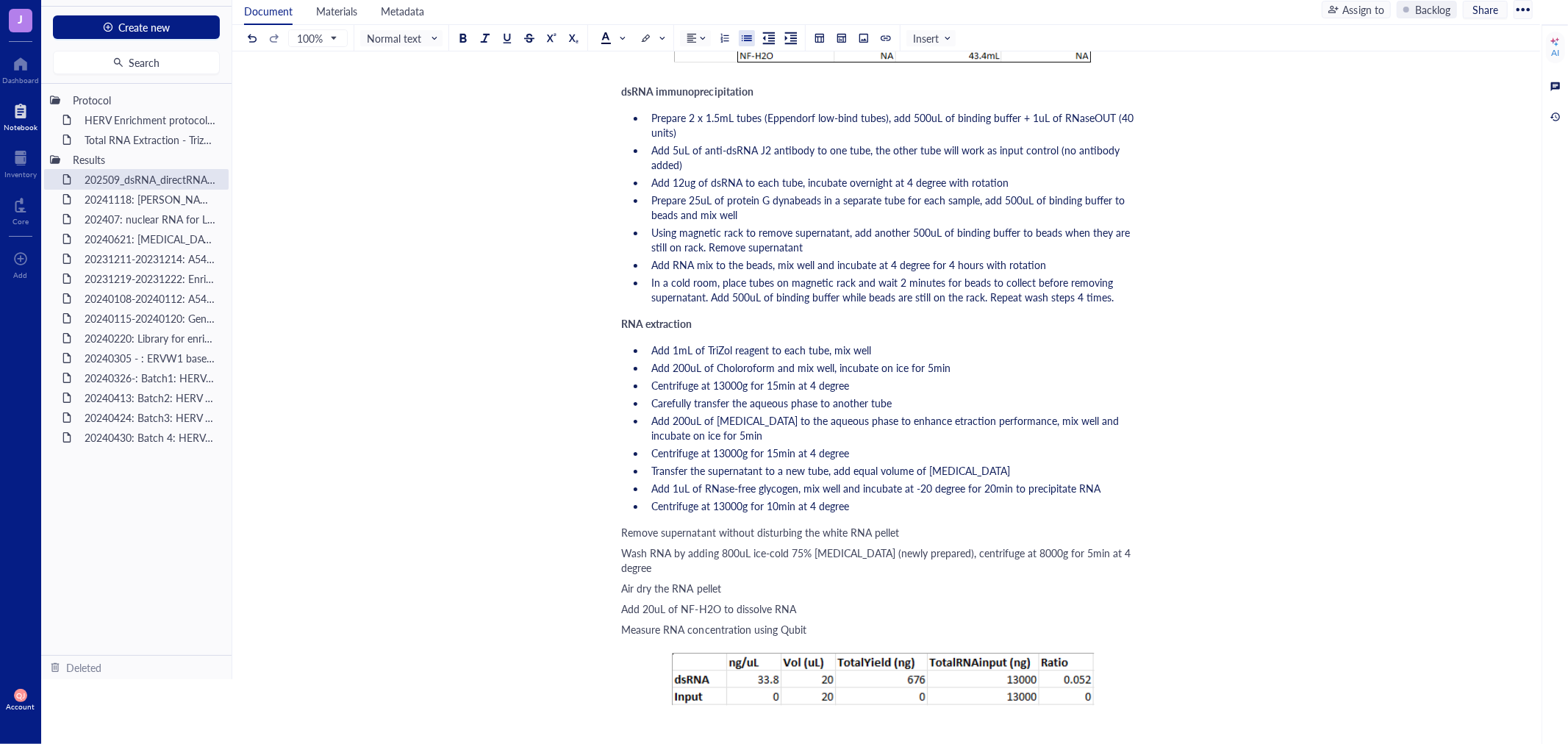
scroll to position [1328, 0]
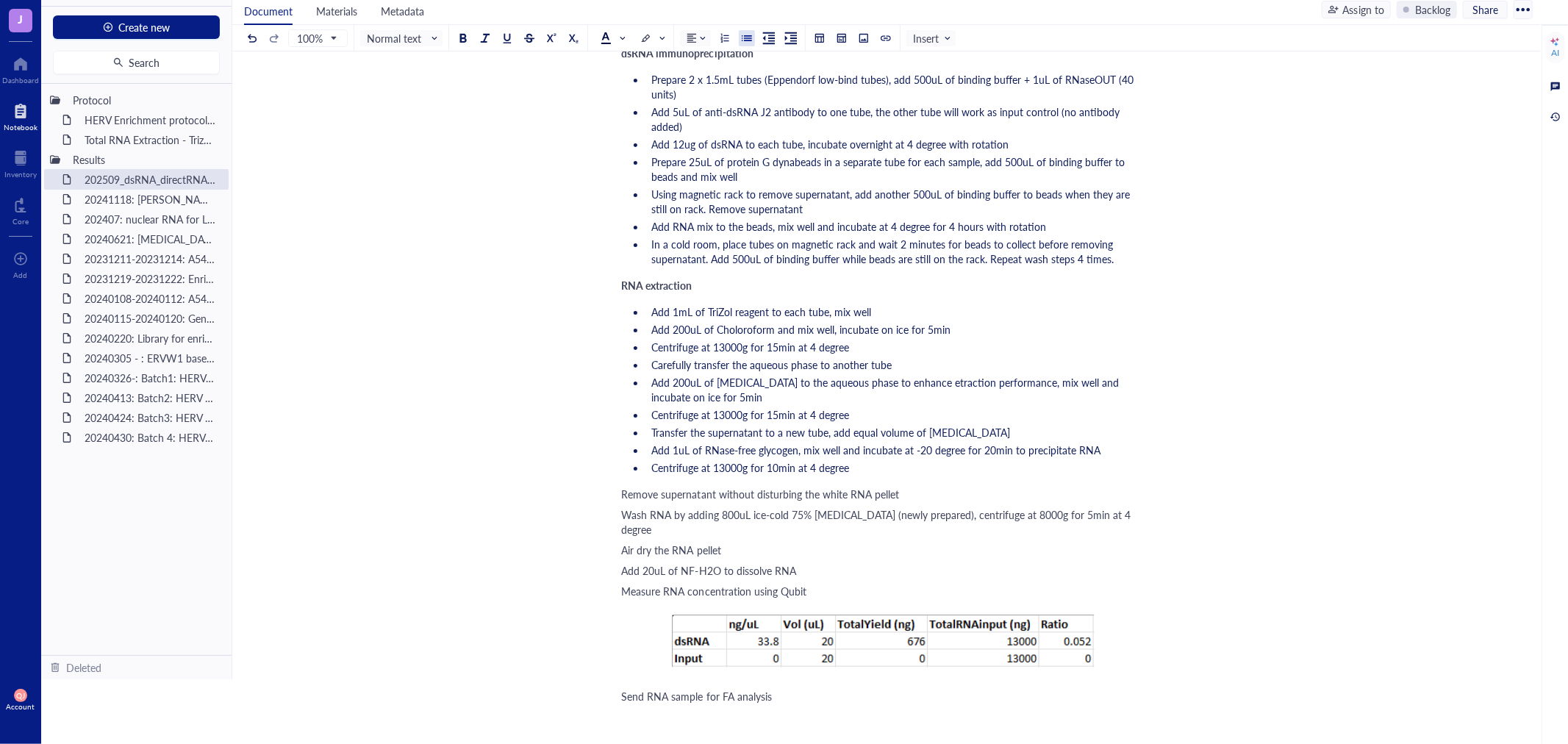
click at [622, 486] on span "Remove supernatant without disturbing the white RNA pellet" at bounding box center [760, 493] width 278 height 15
click at [622, 504] on span "Wash RNA by adding 800uL ice-cold 75% [MEDICAL_DATA] (newly prepared), centrifu…" at bounding box center [878, 519] width 513 height 29
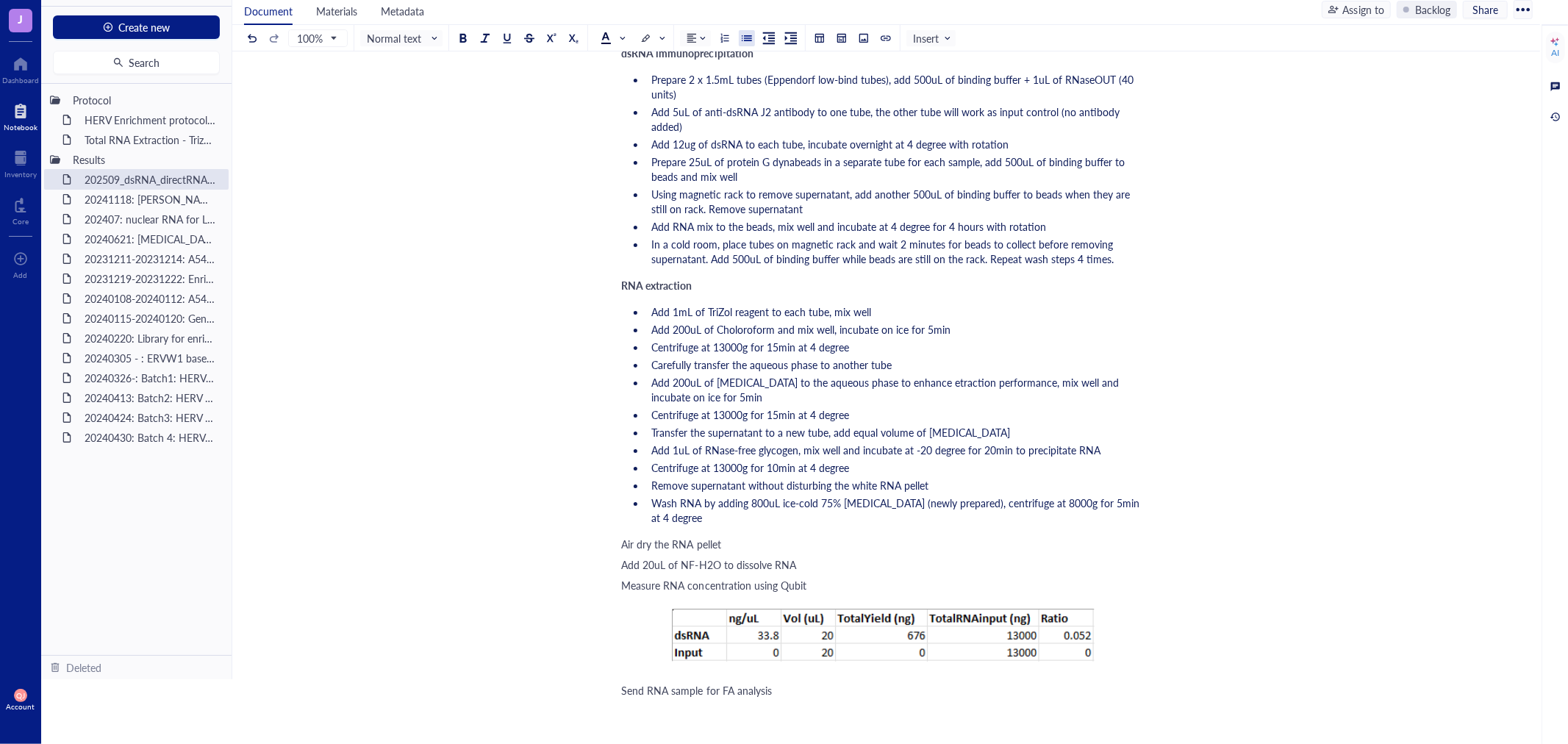
click at [622, 537] on span "Air dry the RNA pellet" at bounding box center [671, 544] width 99 height 15
click at [627, 555] on span "Add 20uL of NF-H2O to dissolve RNA" at bounding box center [708, 561] width 174 height 15
click at [625, 572] on span "Measure RNA concentration using Qubit" at bounding box center [714, 579] width 185 height 15
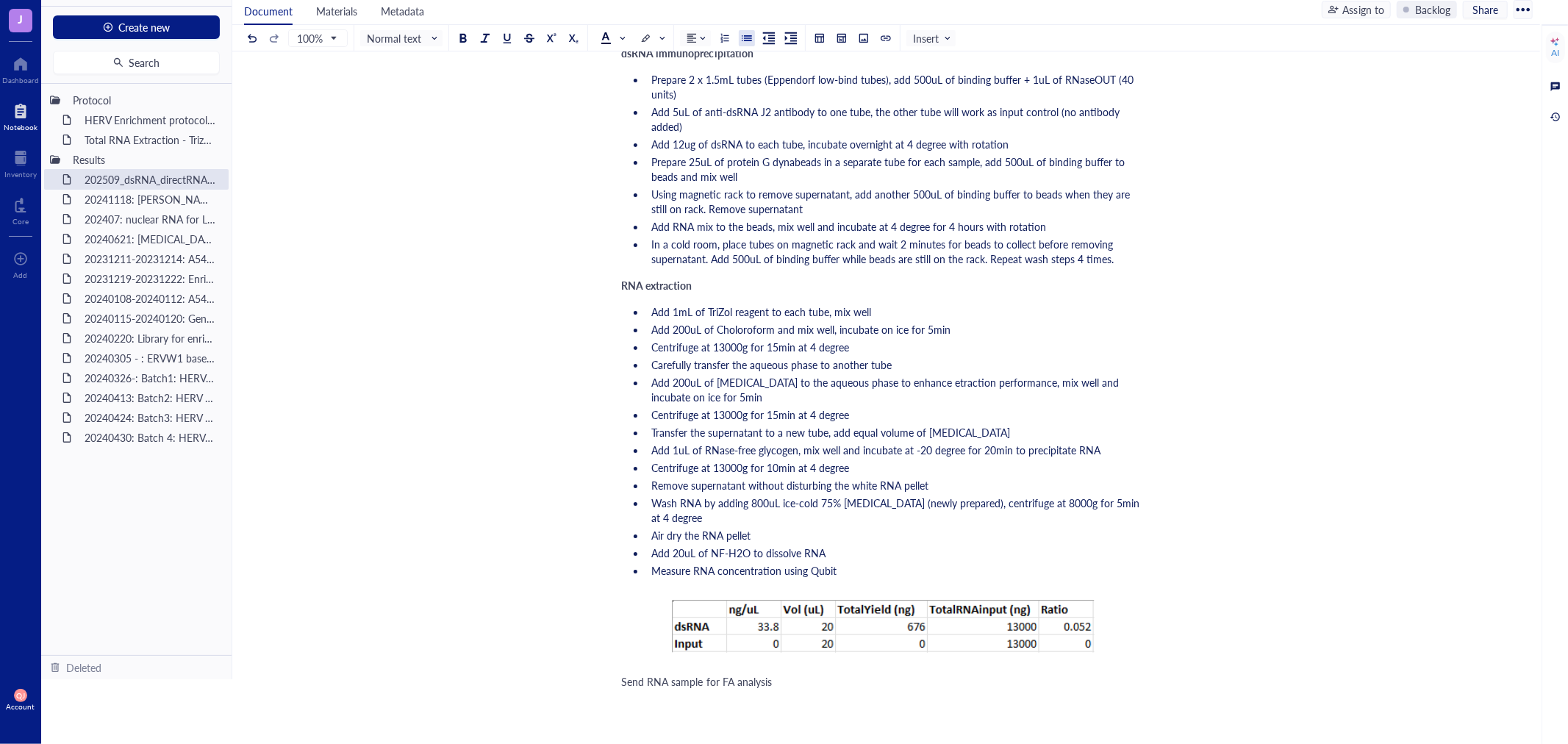
click at [623, 674] on span "Send RNA sample for FA analysis" at bounding box center [697, 681] width 150 height 15
click at [748, 39] on div at bounding box center [746, 38] width 10 height 10
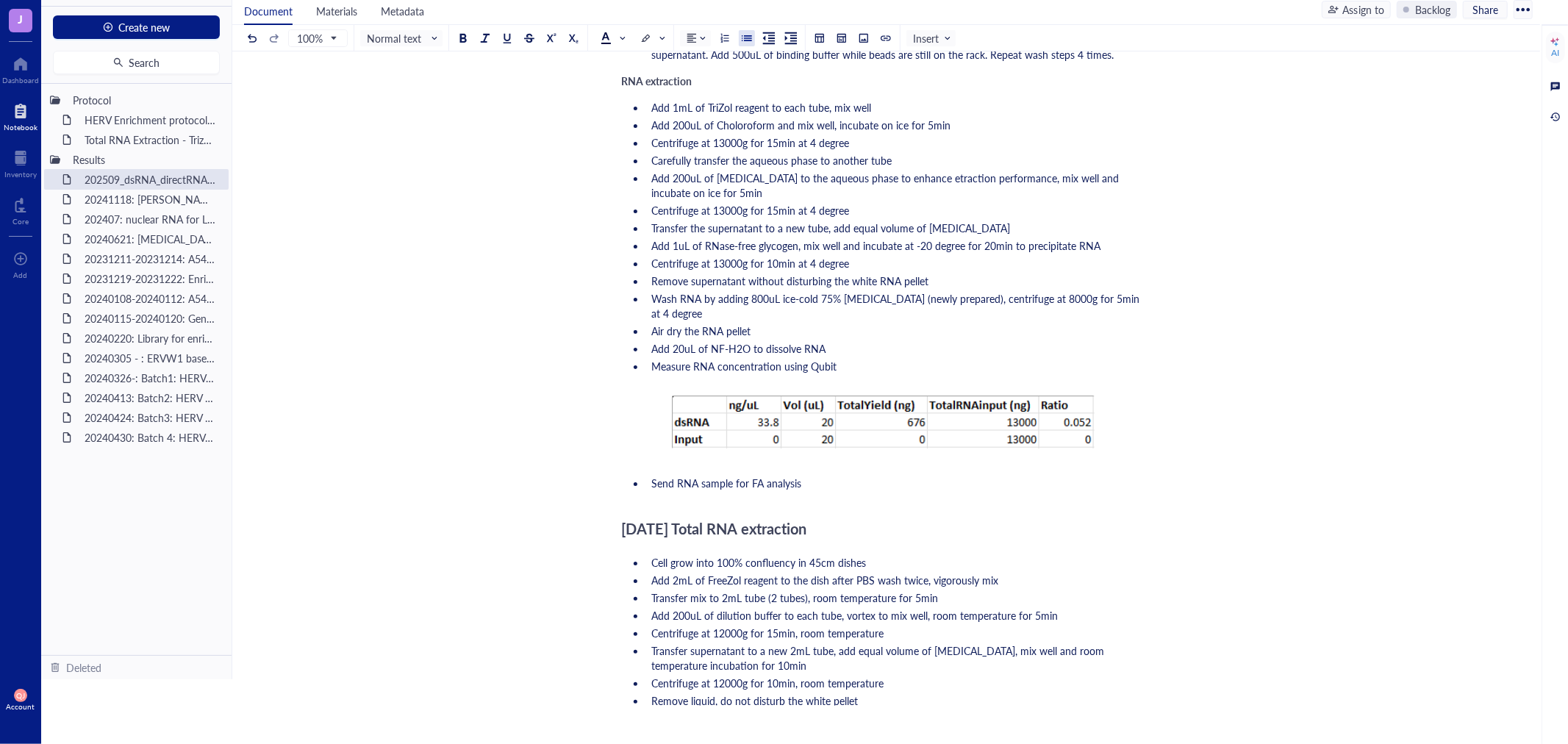
scroll to position [1574, 0]
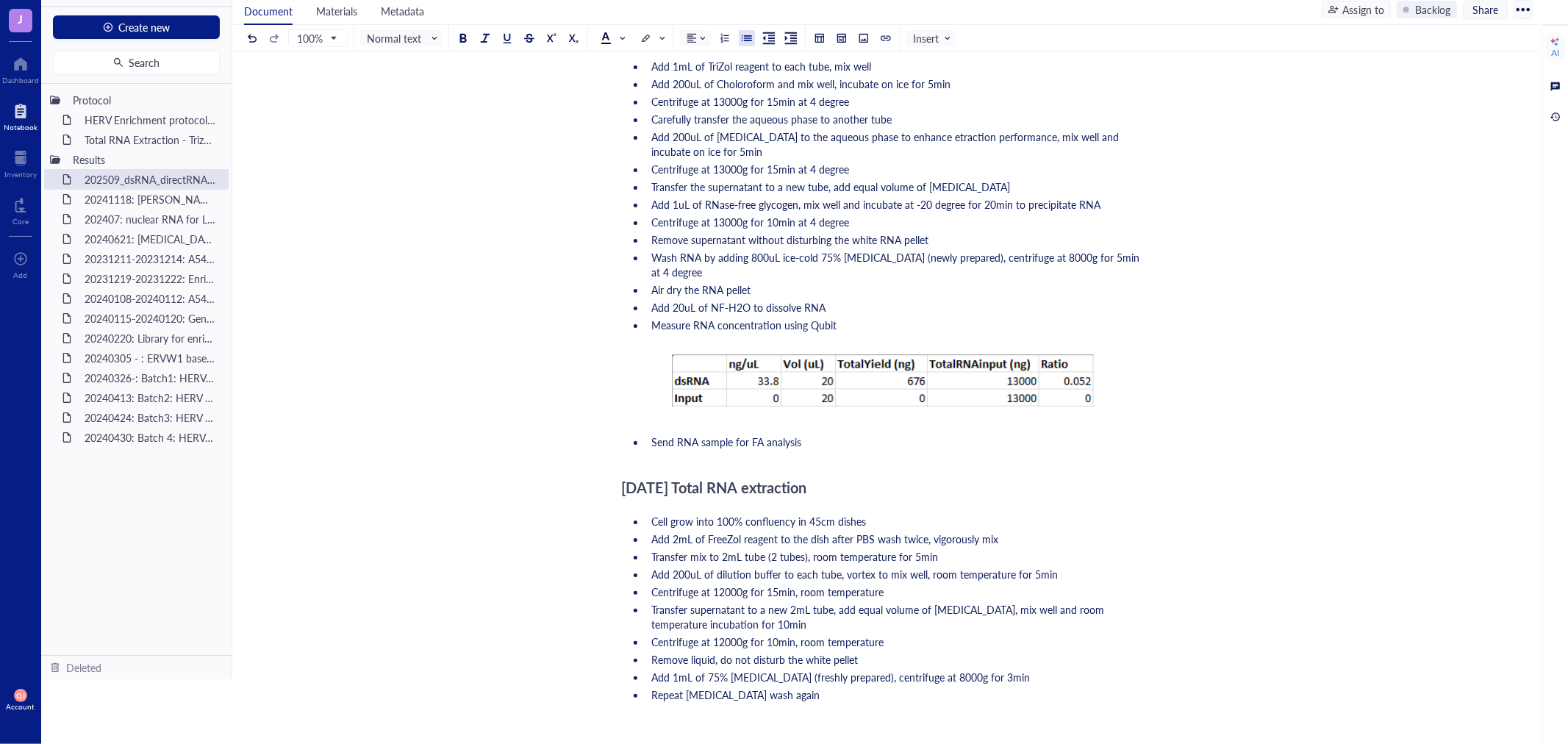
click at [694, 443] on li "Send RNA sample for FA analysis" at bounding box center [896, 442] width 499 height 15
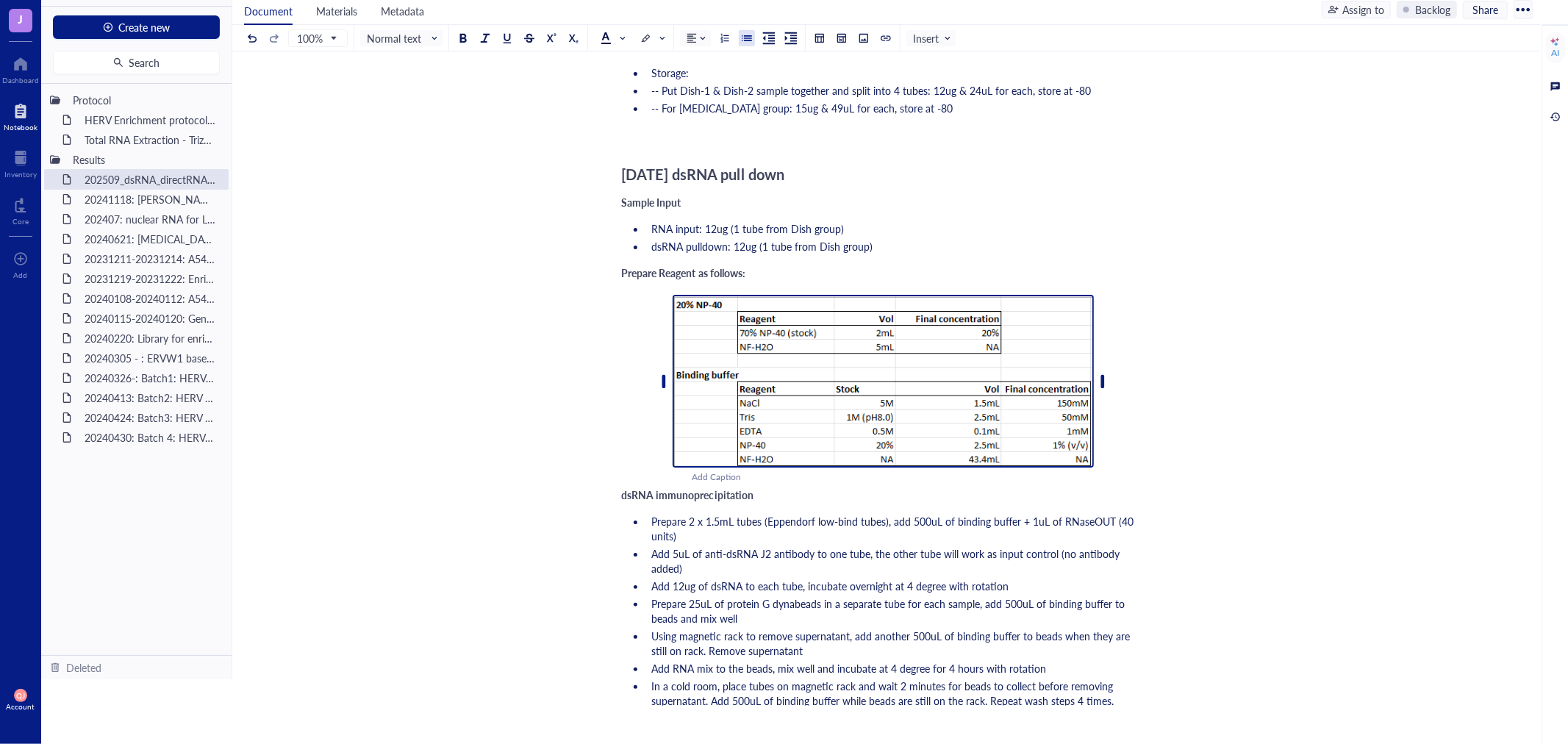
scroll to position [674, 0]
